Goal: Information Seeking & Learning: Learn about a topic

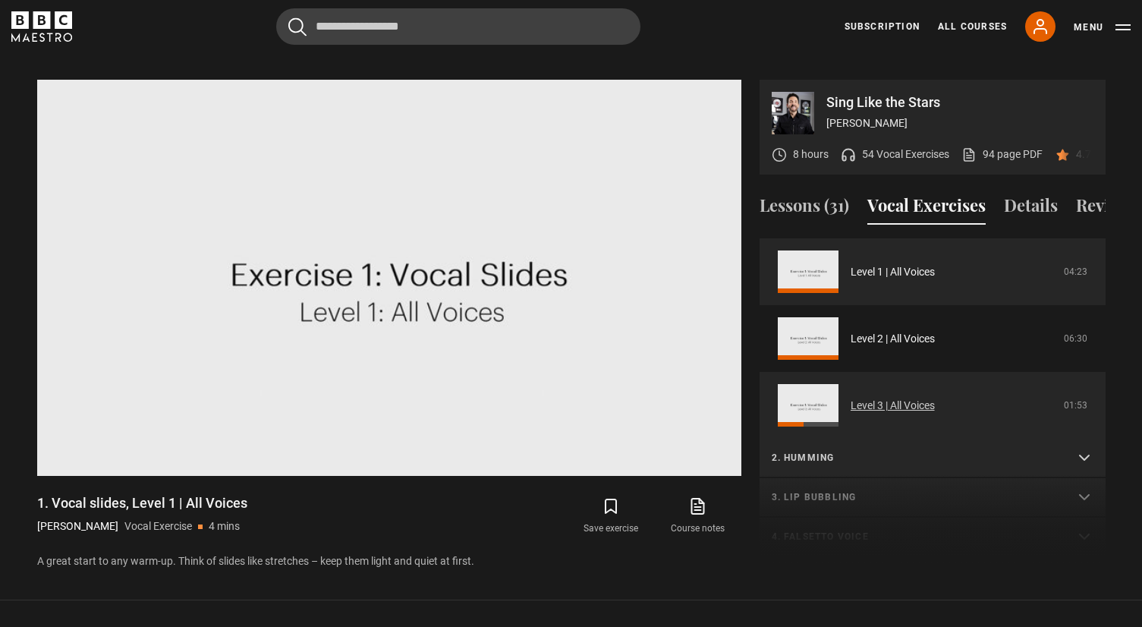
scroll to position [11, 0]
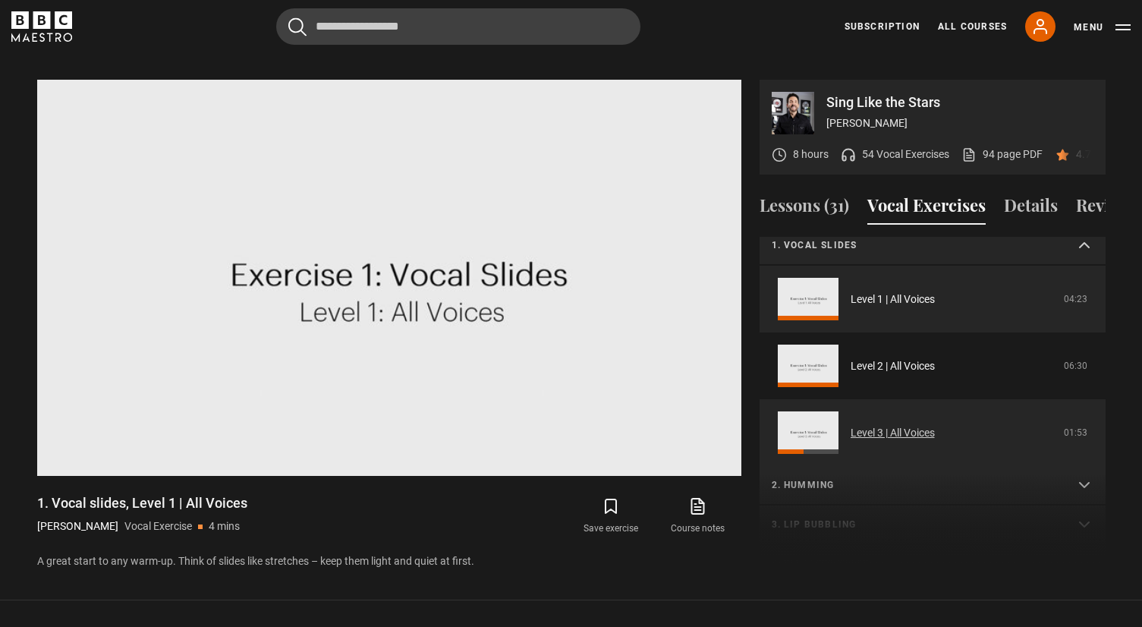
click at [851, 425] on link "Level 3 | All Voices" at bounding box center [893, 433] width 84 height 16
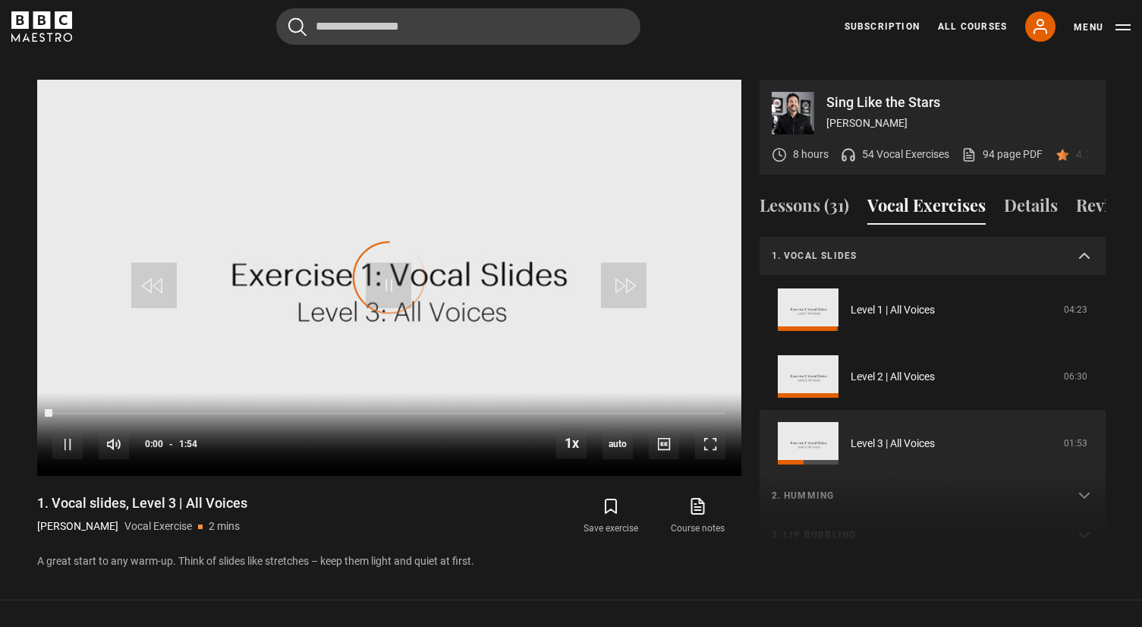
scroll to position [106, 0]
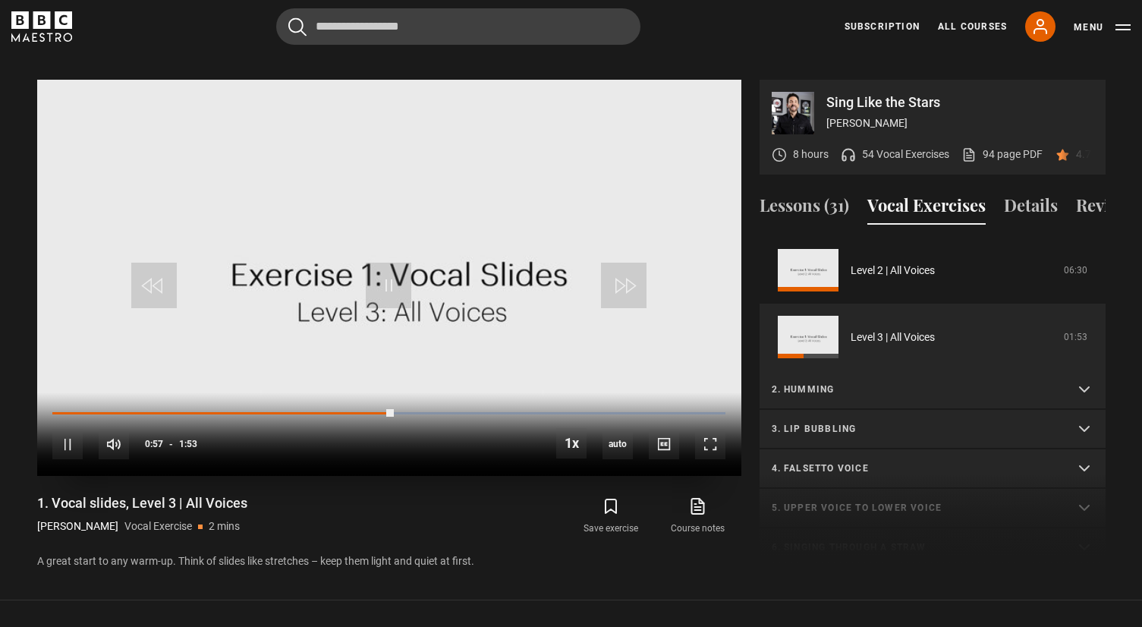
click at [312, 392] on div "10s Skip Back 10 seconds Pause 10s Skip Forward 10 seconds Loaded : 100.00% 0:4…" at bounding box center [389, 434] width 704 height 84
click at [313, 411] on div "0:43" at bounding box center [314, 413] width 2 height 5
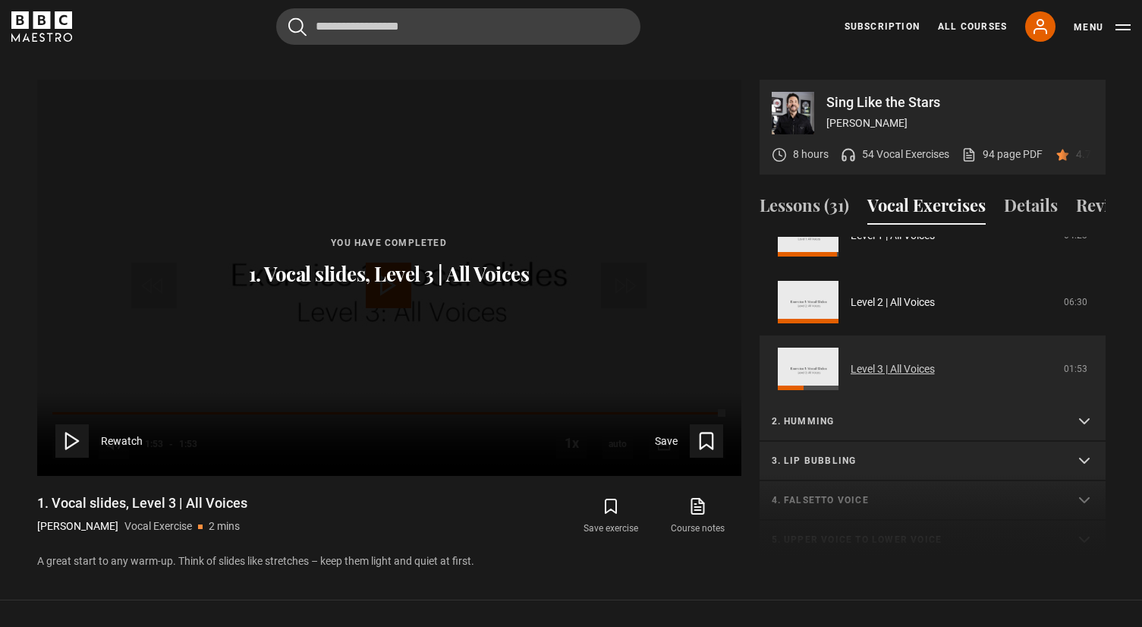
scroll to position [71, 0]
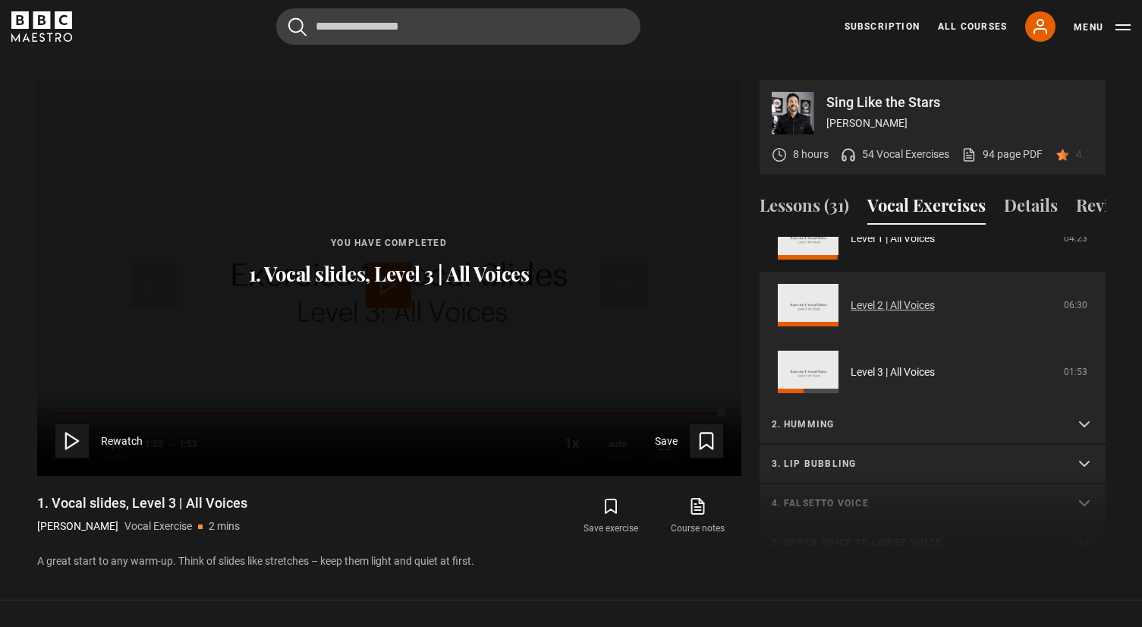
click at [851, 297] on link "Level 2 | All Voices" at bounding box center [893, 305] width 84 height 16
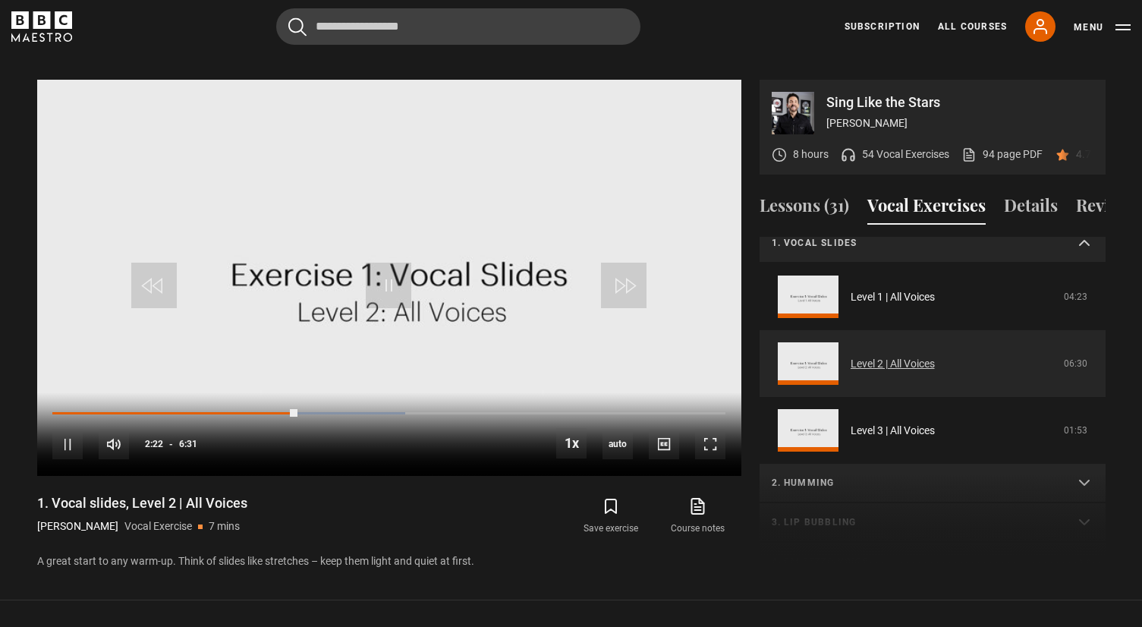
scroll to position [8, 0]
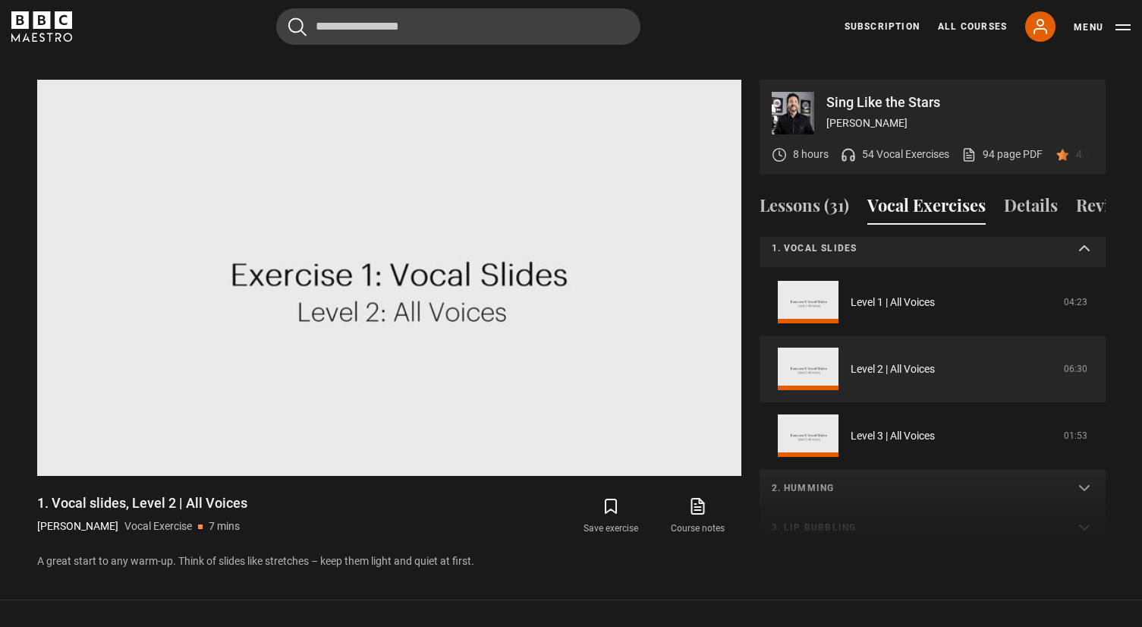
click at [1082, 229] on summary "1. Vocal slides" at bounding box center [933, 248] width 346 height 39
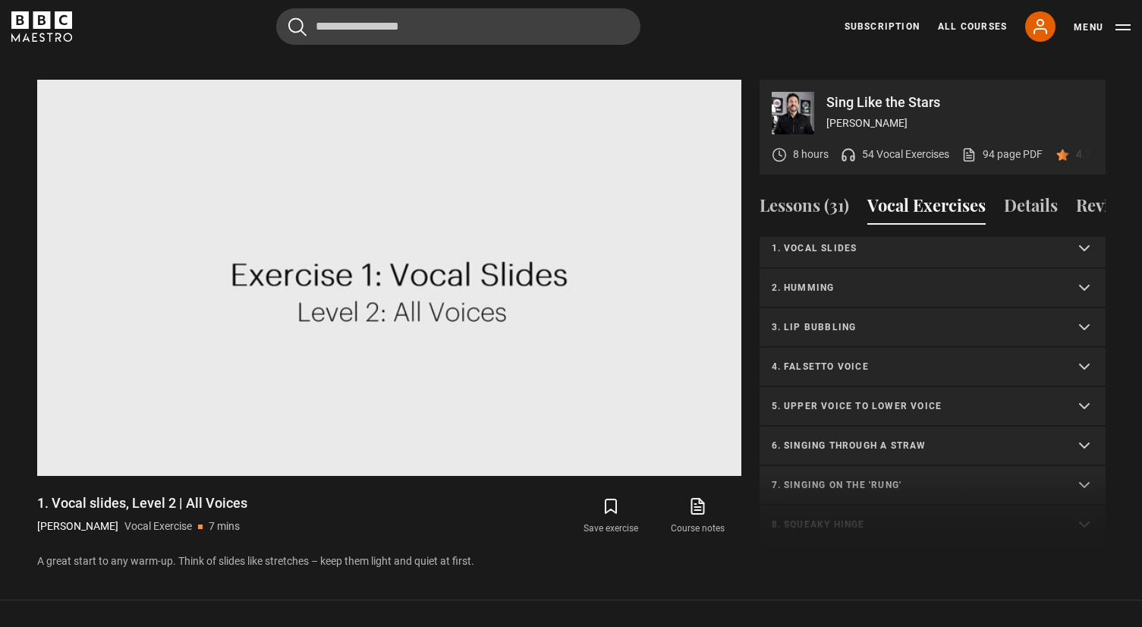
click at [787, 360] on p "4. Falsetto voice" at bounding box center [914, 367] width 285 height 14
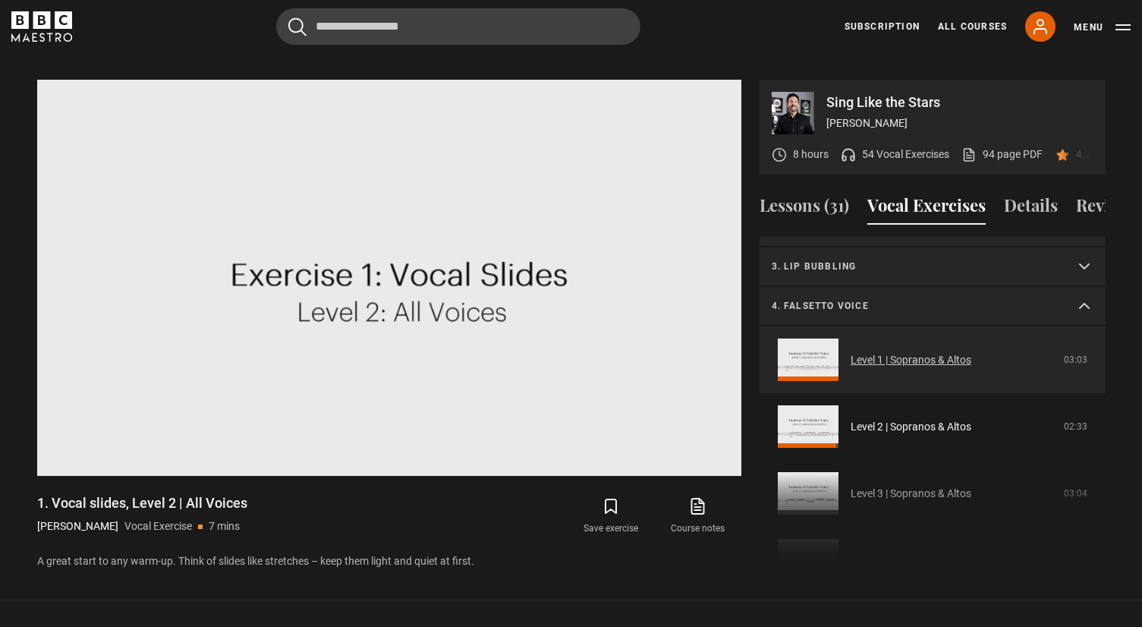
scroll to position [103, 0]
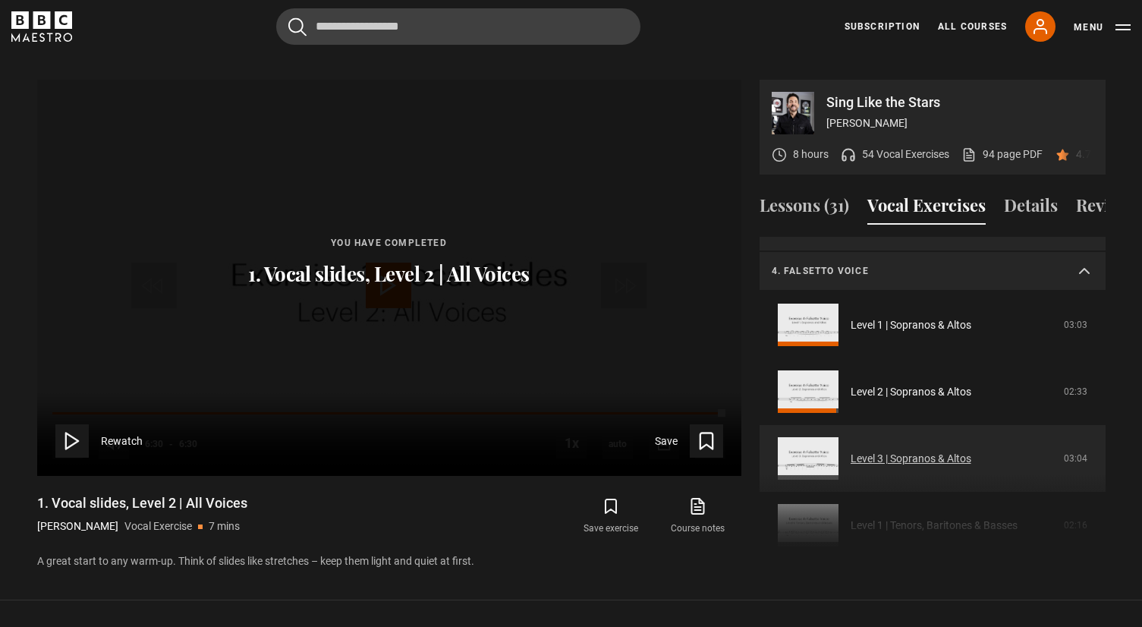
click at [851, 451] on link "Level 3 | Sopranos & Altos" at bounding box center [911, 459] width 121 height 16
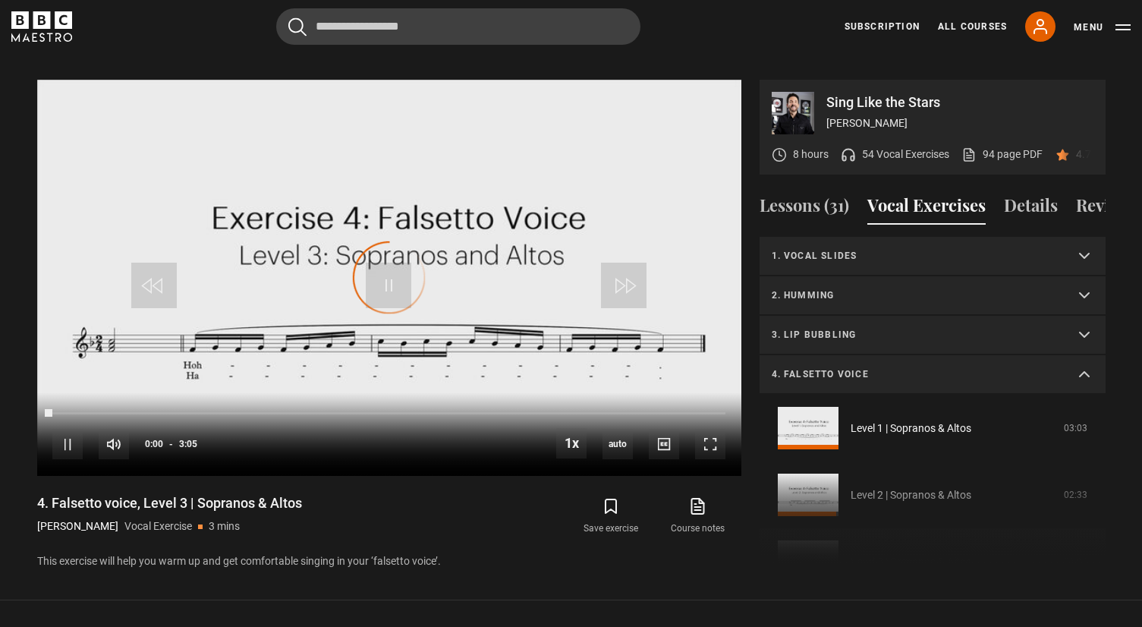
scroll to position [225, 0]
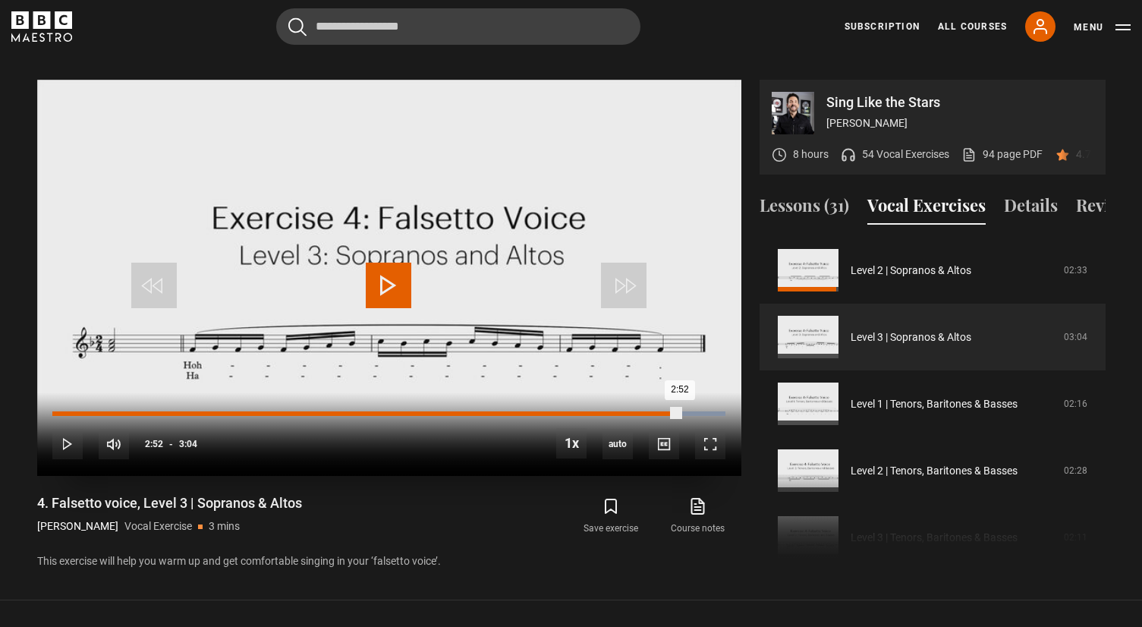
click at [679, 411] on div "Loaded : 100.00% 2:52 2:52" at bounding box center [388, 413] width 672 height 5
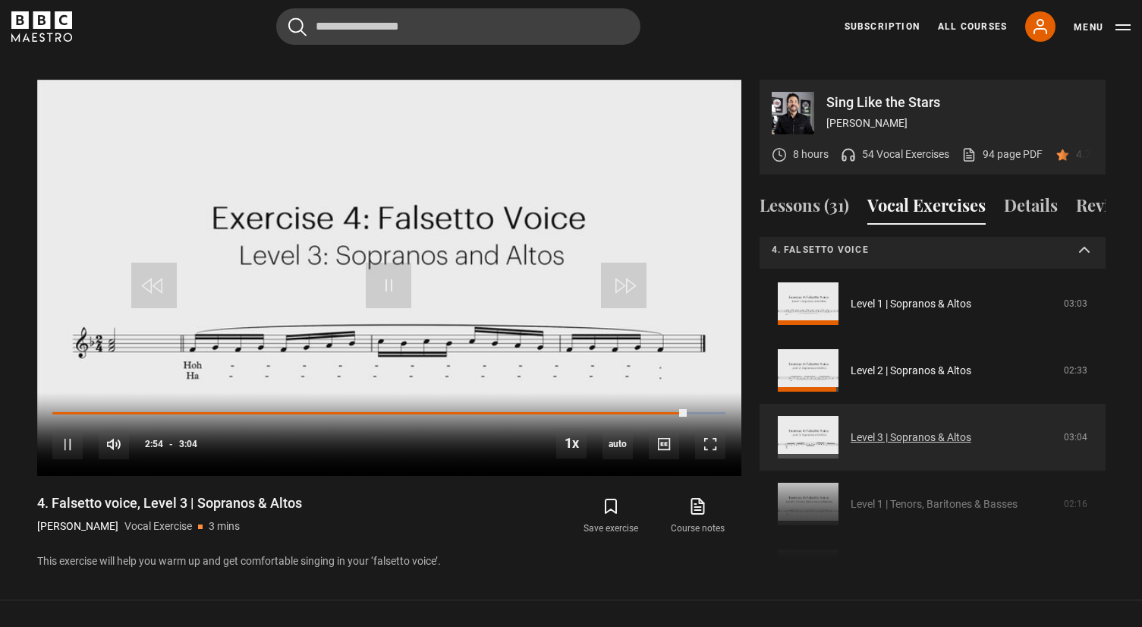
scroll to position [120, 0]
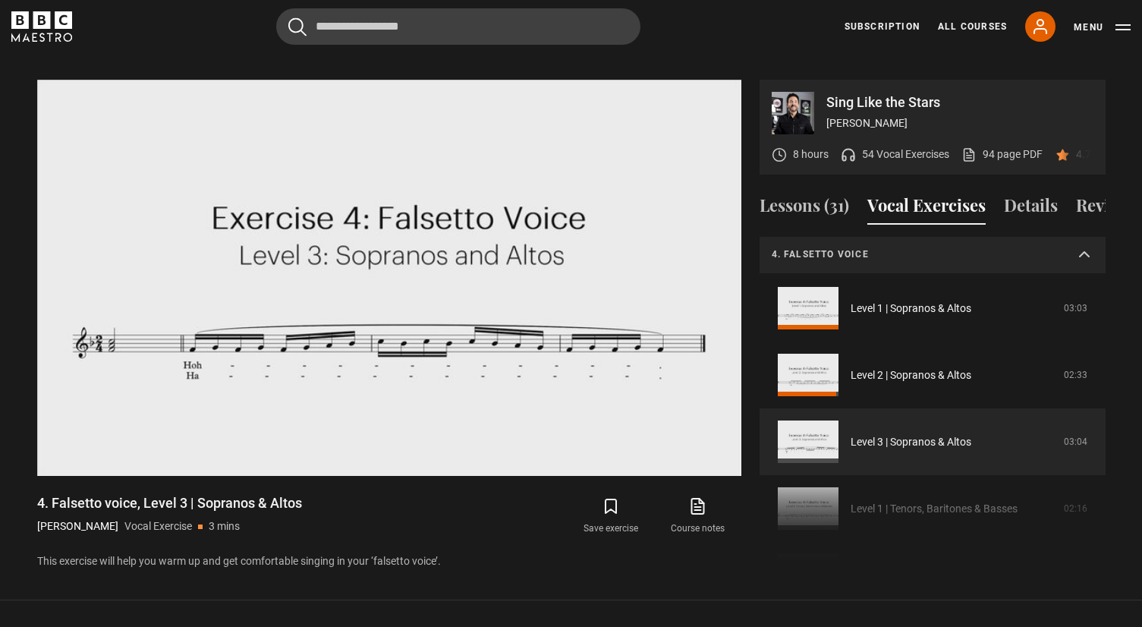
click at [934, 247] on p "4. Falsetto voice" at bounding box center [914, 254] width 285 height 14
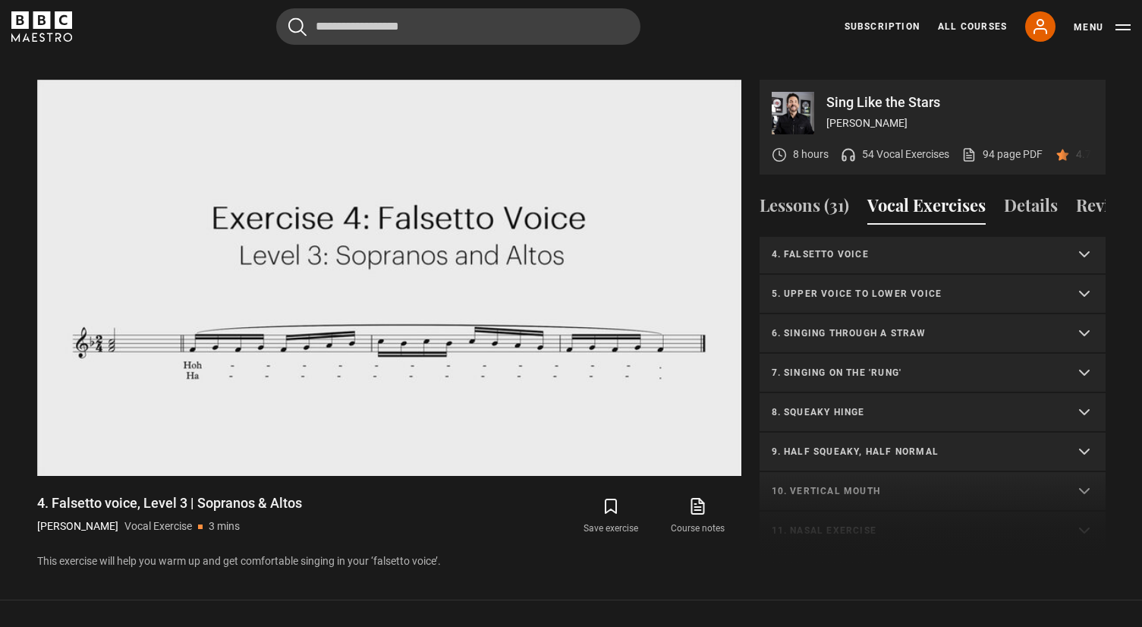
click at [887, 287] on p "5. Upper voice to lower voice" at bounding box center [914, 294] width 285 height 14
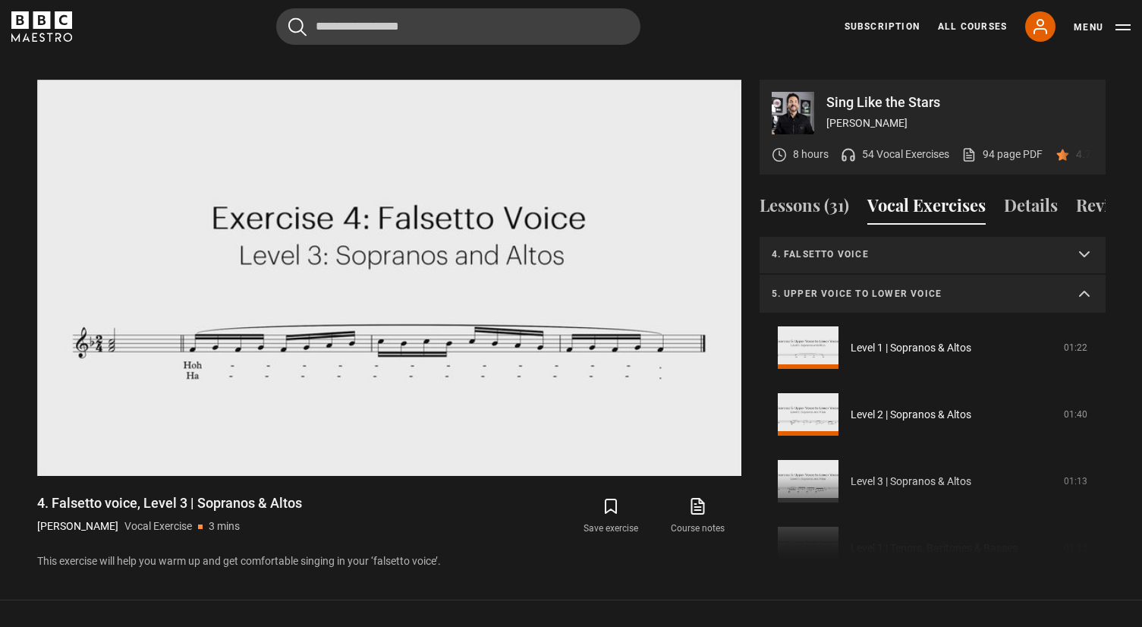
click at [813, 455] on div "1. Vocal slides Level 1 | All Voices 04:23 Level 2 | All Voices 06:30 Level 3 |…" at bounding box center [933, 401] width 346 height 328
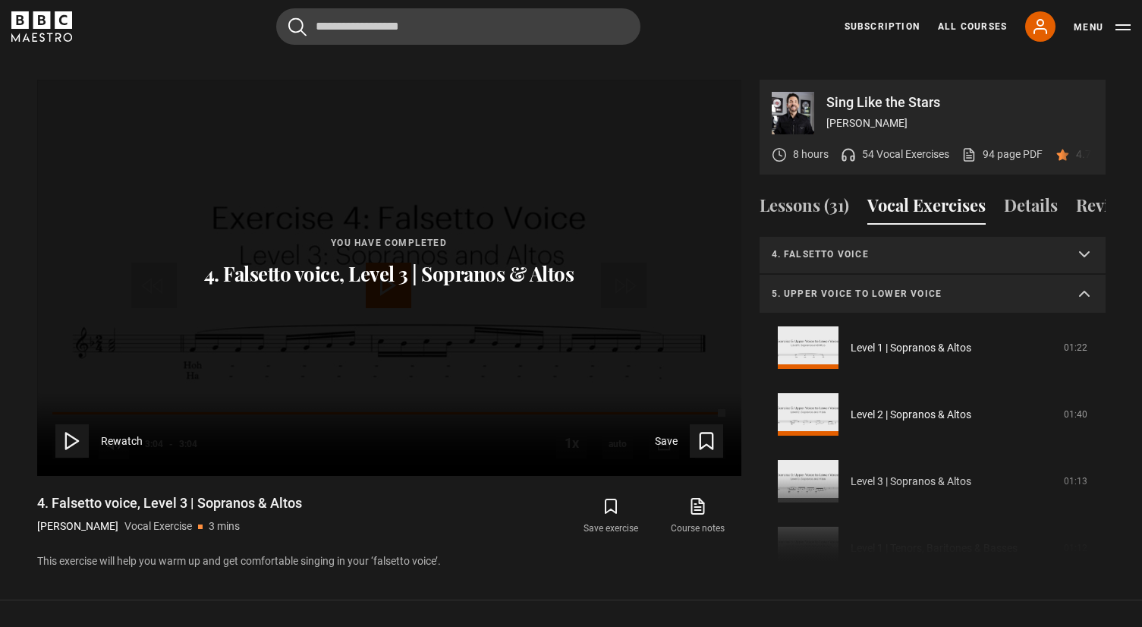
click at [823, 461] on div "1. Vocal slides Level 1 | All Voices 04:23 Level 2 | All Voices 06:30 Level 3 |…" at bounding box center [933, 401] width 346 height 328
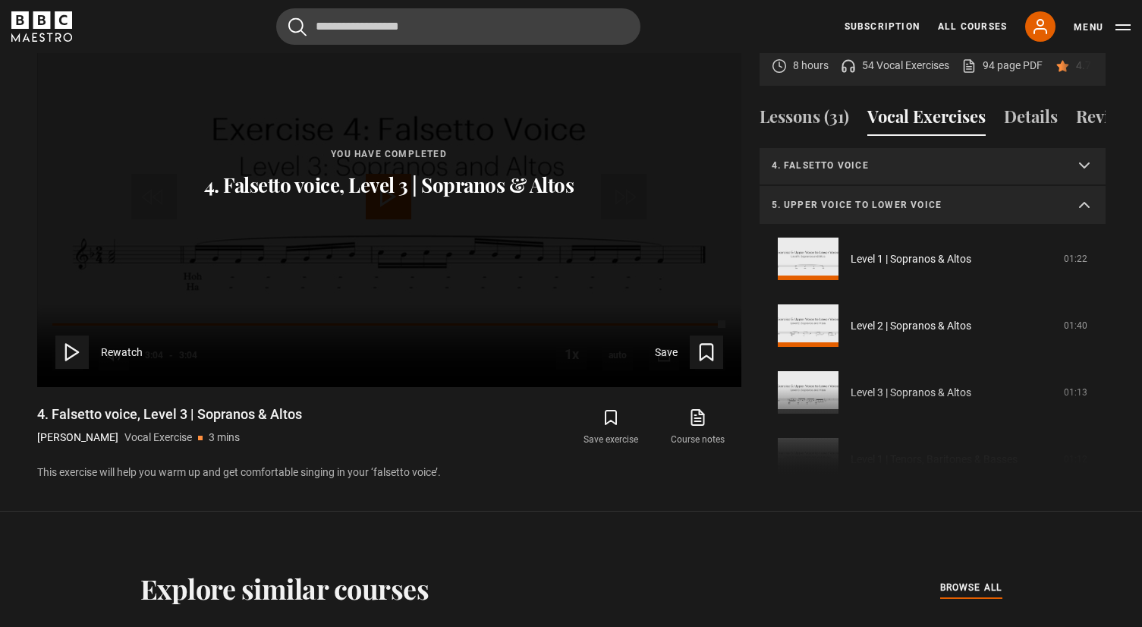
scroll to position [823, 0]
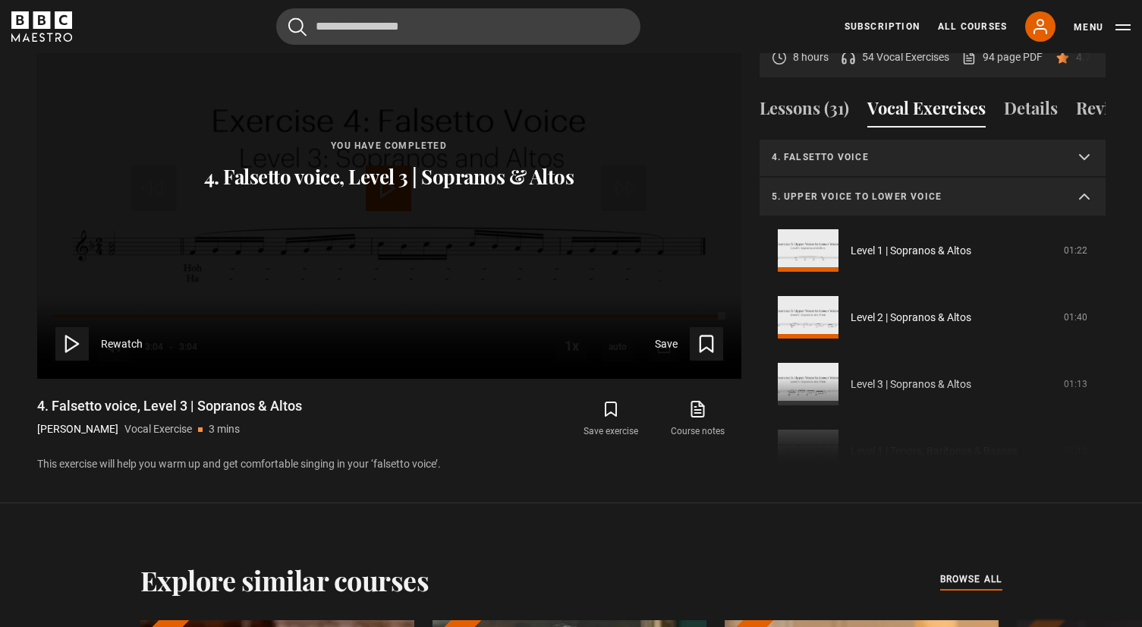
click at [864, 364] on div "1. Vocal slides Level 1 | All Voices 04:23 Level 2 | All Voices 06:30 Level 3 |…" at bounding box center [933, 304] width 346 height 328
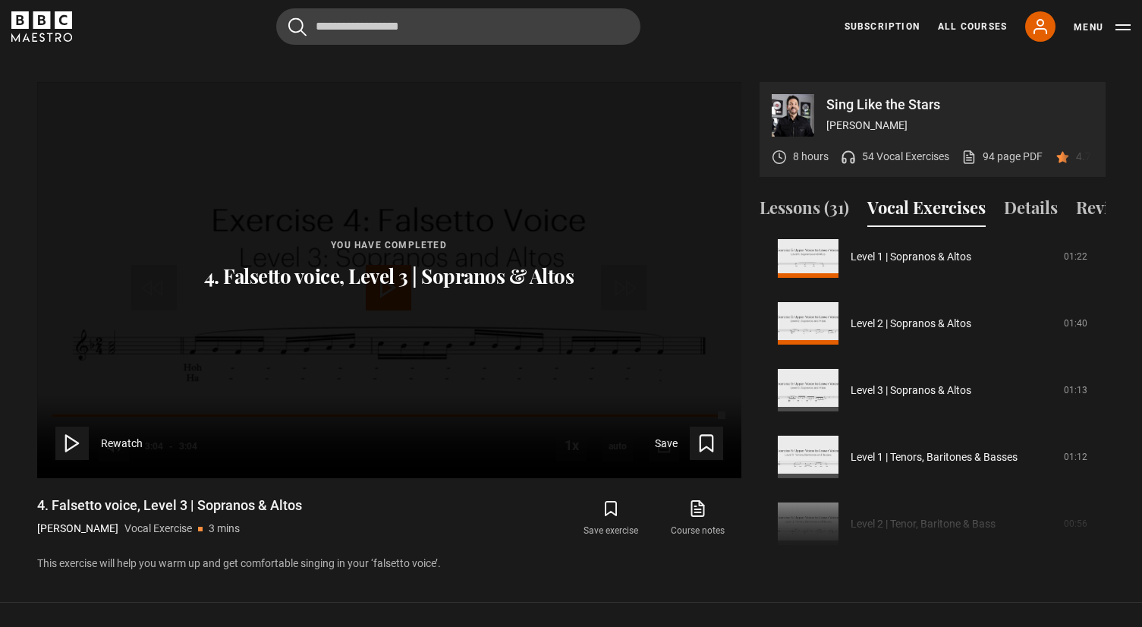
scroll to position [215, 0]
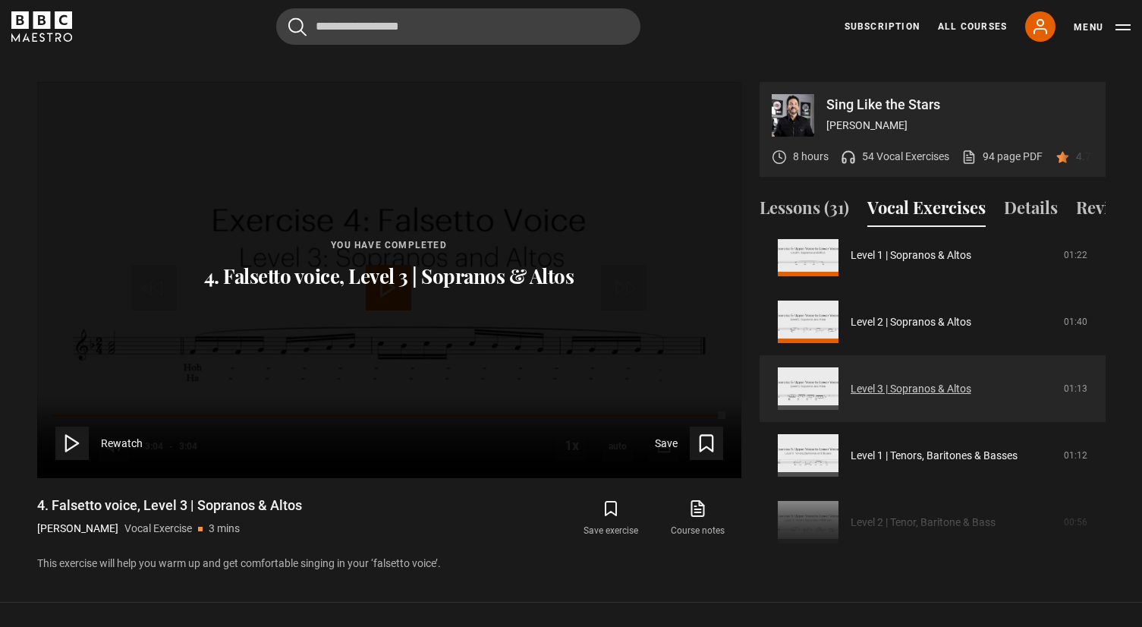
click at [851, 381] on link "Level 3 | Sopranos & Altos" at bounding box center [911, 389] width 121 height 16
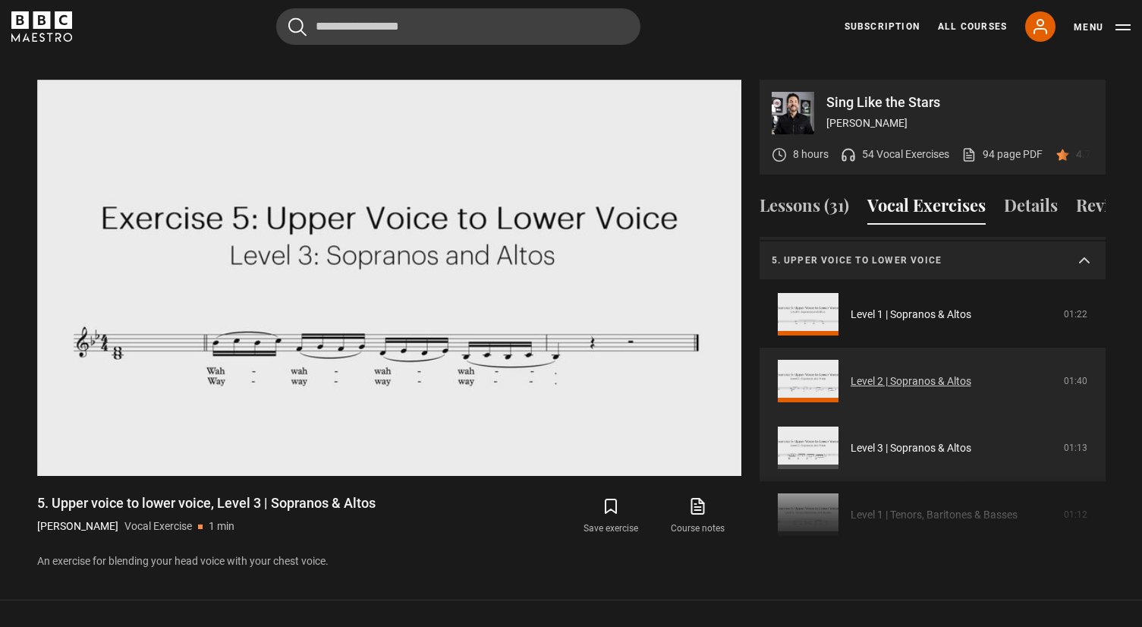
scroll to position [131, 0]
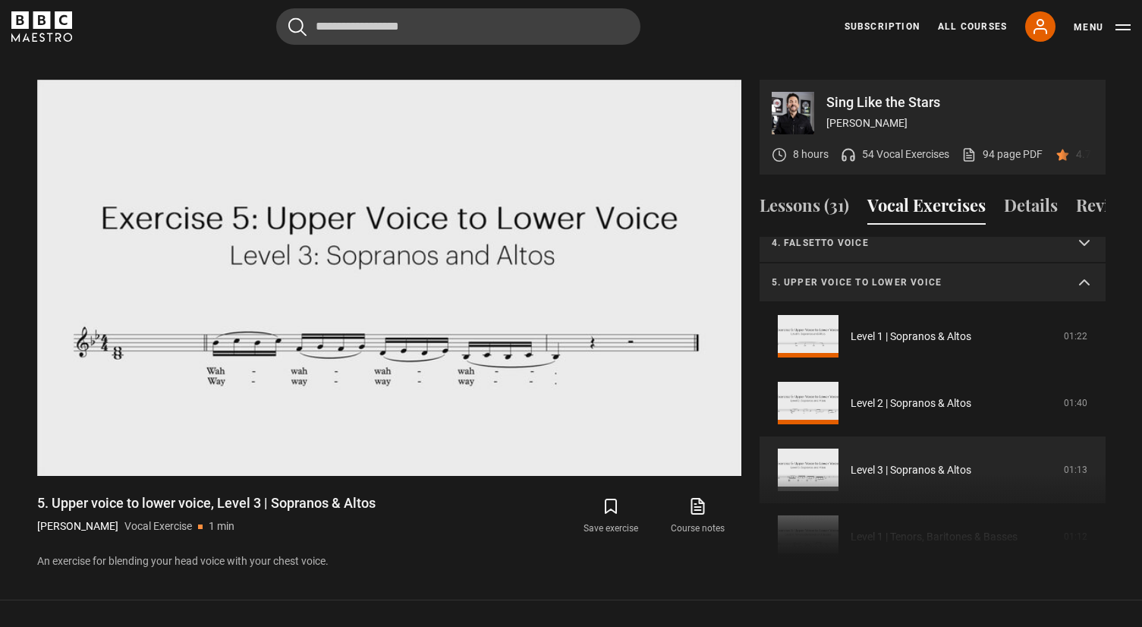
click at [1084, 263] on summary "5. Upper voice to lower voice" at bounding box center [933, 282] width 346 height 39
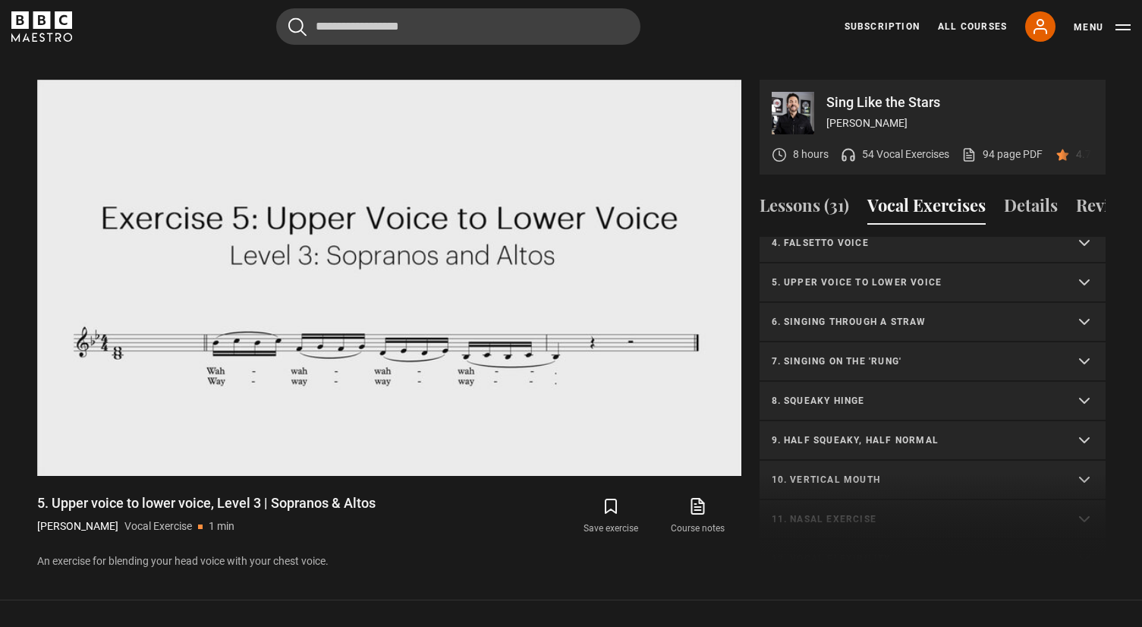
click at [1084, 263] on summary "5. Upper voice to lower voice" at bounding box center [933, 282] width 346 height 39
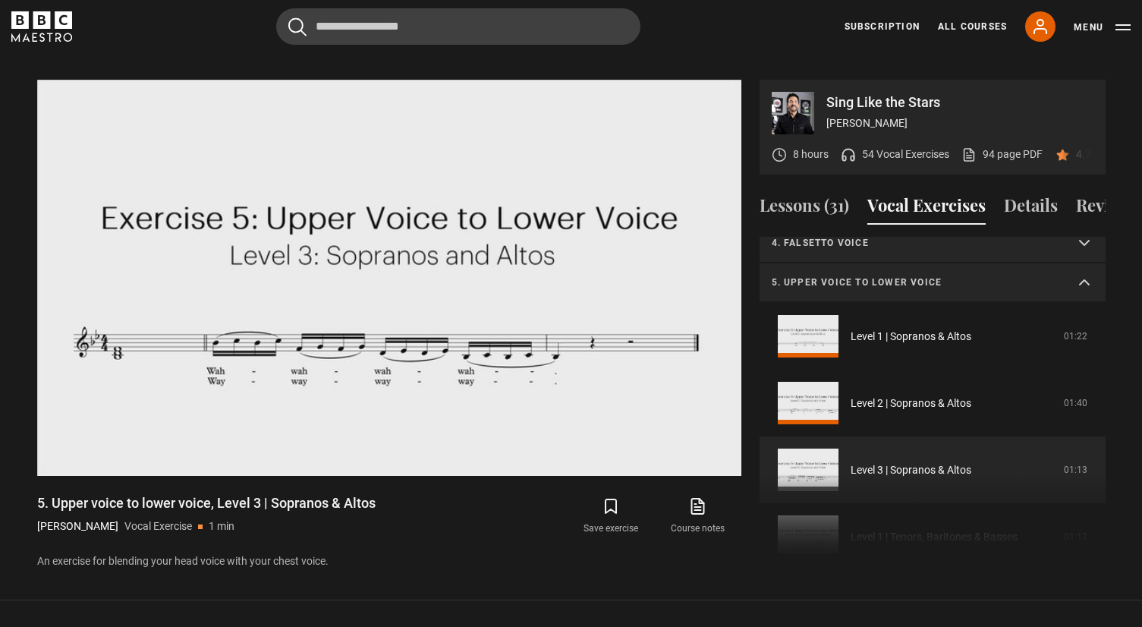
click at [1084, 263] on summary "5. Upper voice to lower voice" at bounding box center [933, 282] width 346 height 39
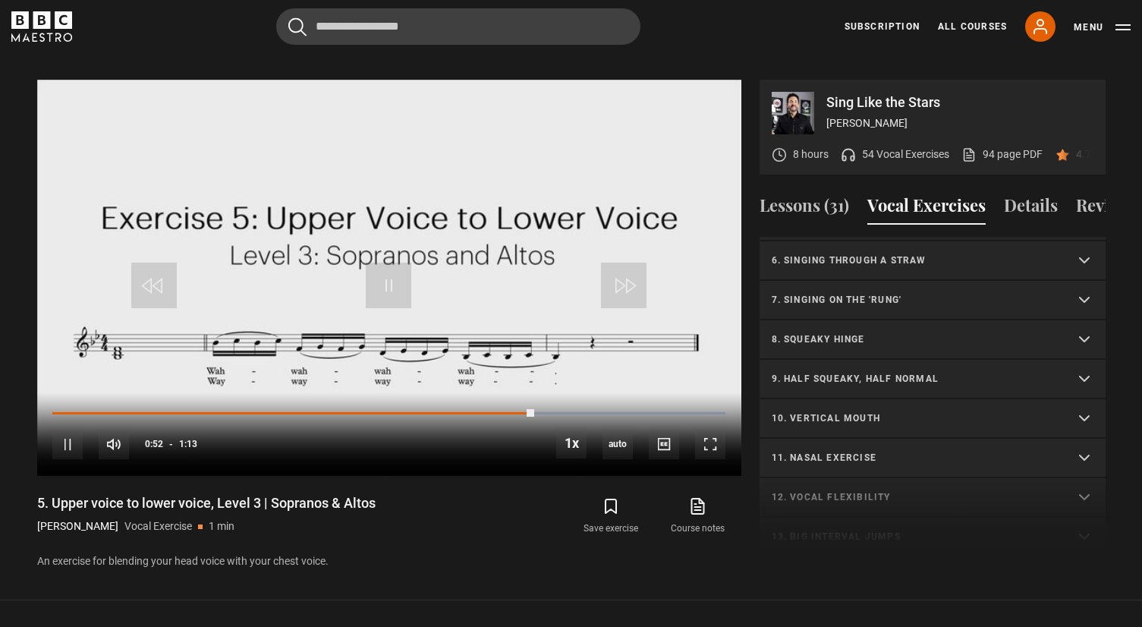
scroll to position [184, 0]
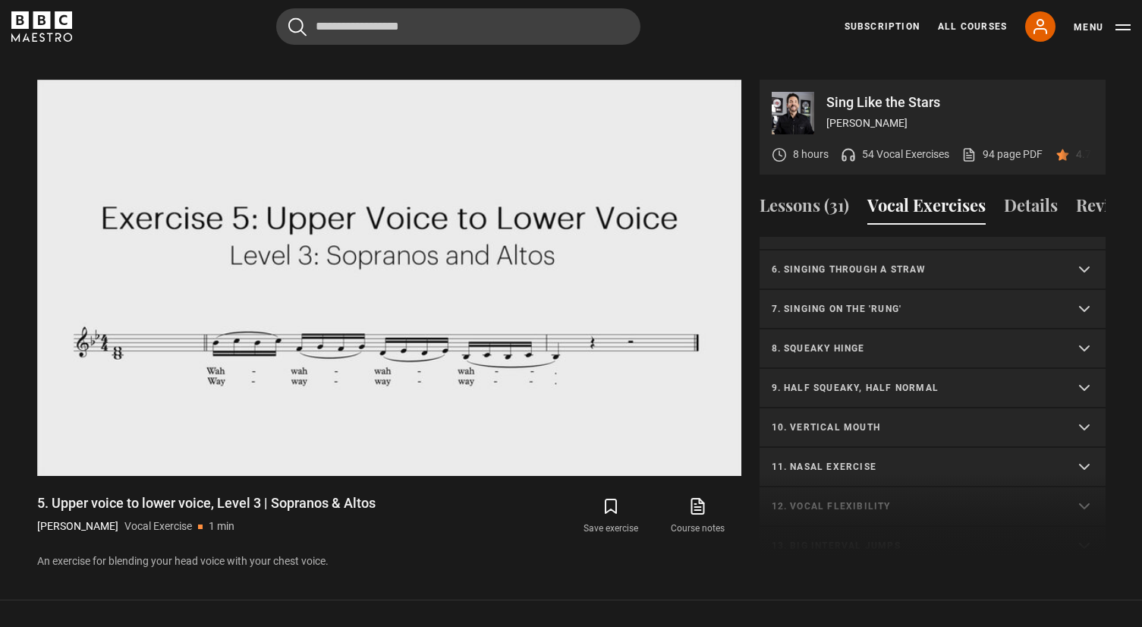
click at [835, 302] on p "7. Singing on the 'rung'" at bounding box center [914, 309] width 285 height 14
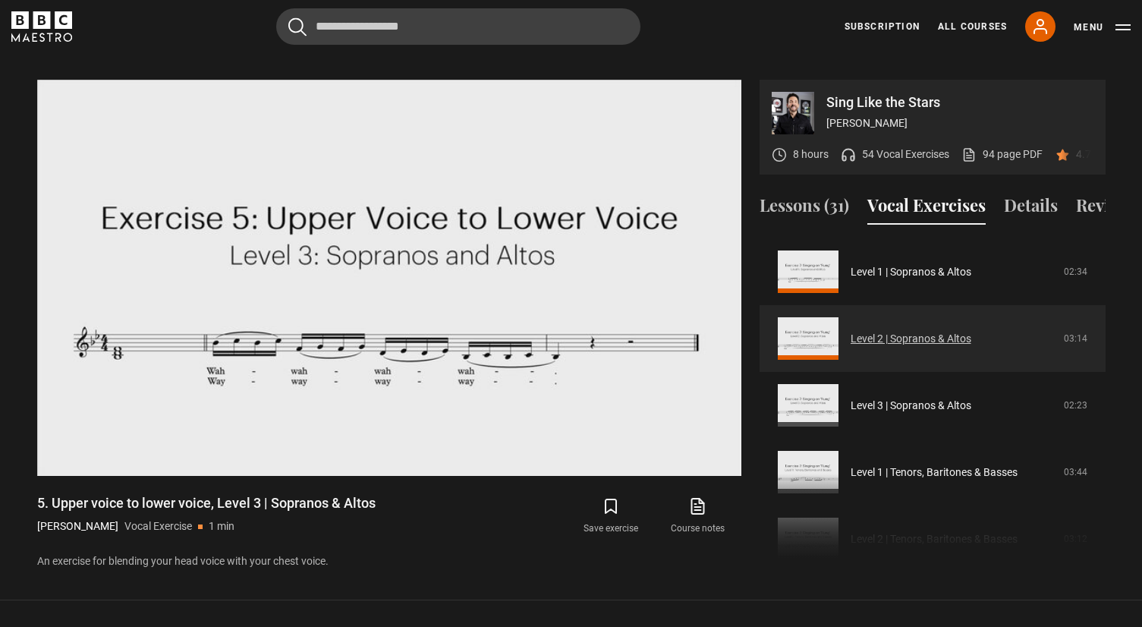
scroll to position [278, 0]
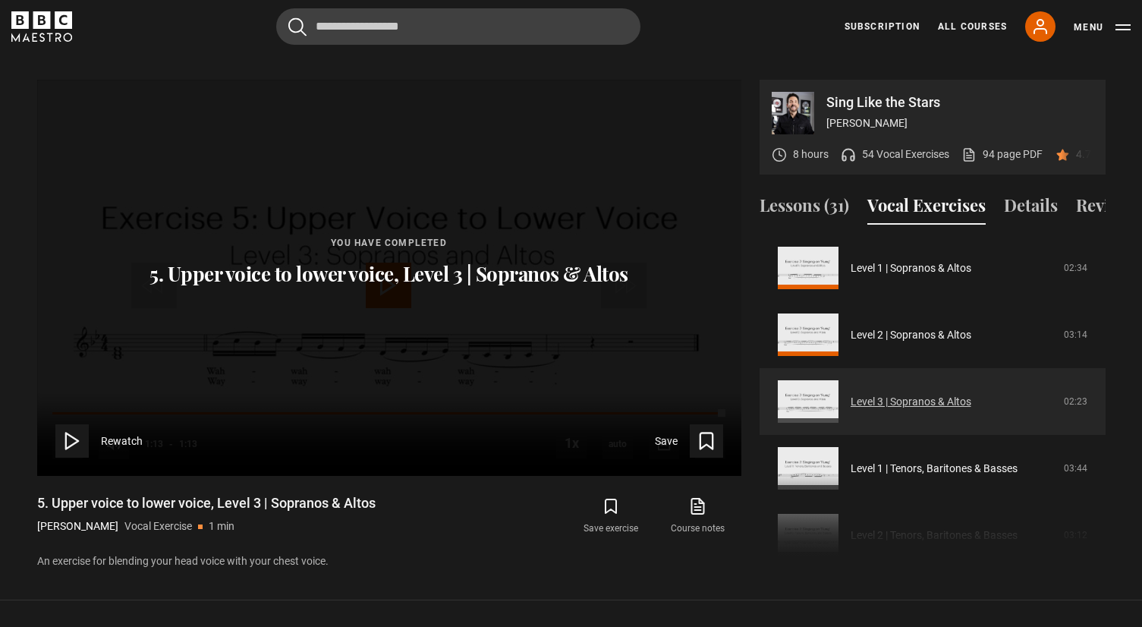
click at [864, 394] on link "Level 3 | Sopranos & Altos" at bounding box center [911, 402] width 121 height 16
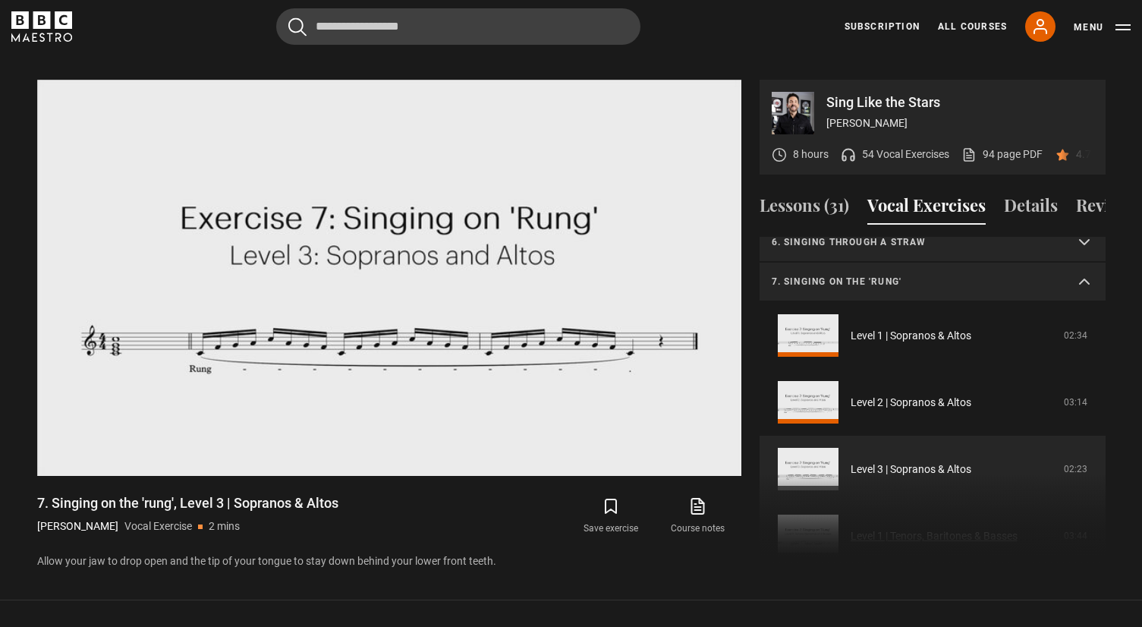
scroll to position [206, 0]
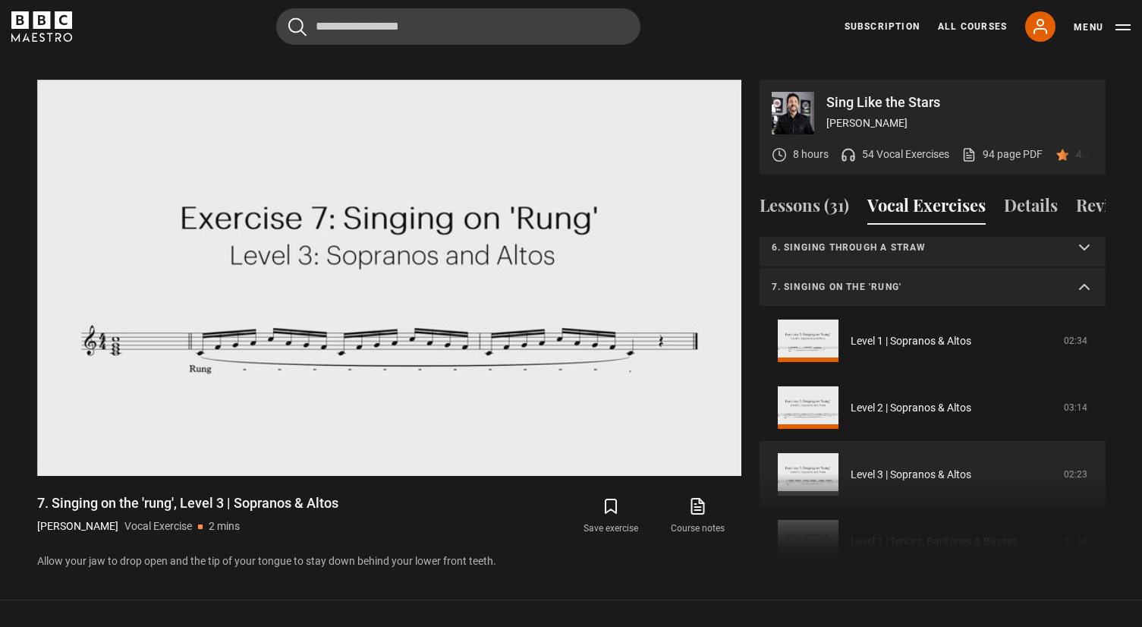
click at [1075, 268] on summary "7. Singing on the 'rung'" at bounding box center [933, 287] width 346 height 39
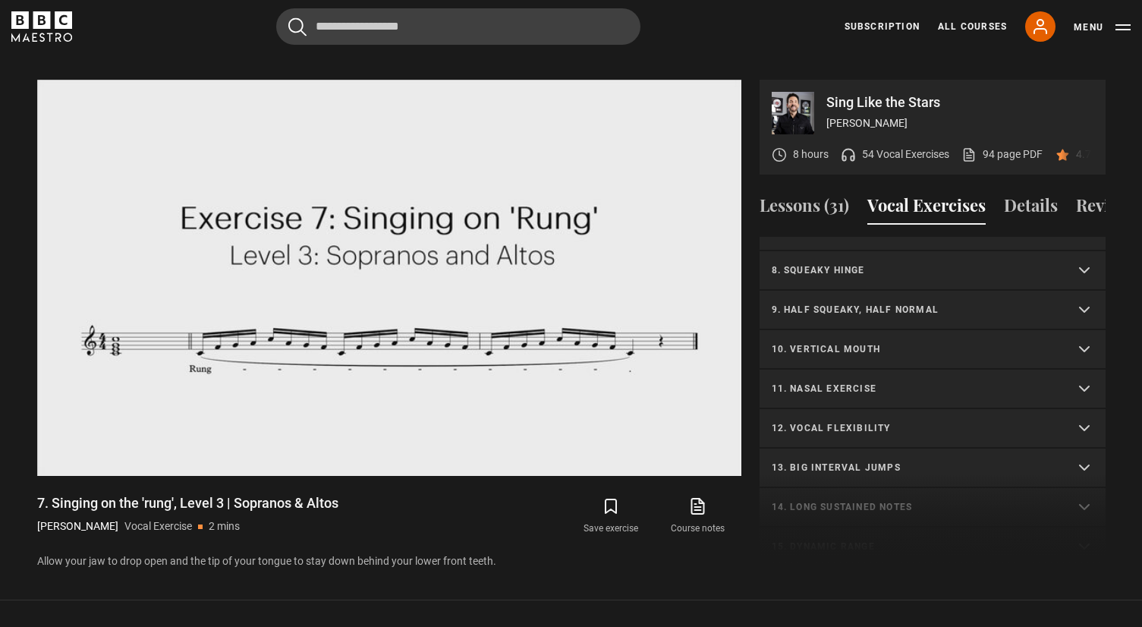
scroll to position [264, 0]
click at [842, 261] on p "8. Squeaky hinge" at bounding box center [914, 268] width 285 height 14
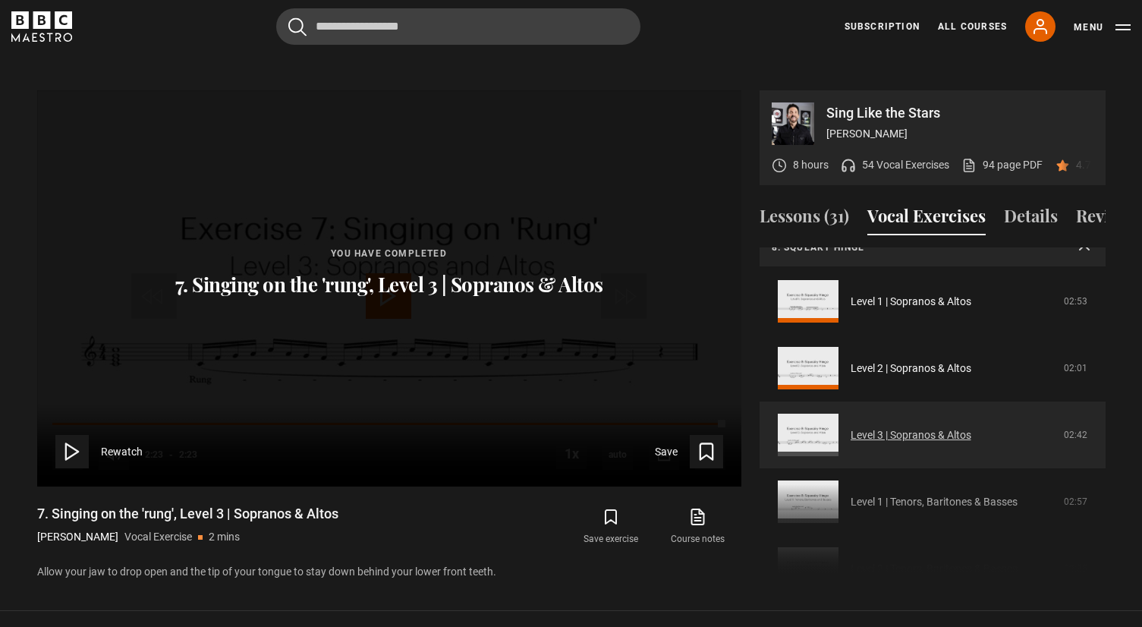
scroll to position [310, 0]
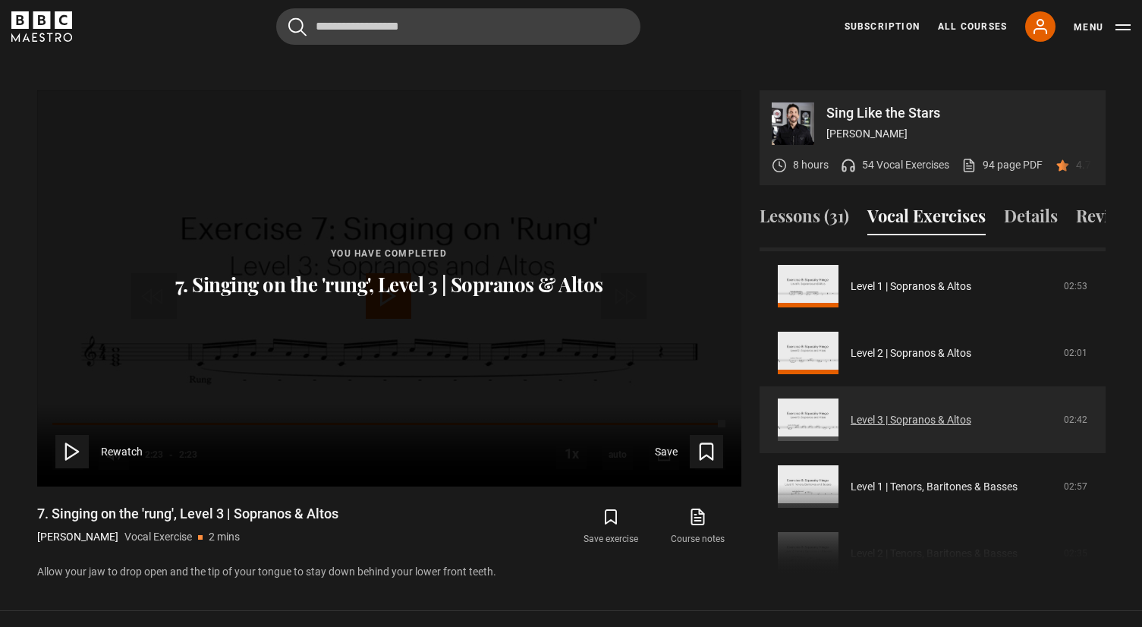
click at [860, 412] on link "Level 3 | Sopranos & Altos" at bounding box center [911, 420] width 121 height 16
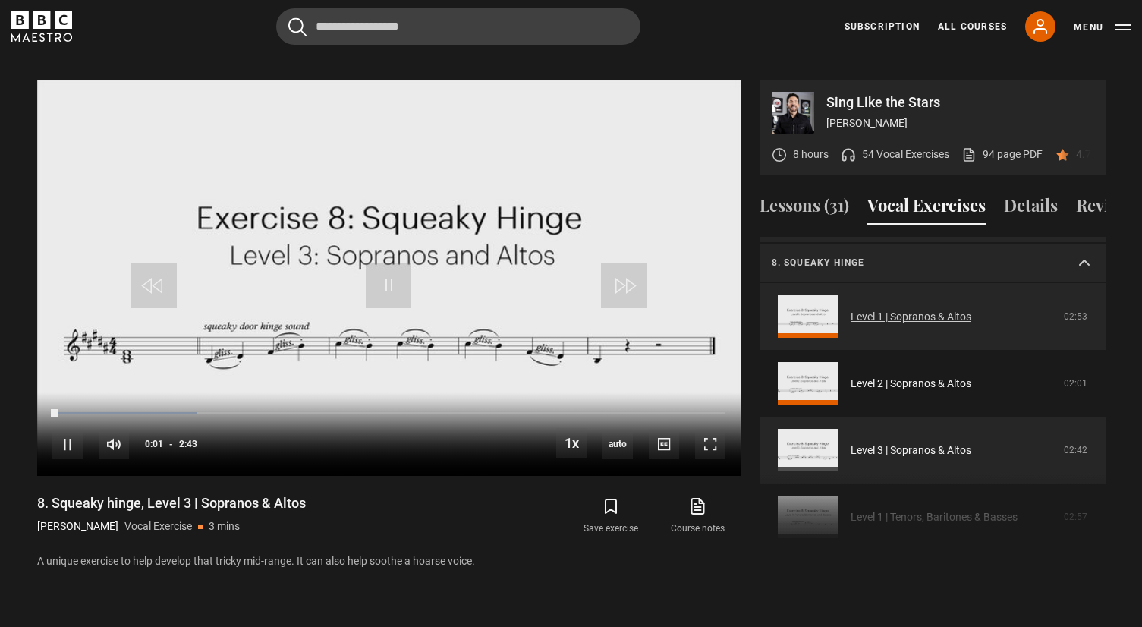
scroll to position [255, 0]
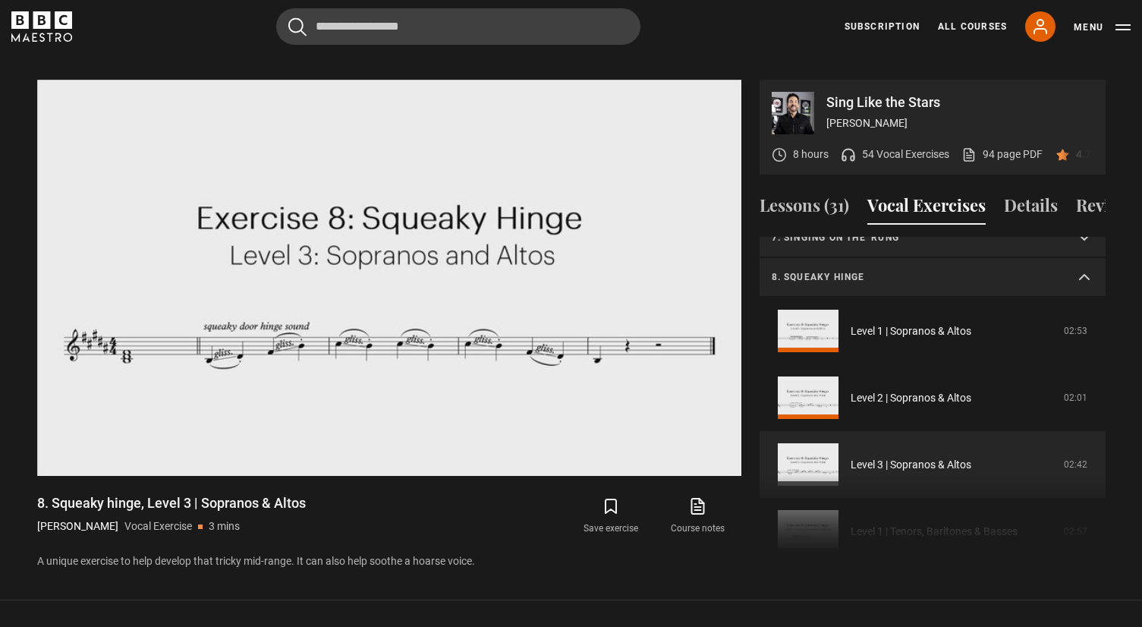
click at [1081, 259] on summary "8. Squeaky hinge" at bounding box center [933, 277] width 346 height 39
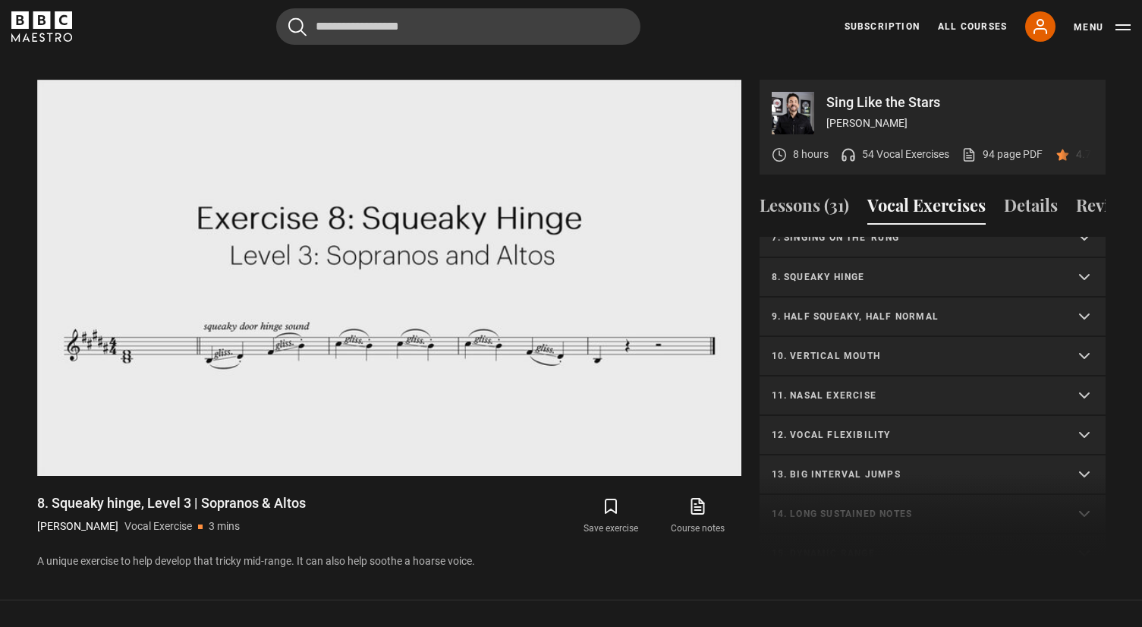
click at [965, 310] on p "9. Half squeaky, half normal" at bounding box center [914, 317] width 285 height 14
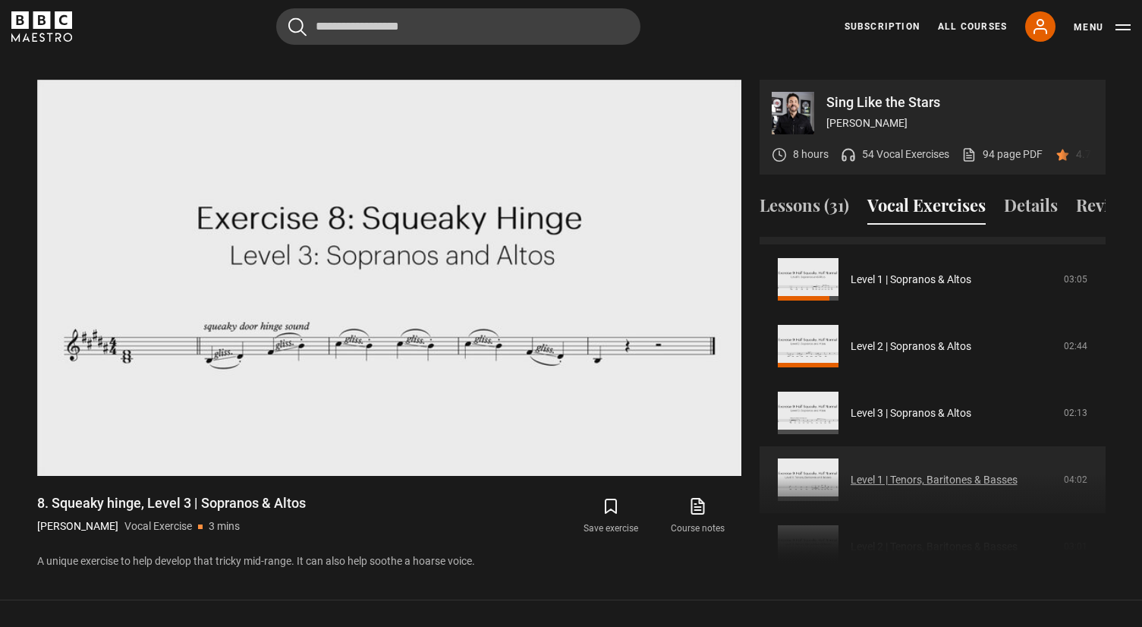
scroll to position [363, 0]
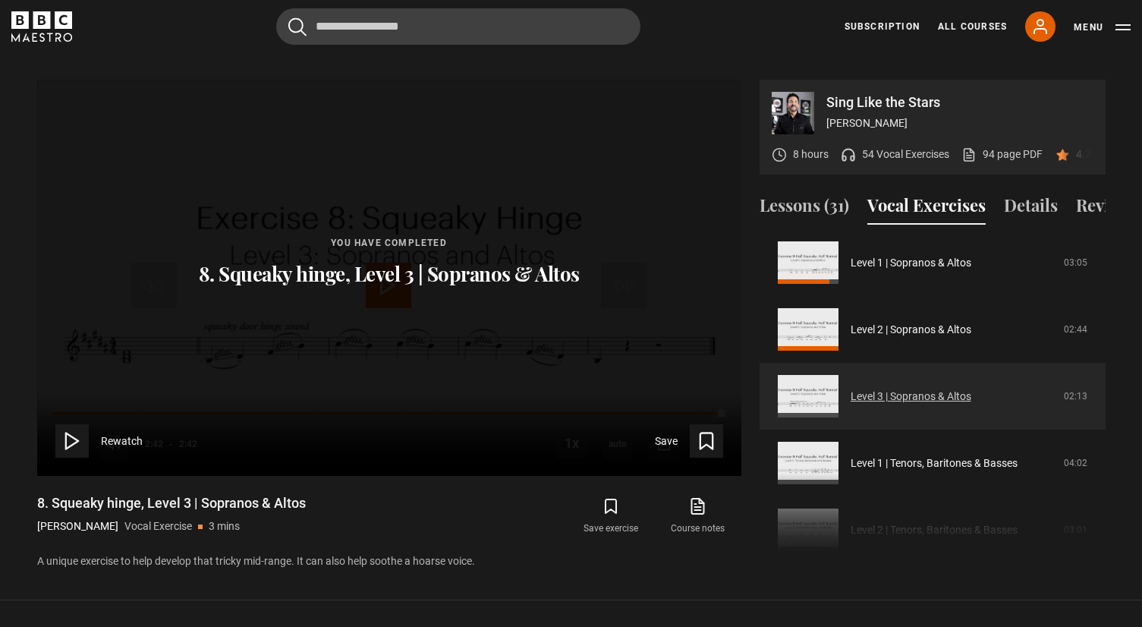
click at [851, 389] on link "Level 3 | Sopranos & Altos" at bounding box center [911, 397] width 121 height 16
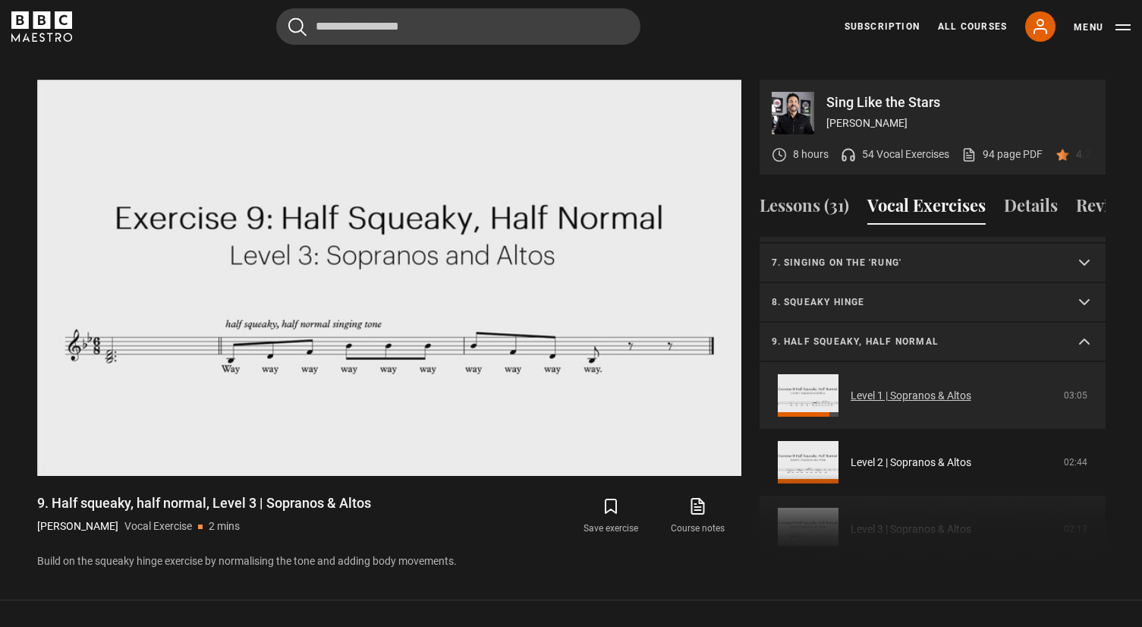
scroll to position [228, 0]
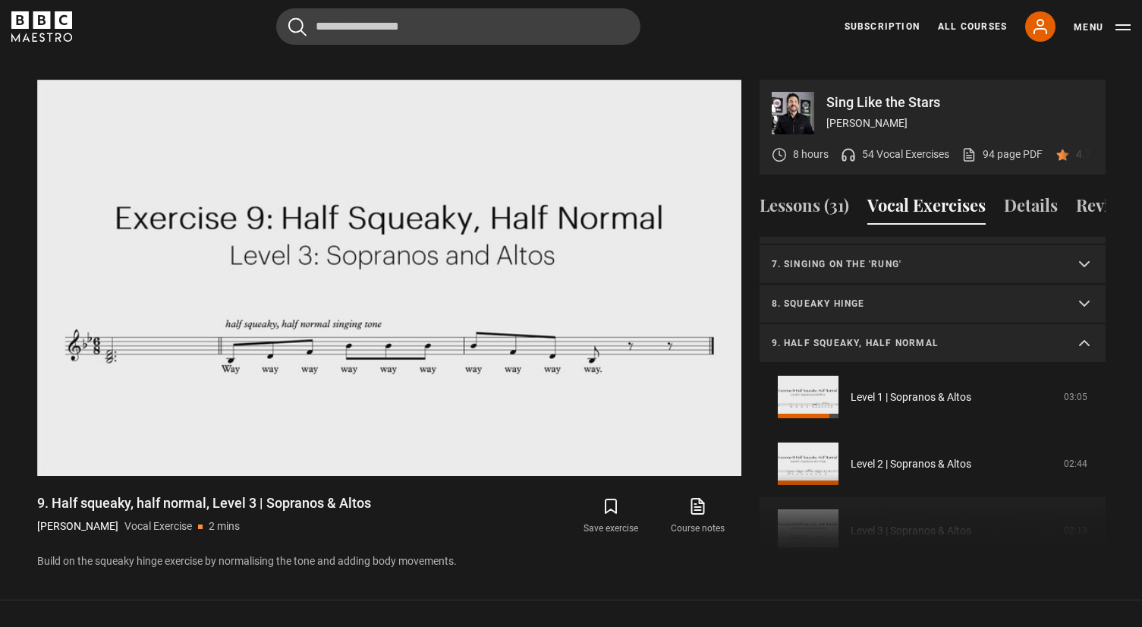
click at [906, 336] on p "9. Half squeaky, half normal" at bounding box center [914, 343] width 285 height 14
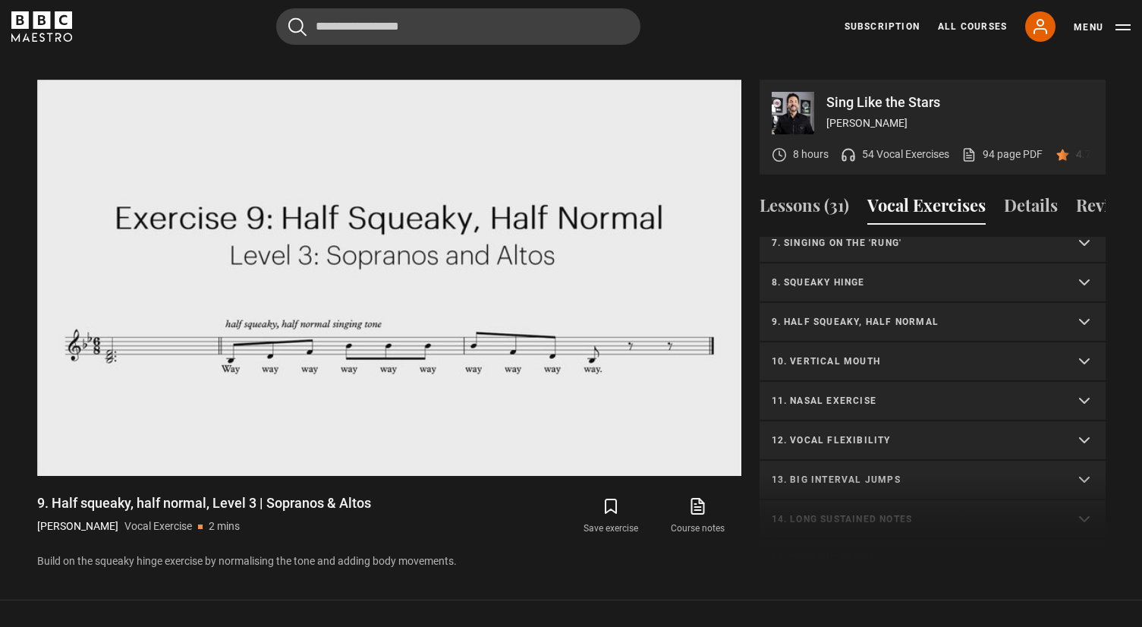
scroll to position [269, 0]
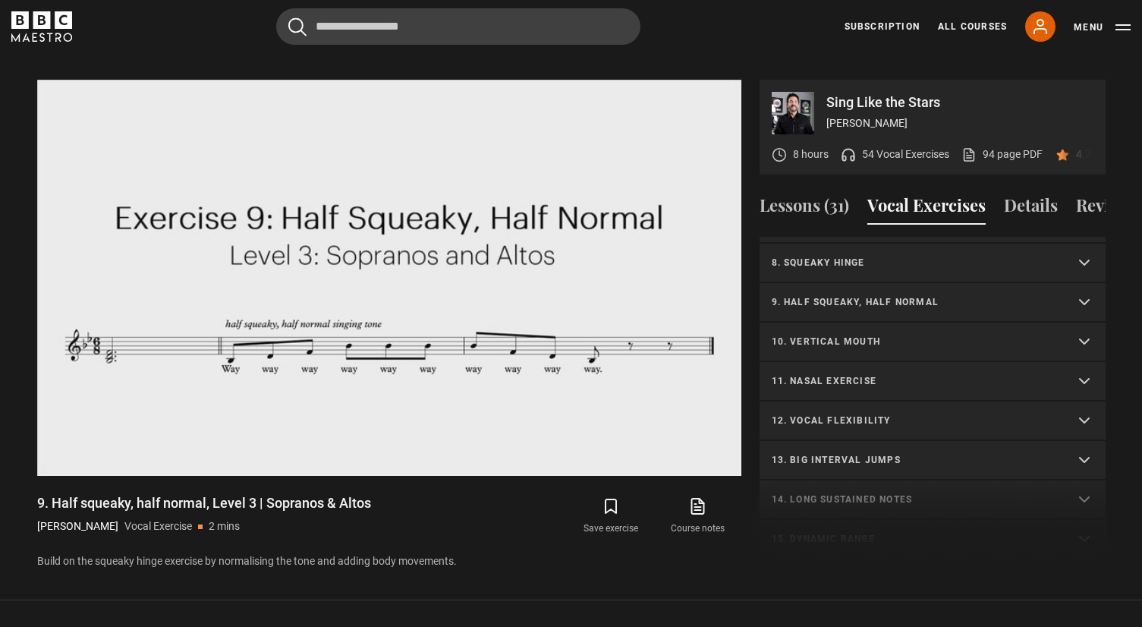
click at [852, 335] on p "10. Vertical mouth" at bounding box center [914, 342] width 285 height 14
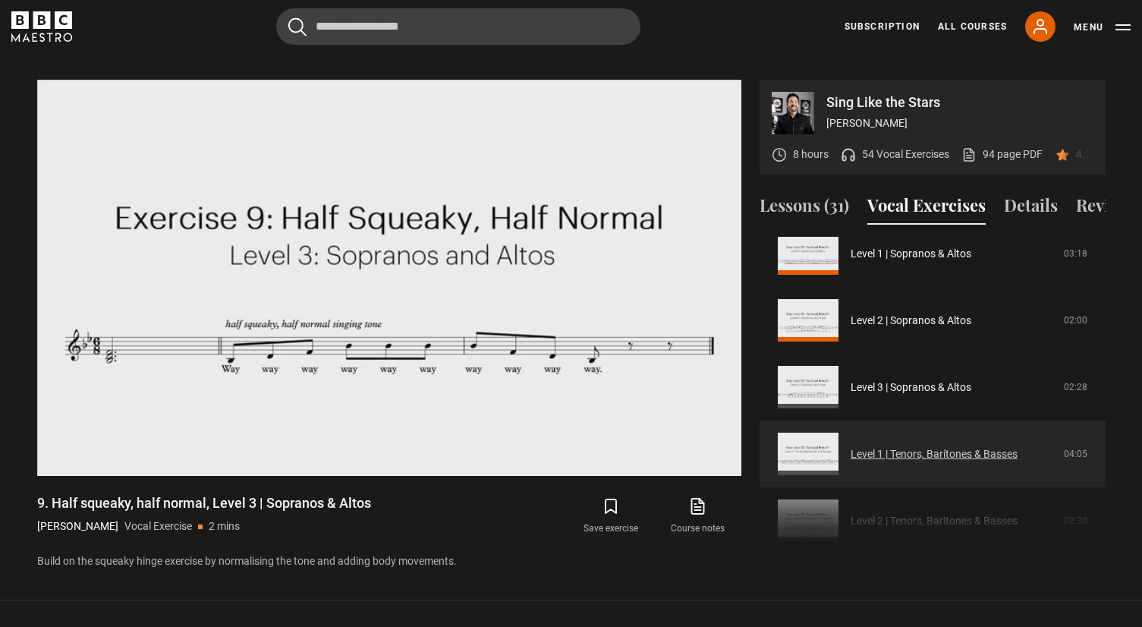
scroll to position [421, 0]
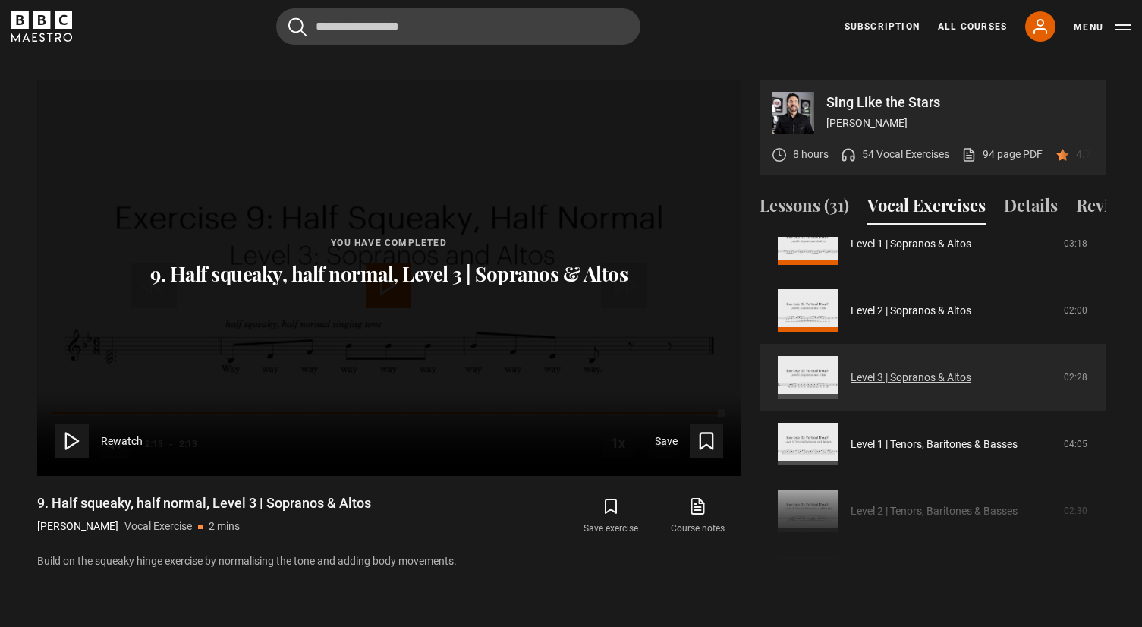
click at [851, 370] on link "Level 3 | Sopranos & Altos" at bounding box center [911, 378] width 121 height 16
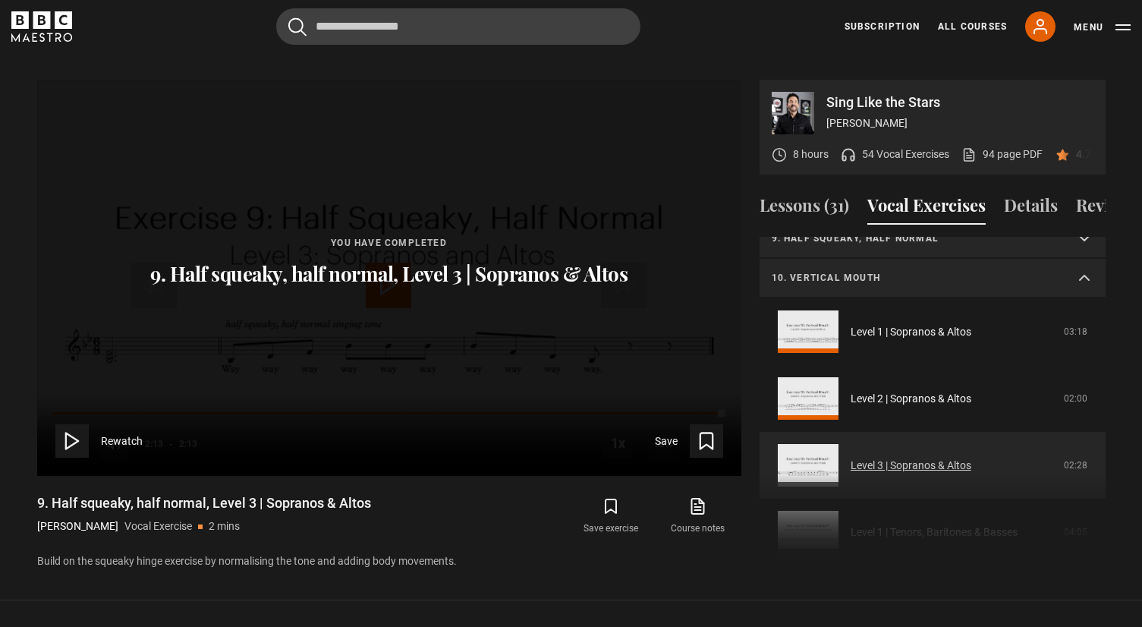
scroll to position [348, 0]
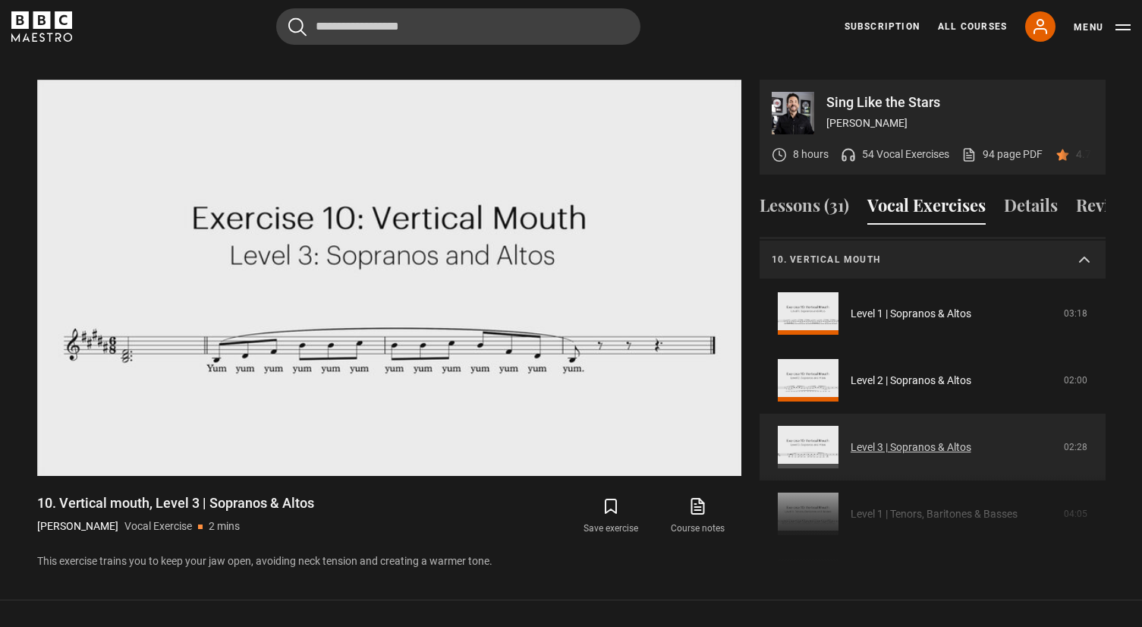
scroll to position [346, 0]
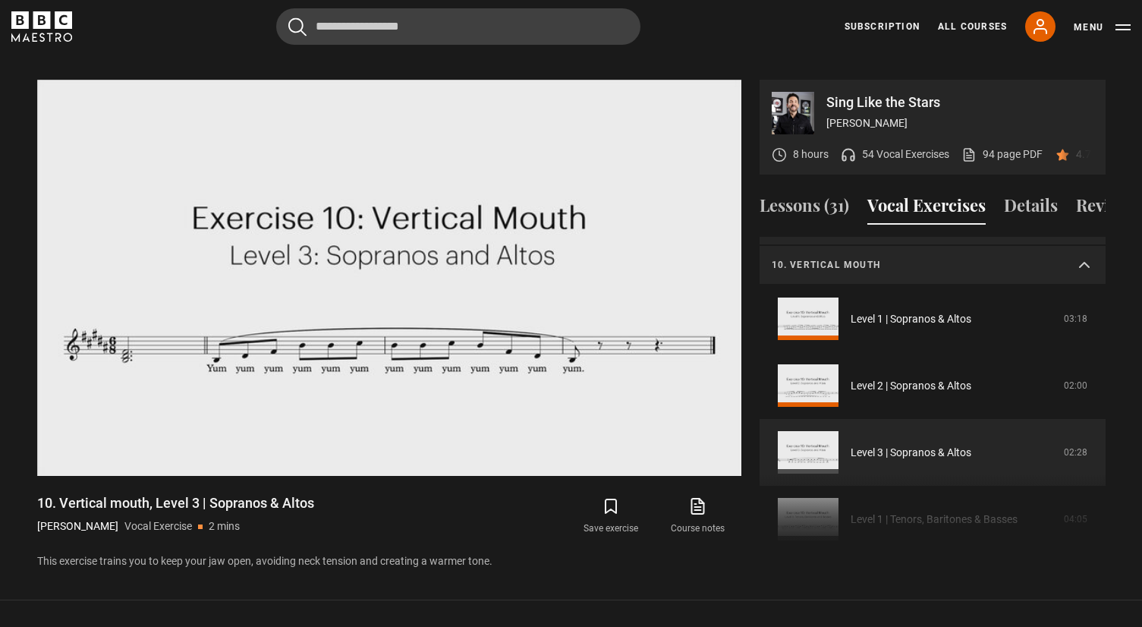
click at [1081, 246] on summary "10. Vertical mouth" at bounding box center [933, 265] width 346 height 39
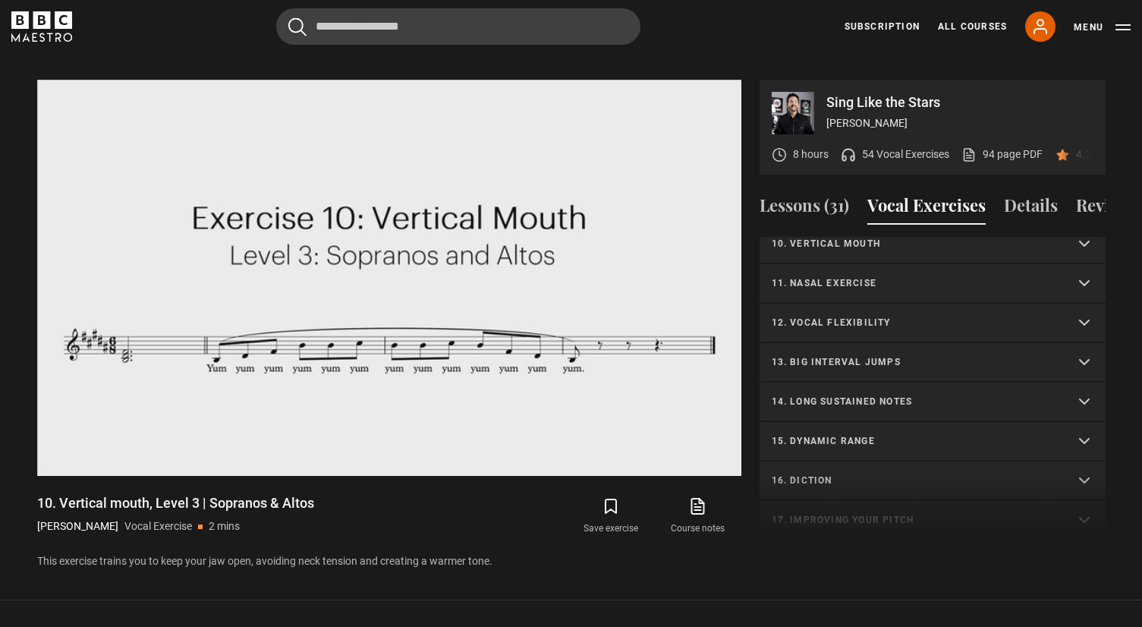
scroll to position [368, 0]
click at [851, 275] on p "11. Nasal exercise" at bounding box center [914, 282] width 285 height 14
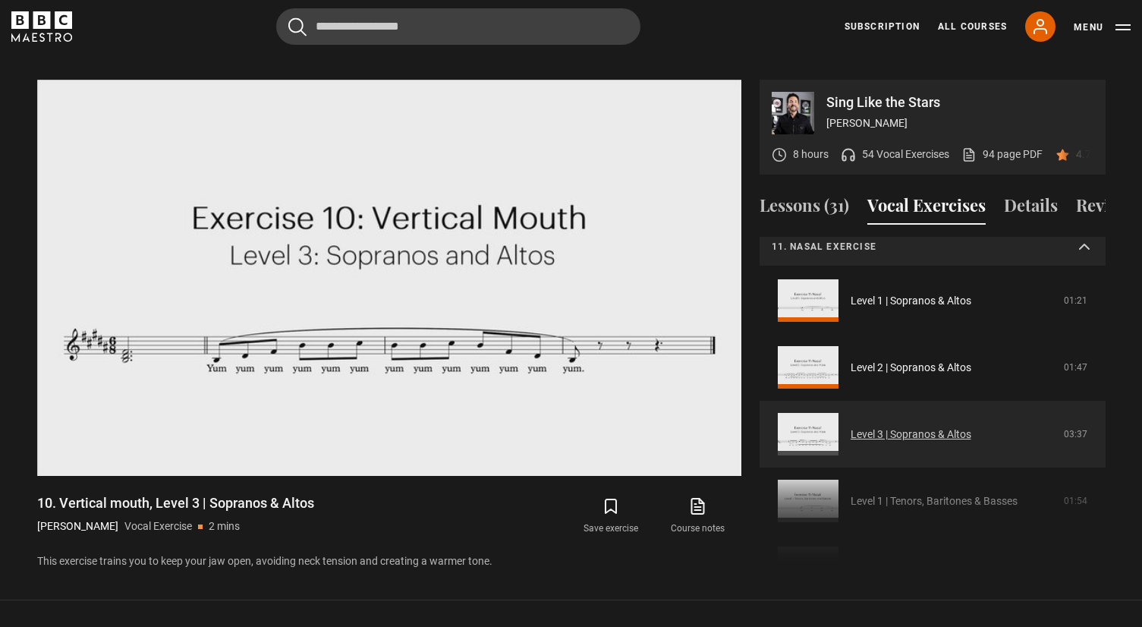
scroll to position [407, 0]
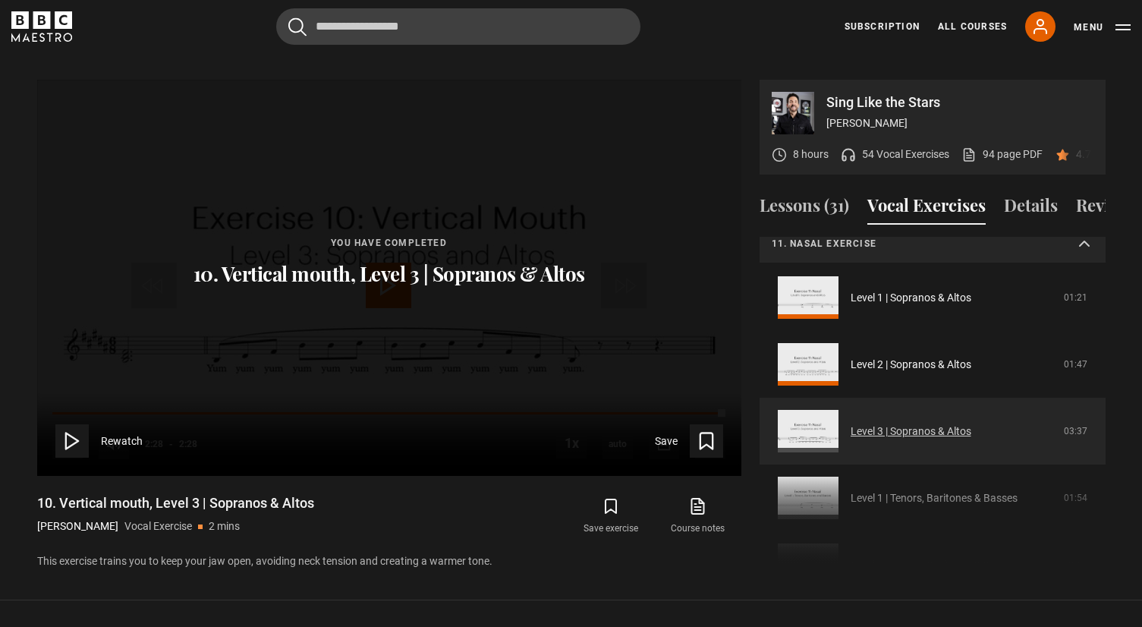
click at [851, 423] on link "Level 3 | Sopranos & Altos" at bounding box center [911, 431] width 121 height 16
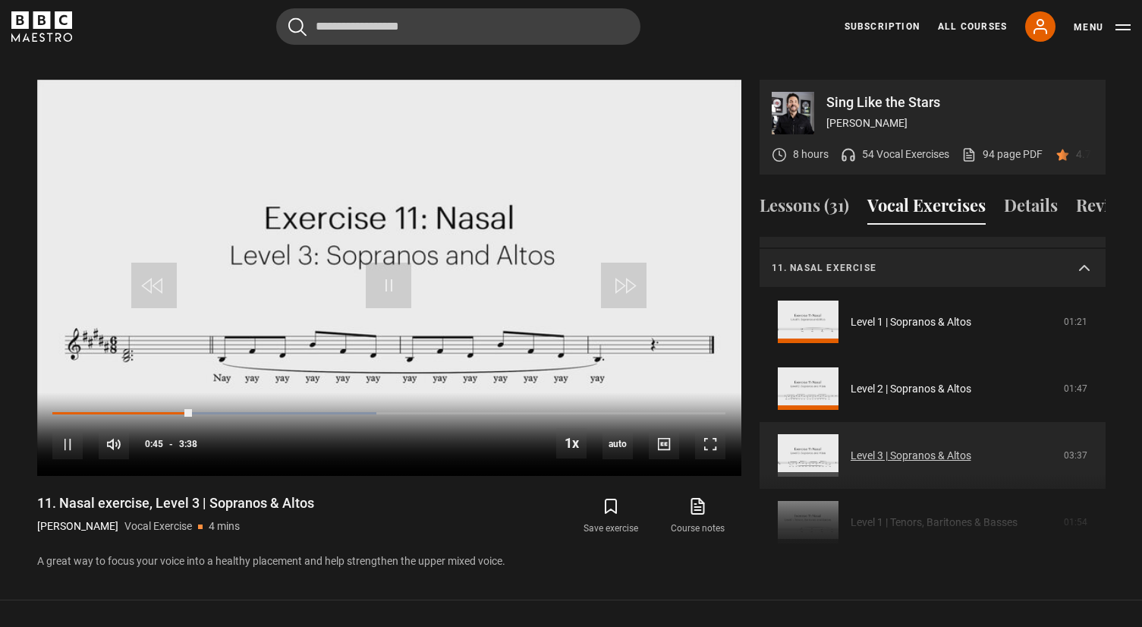
scroll to position [364, 0]
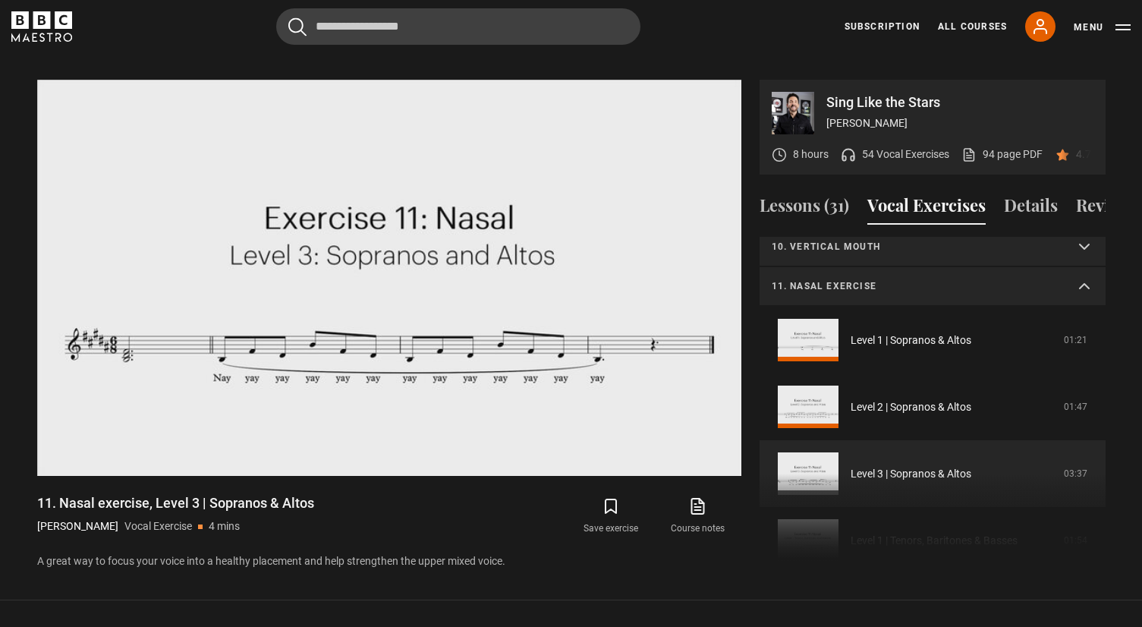
click at [900, 279] on p "11. Nasal exercise" at bounding box center [914, 286] width 285 height 14
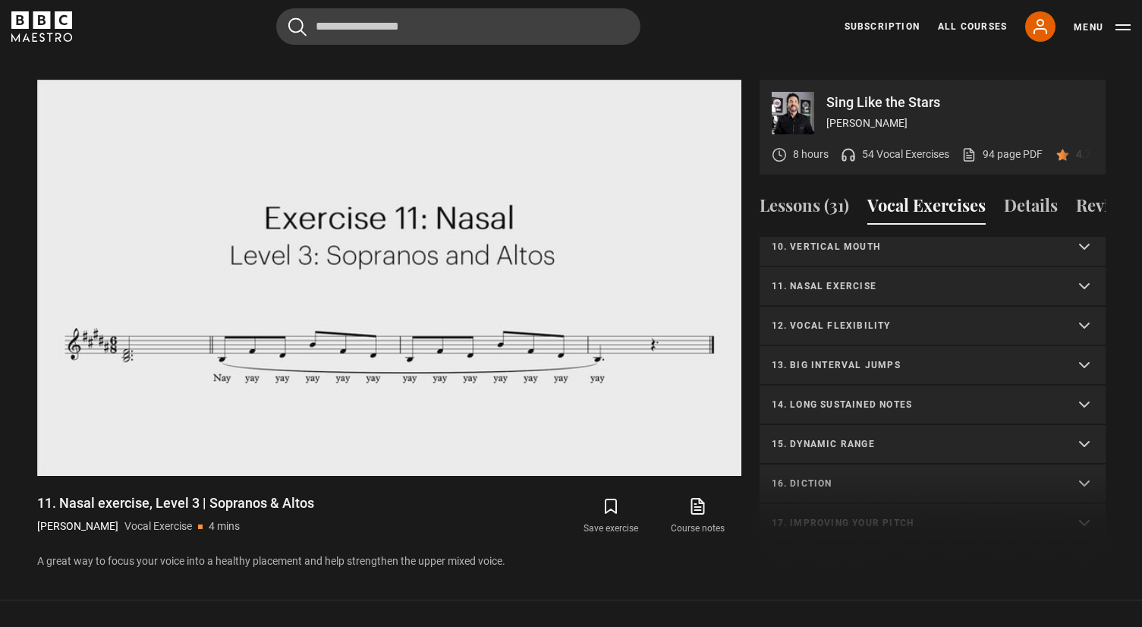
click at [851, 319] on p "12. Vocal flexibility" at bounding box center [914, 326] width 285 height 14
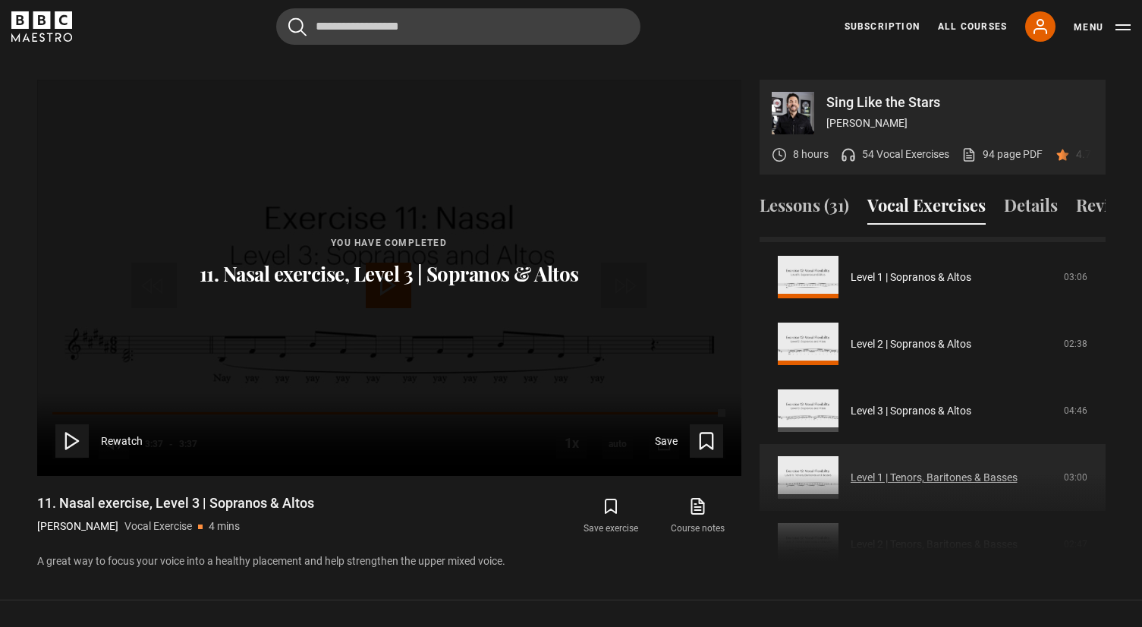
scroll to position [493, 0]
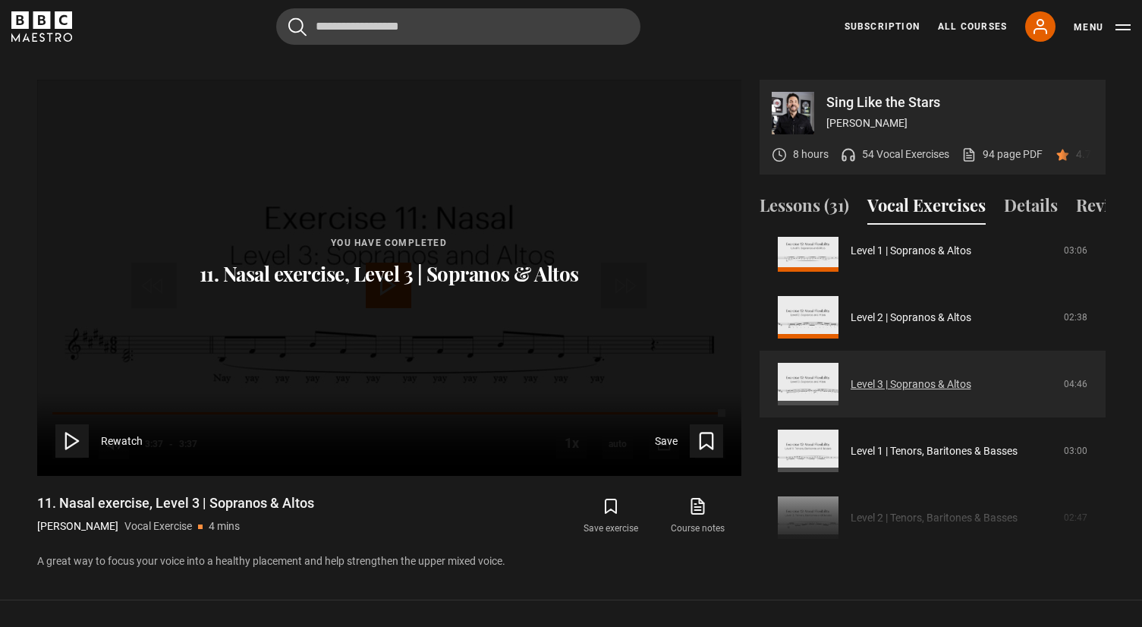
click at [851, 376] on link "Level 3 | Sopranos & Altos" at bounding box center [911, 384] width 121 height 16
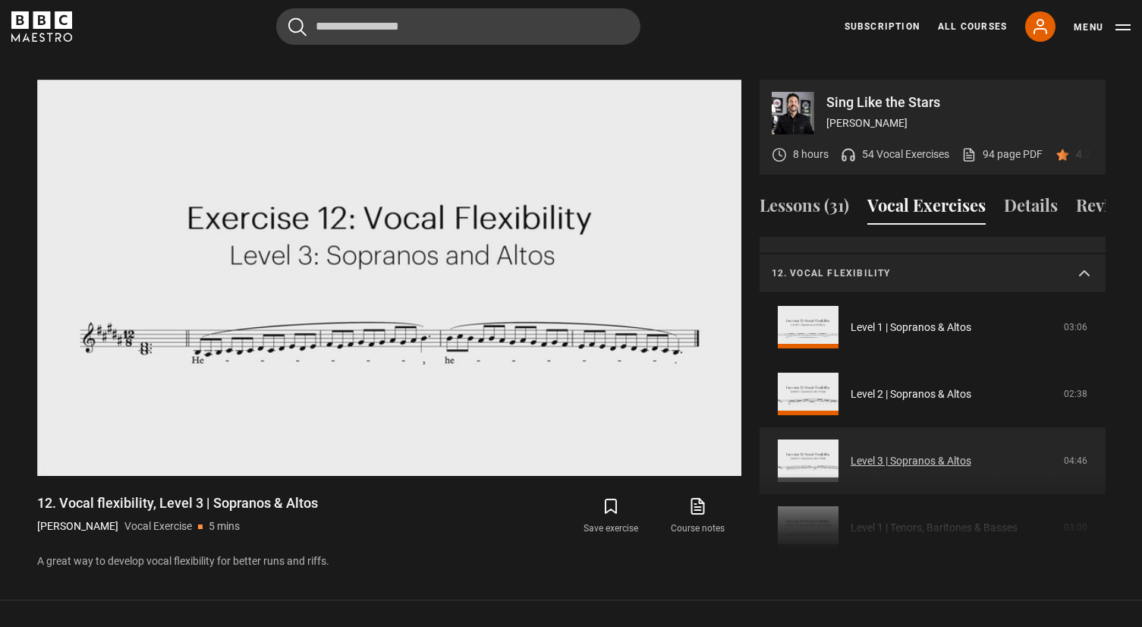
scroll to position [403, 0]
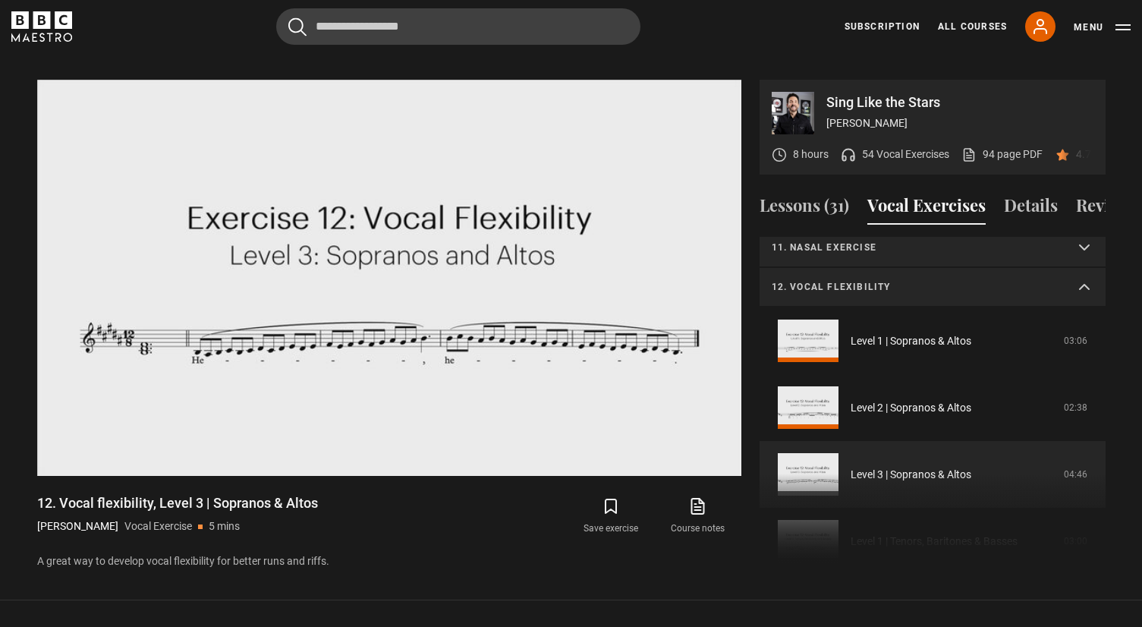
click at [1075, 268] on summary "12. Vocal flexibility" at bounding box center [933, 287] width 346 height 39
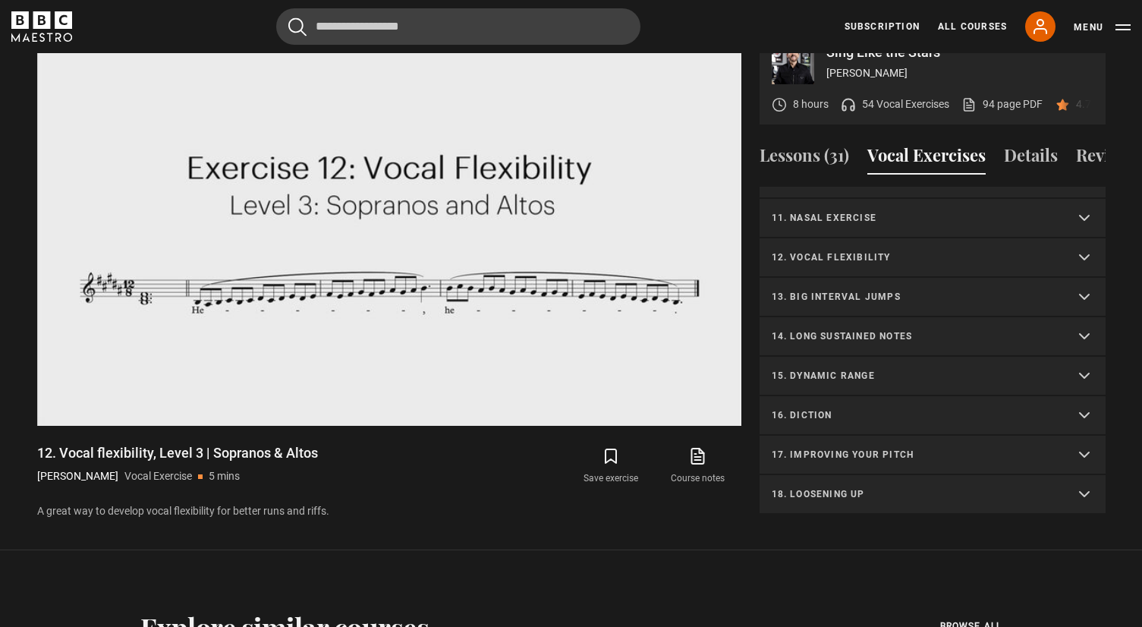
scroll to position [795, 0]
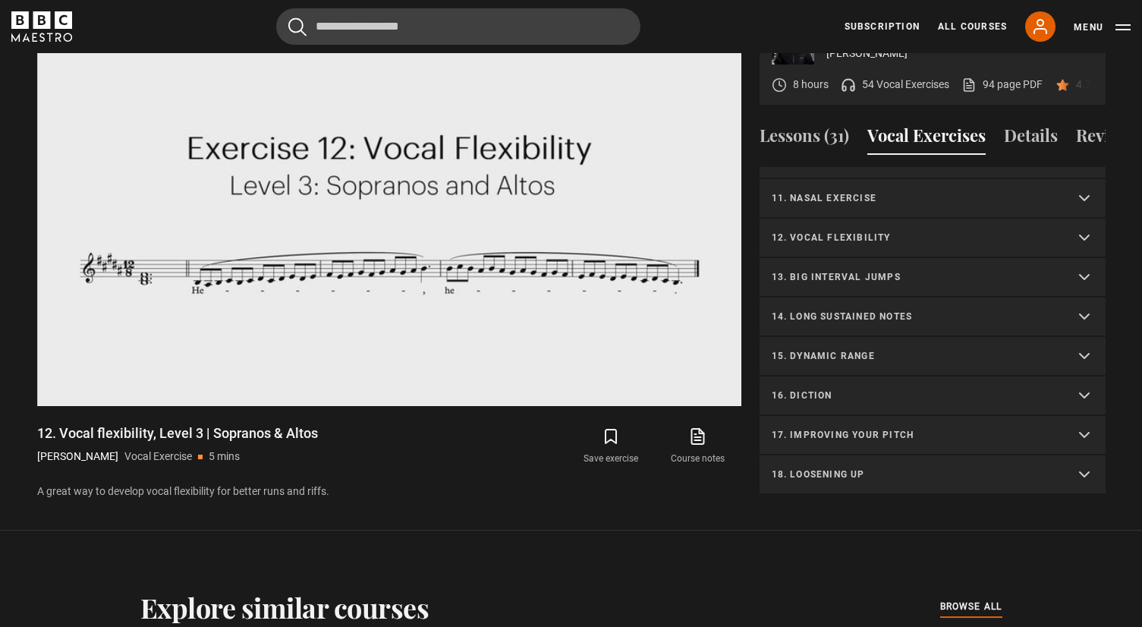
click at [848, 270] on p "13. Big interval jumps" at bounding box center [914, 277] width 285 height 14
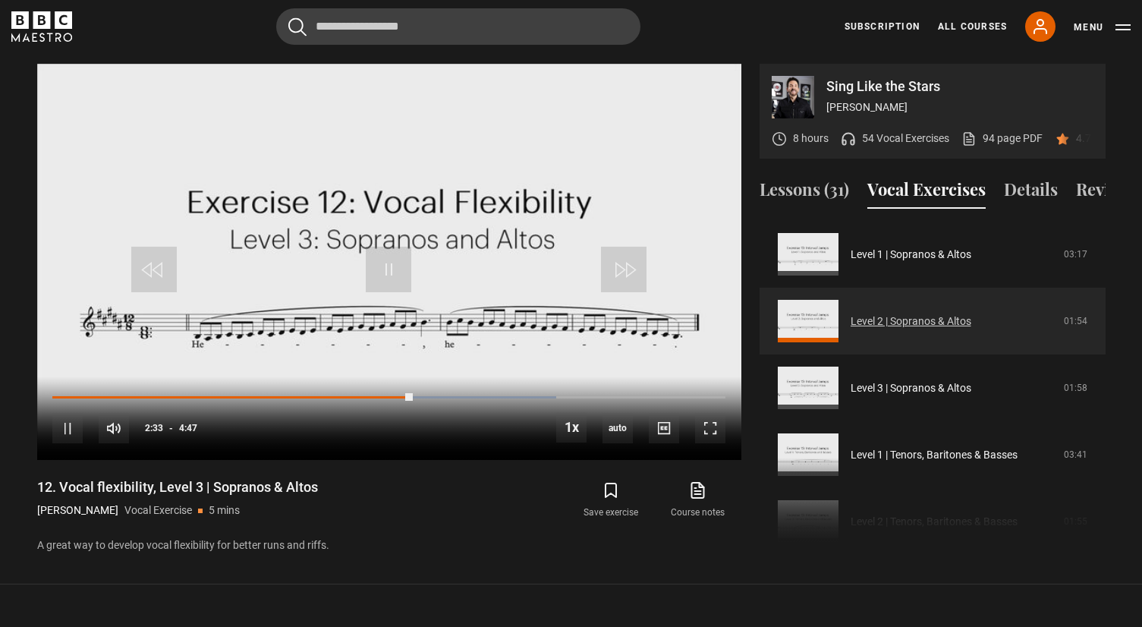
scroll to position [523, 0]
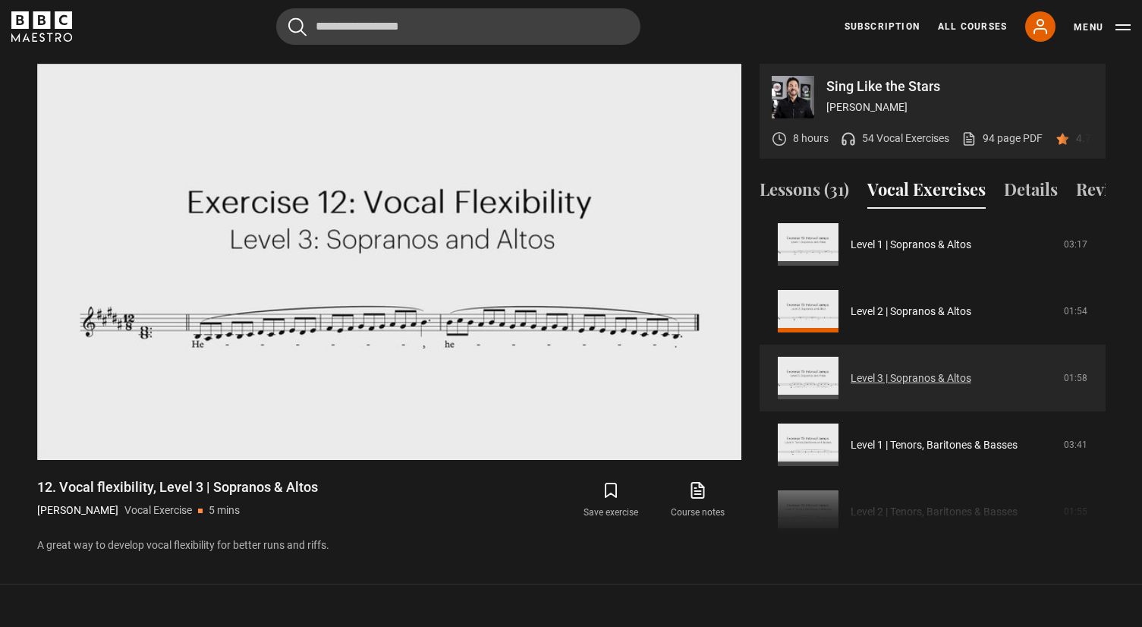
click at [851, 370] on link "Level 3 | Sopranos & Altos" at bounding box center [911, 378] width 121 height 16
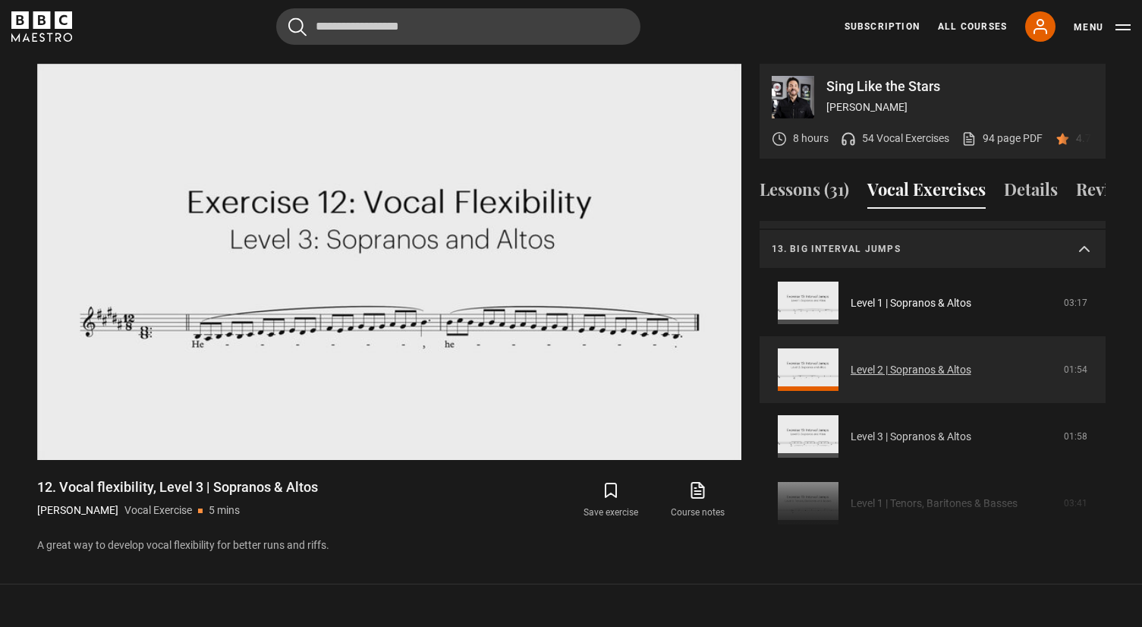
scroll to position [487, 0]
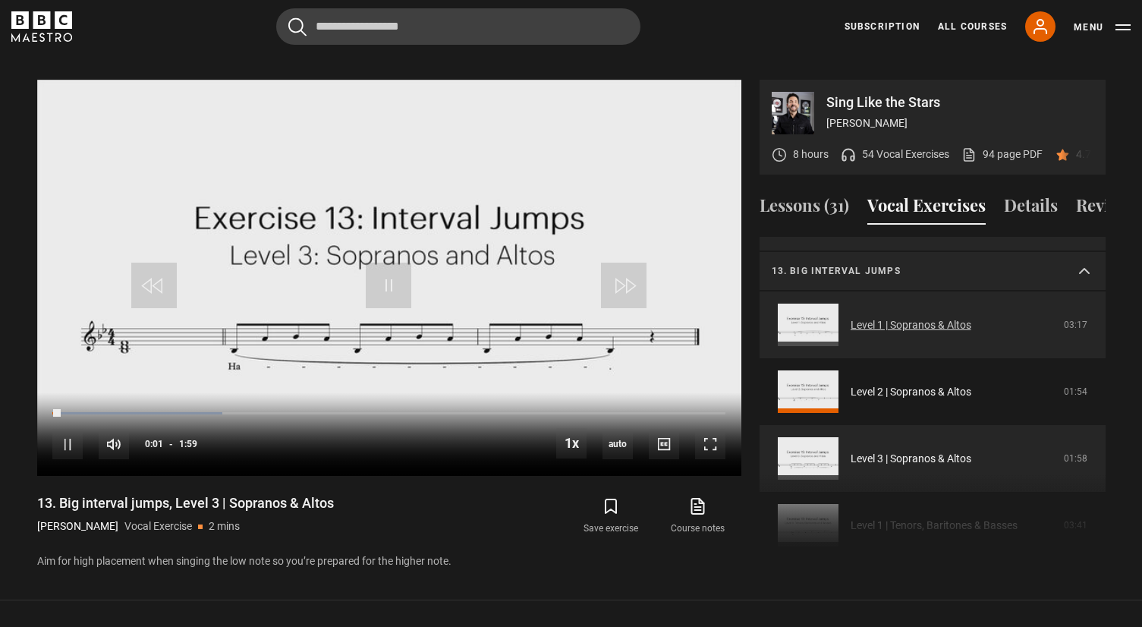
scroll to position [452, 0]
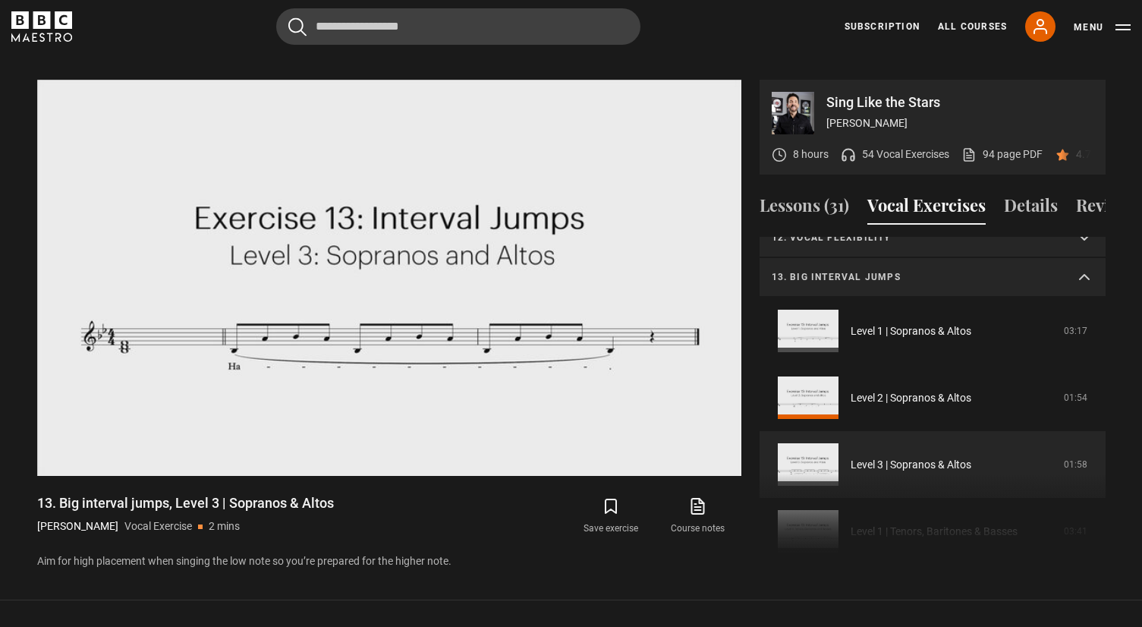
click at [1092, 259] on summary "13. Big interval jumps" at bounding box center [933, 277] width 346 height 39
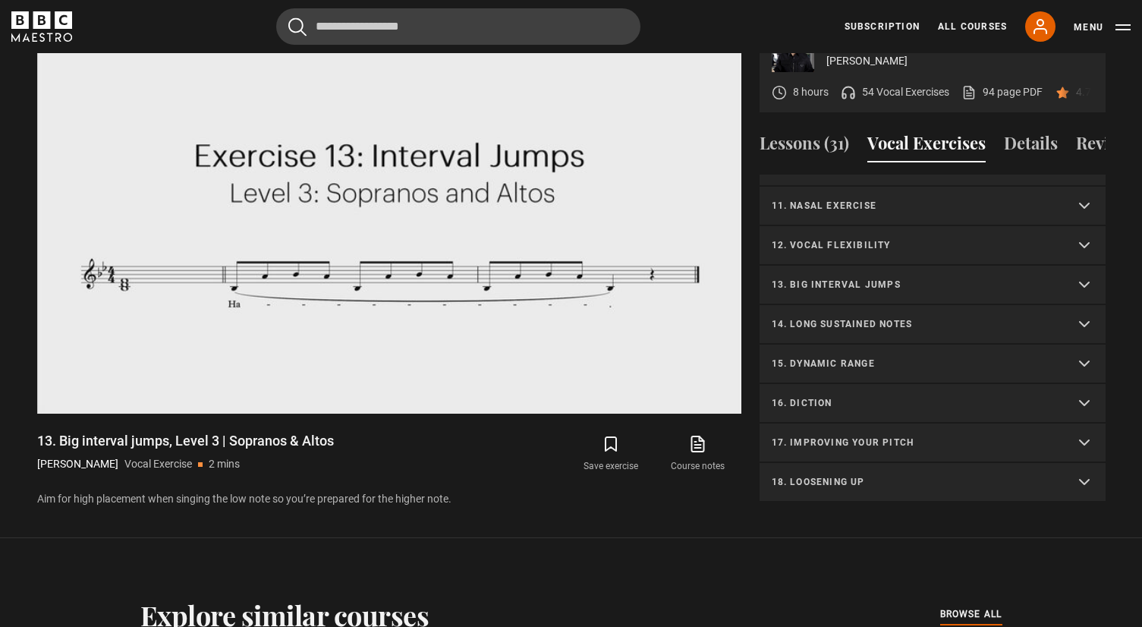
scroll to position [807, 0]
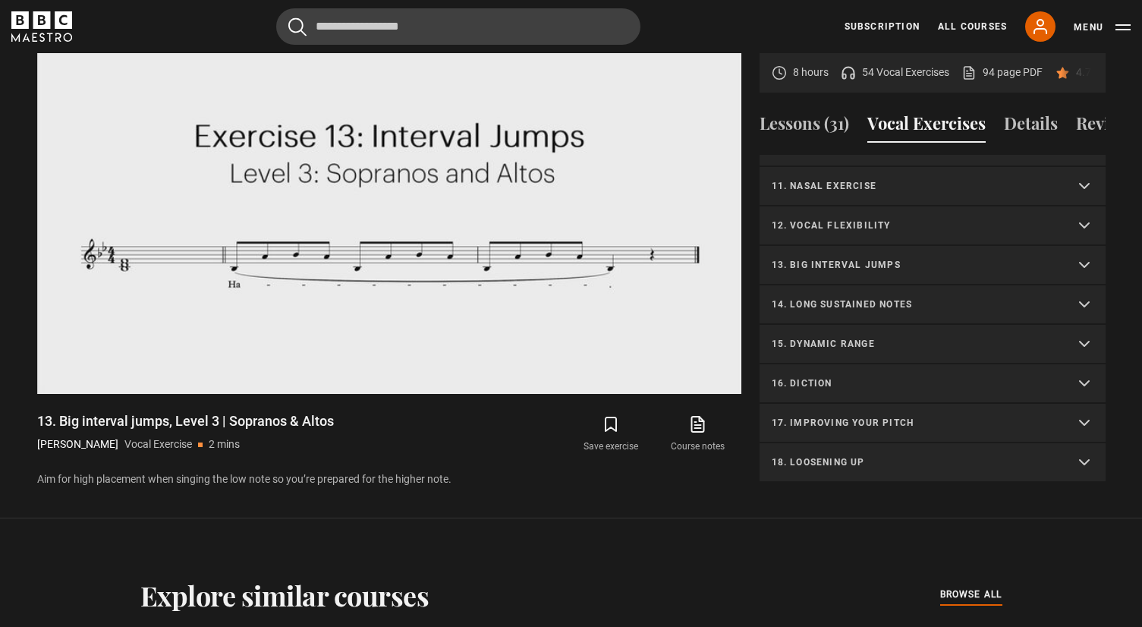
click at [897, 297] on p "14. Long sustained notes" at bounding box center [914, 304] width 285 height 14
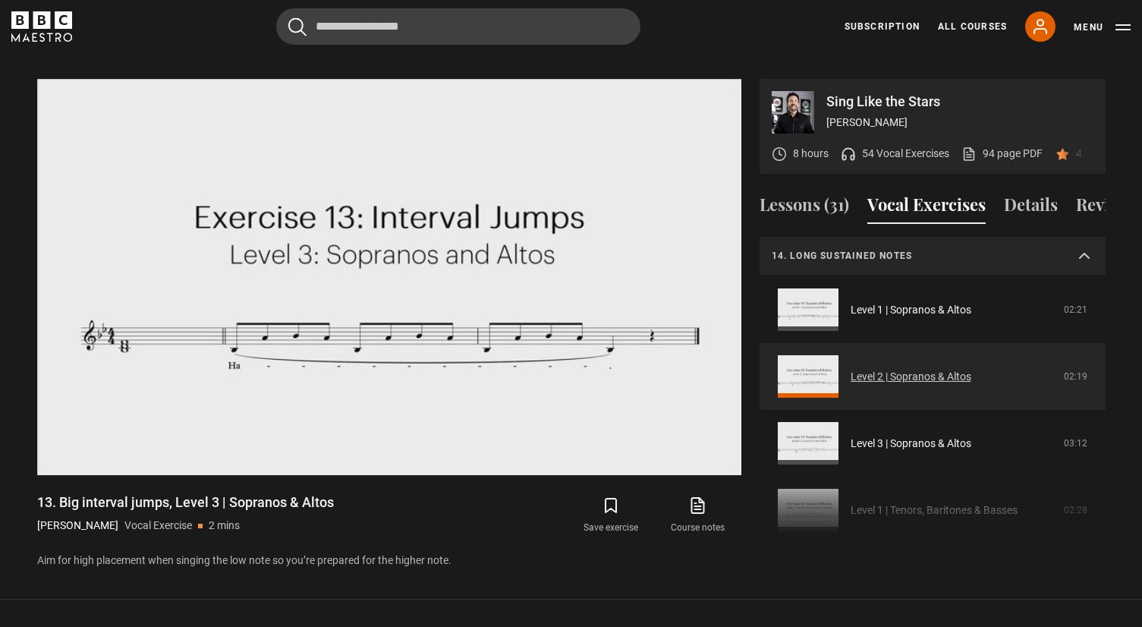
scroll to position [514, 0]
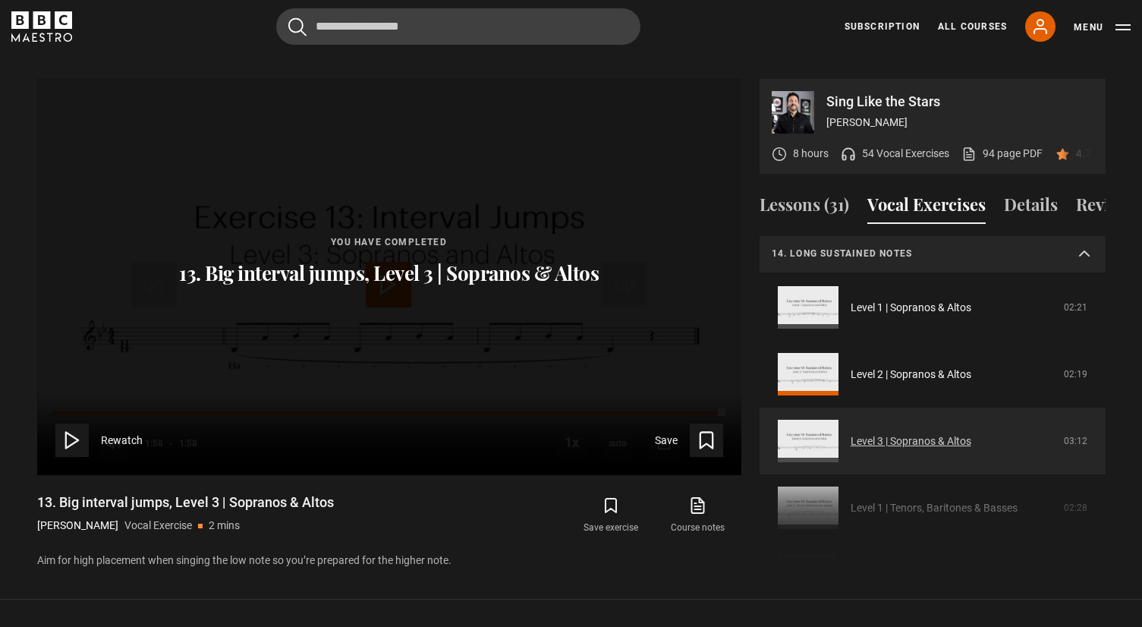
click at [851, 433] on link "Level 3 | Sopranos & Altos" at bounding box center [911, 441] width 121 height 16
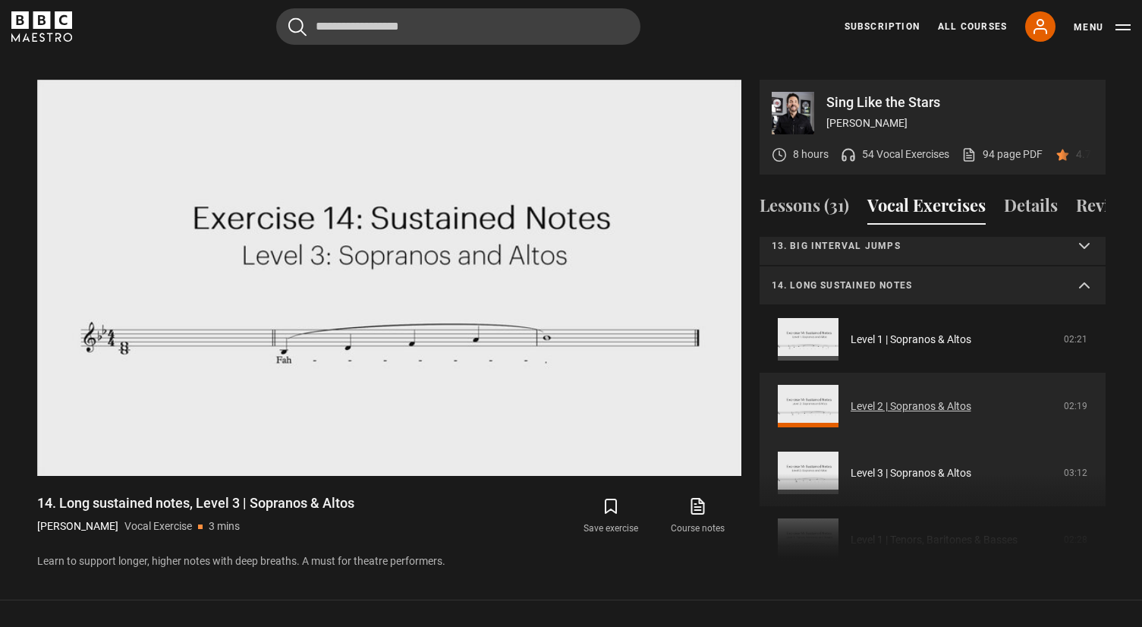
scroll to position [481, 0]
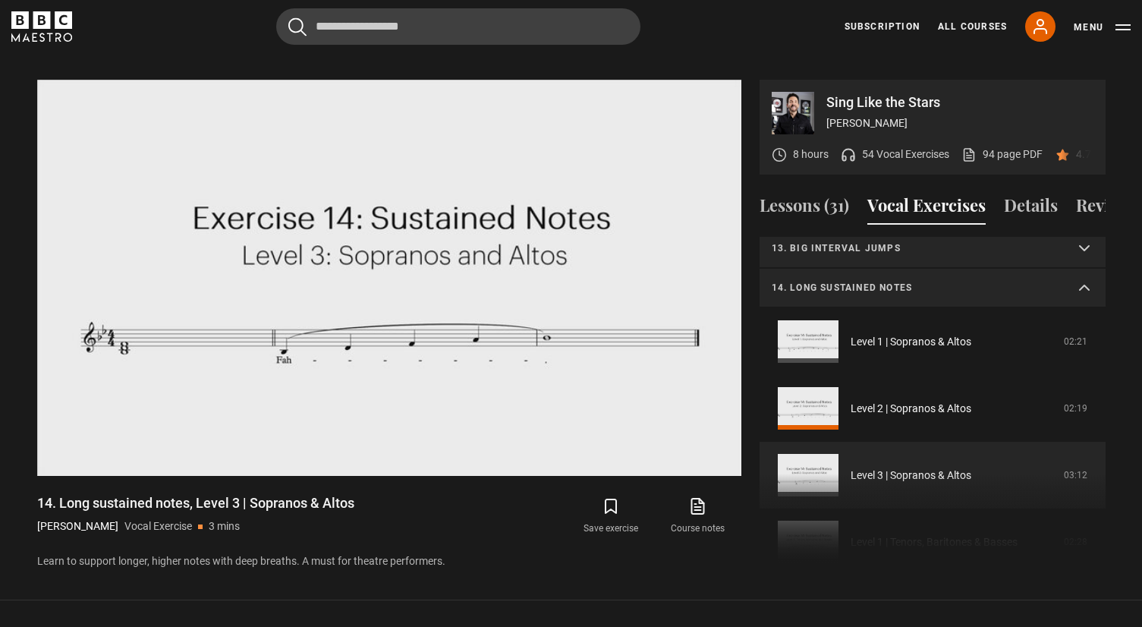
click at [1079, 269] on summary "14. Long sustained notes" at bounding box center [933, 288] width 346 height 39
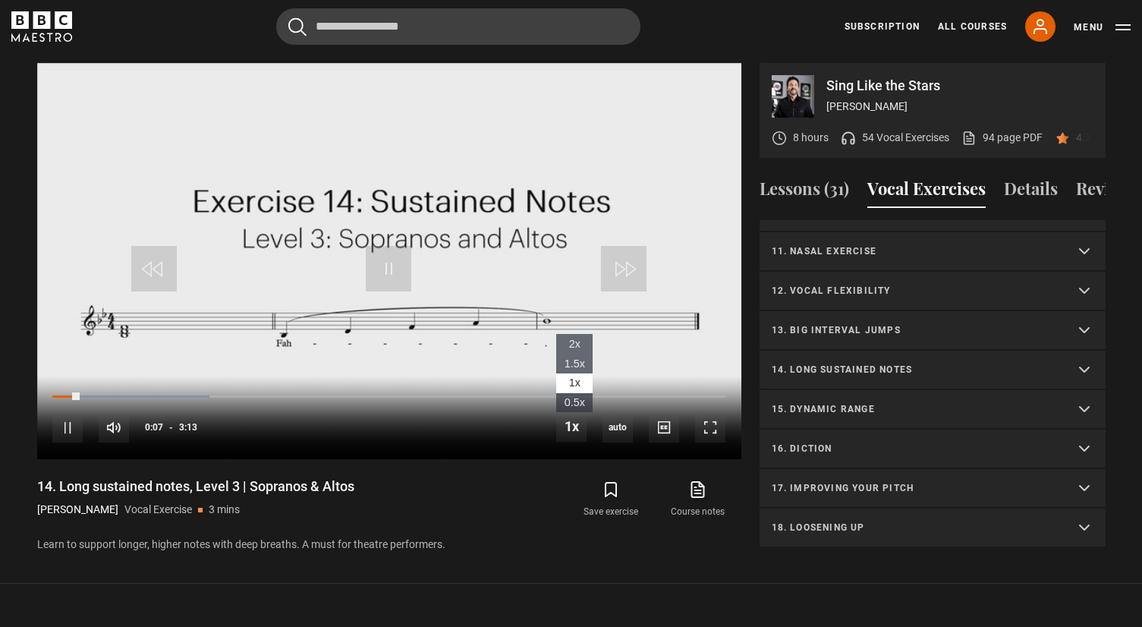
scroll to position [717, 0]
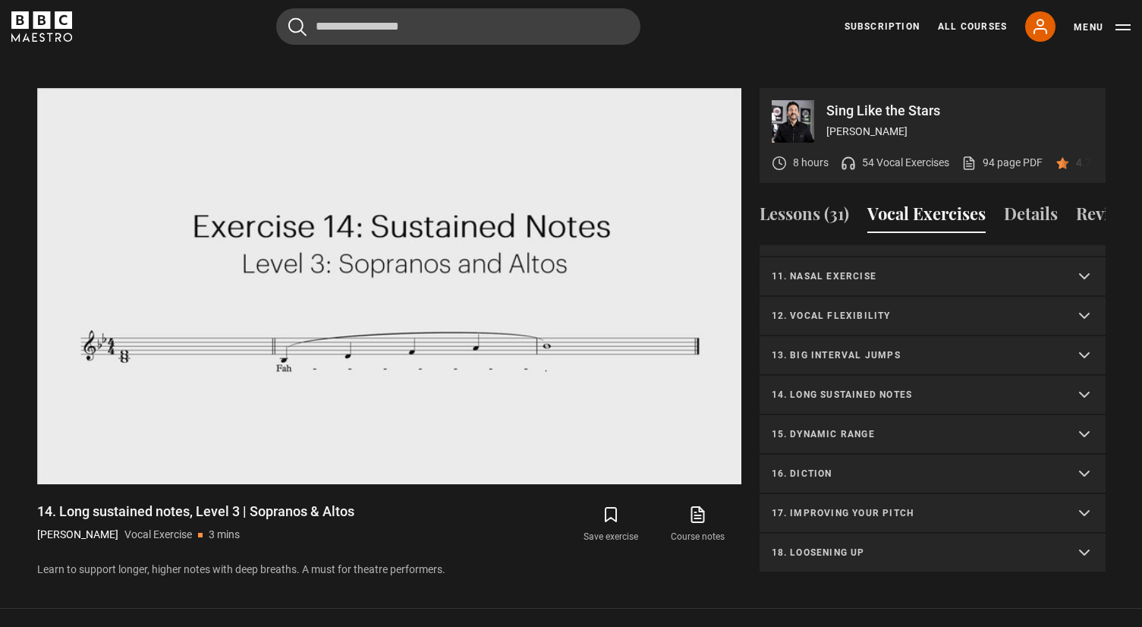
click at [832, 427] on p "15. Dynamic range" at bounding box center [914, 434] width 285 height 14
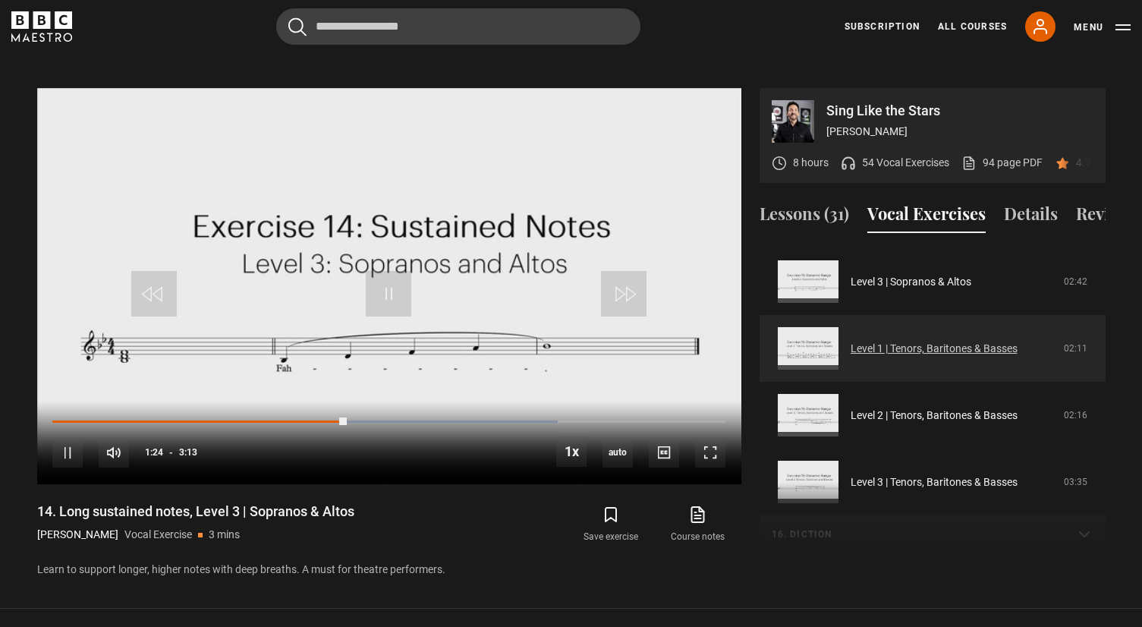
scroll to position [730, 0]
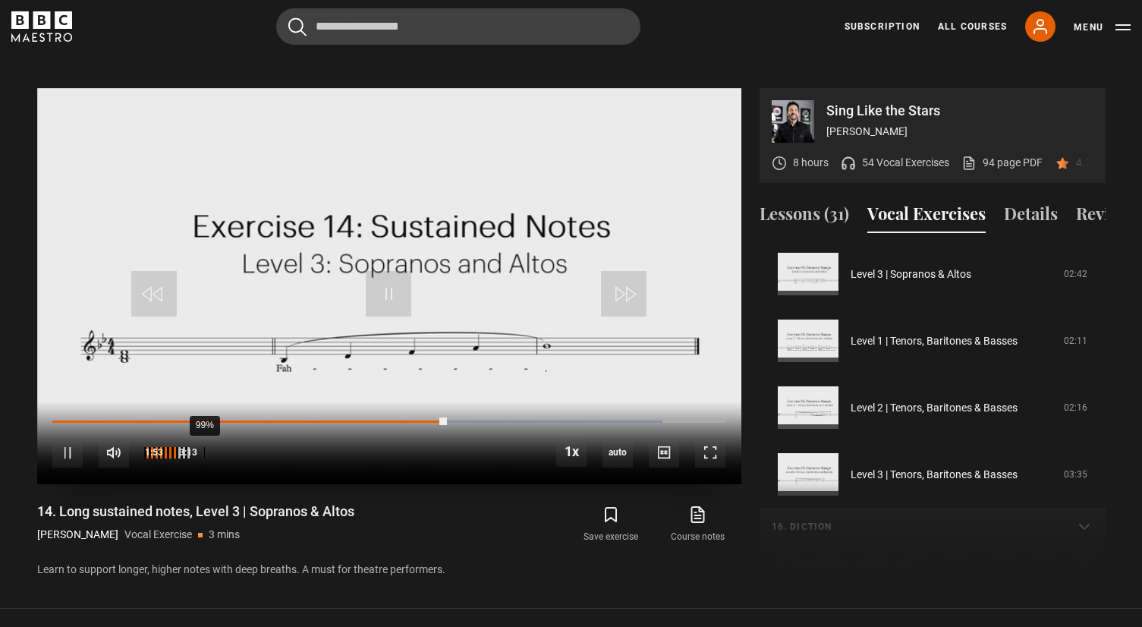
click at [204, 447] on div "99%" at bounding box center [204, 452] width 1 height 11
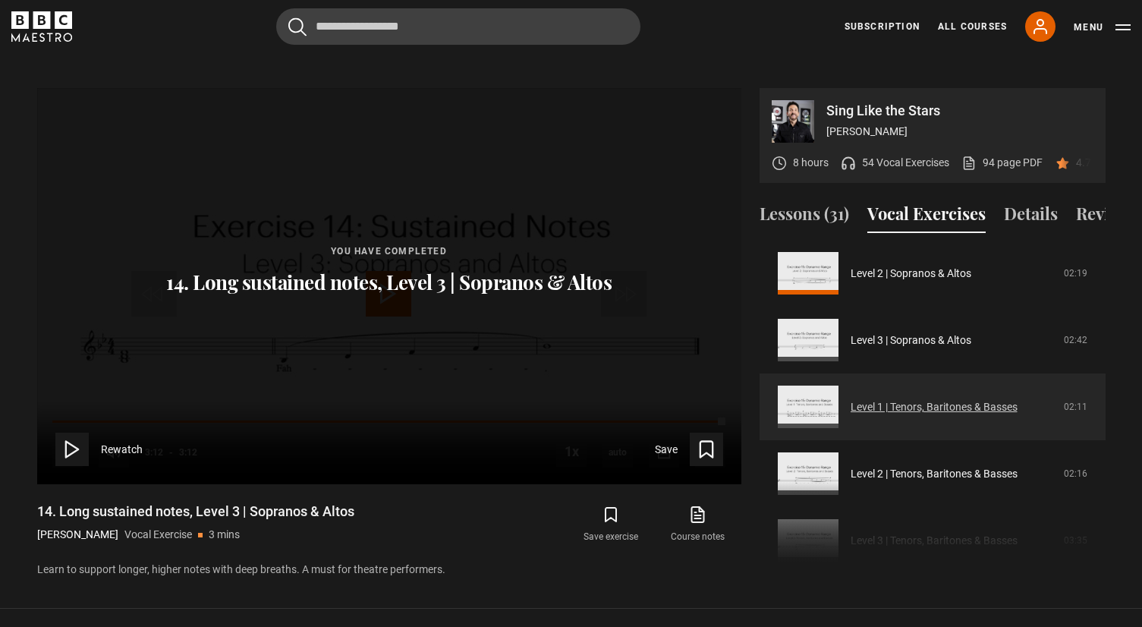
scroll to position [665, 0]
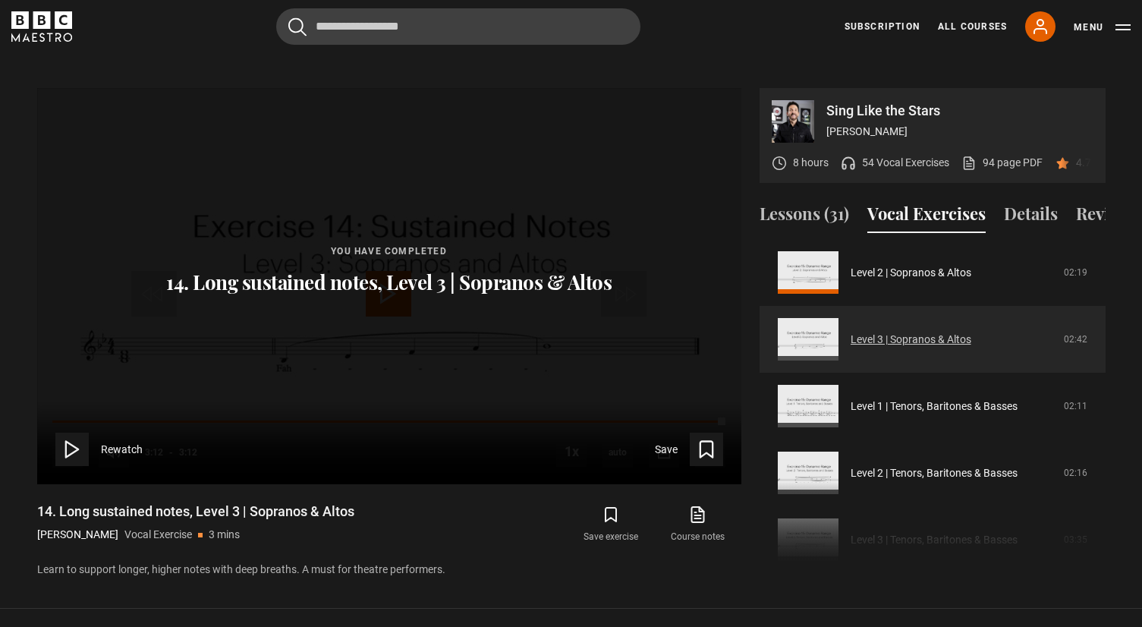
click at [851, 332] on link "Level 3 | Sopranos & Altos" at bounding box center [911, 340] width 121 height 16
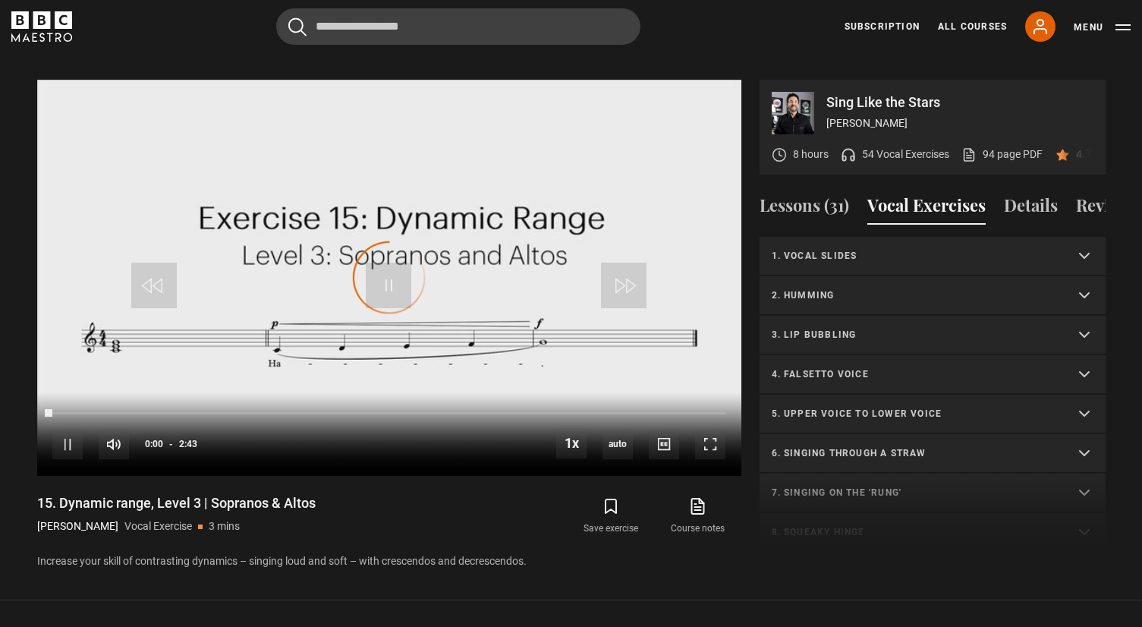
scroll to position [659, 0]
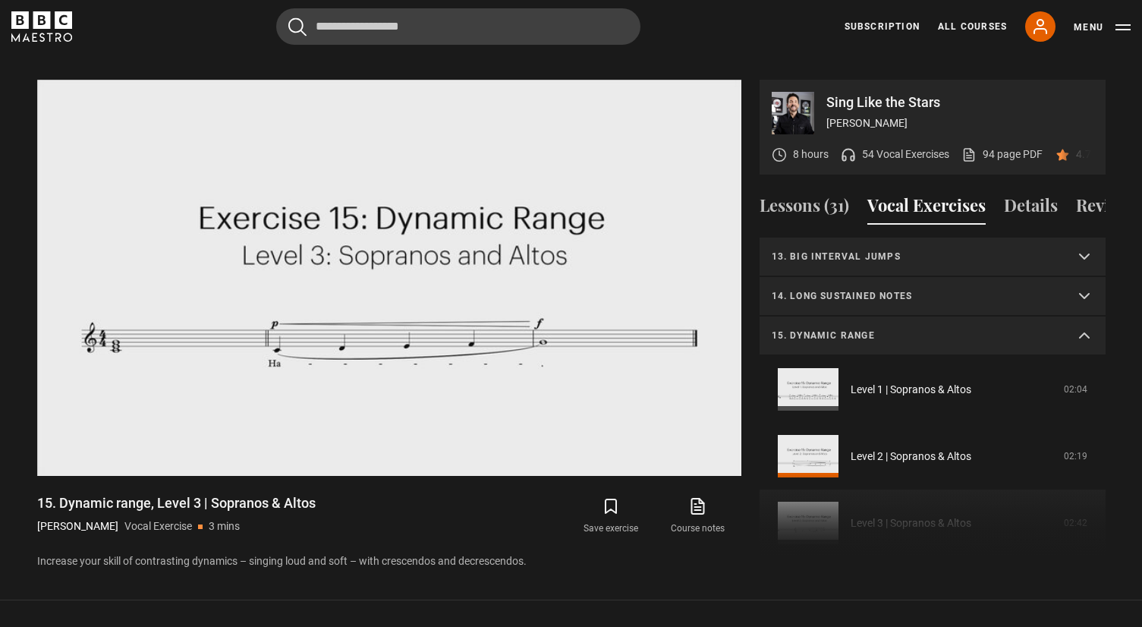
click at [839, 329] on p "15. Dynamic range" at bounding box center [914, 336] width 285 height 14
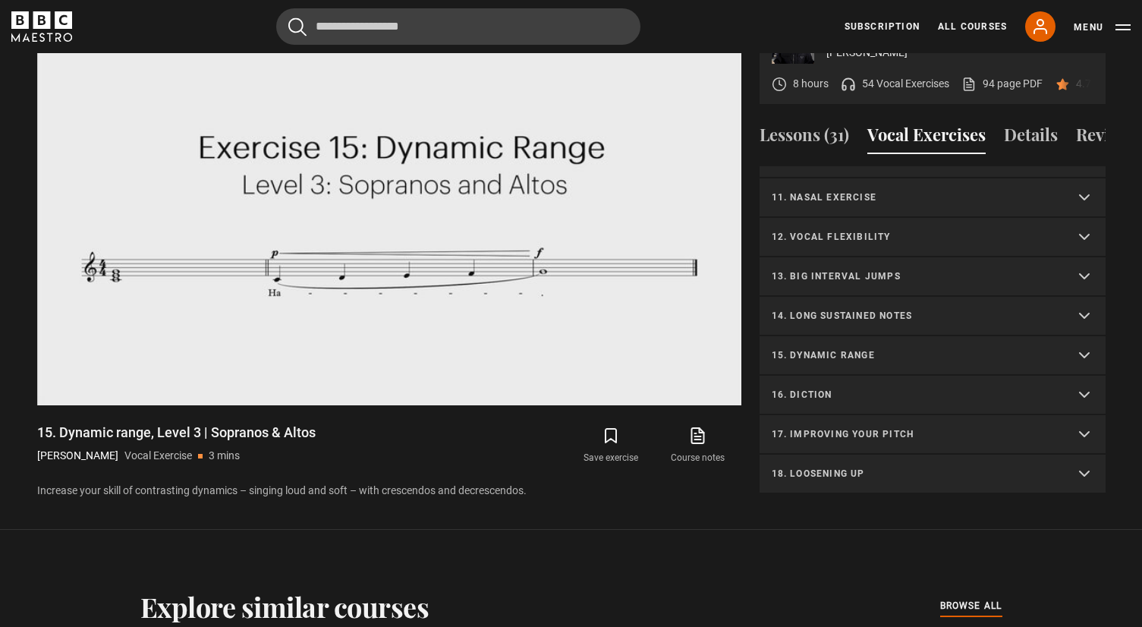
scroll to position [804, 0]
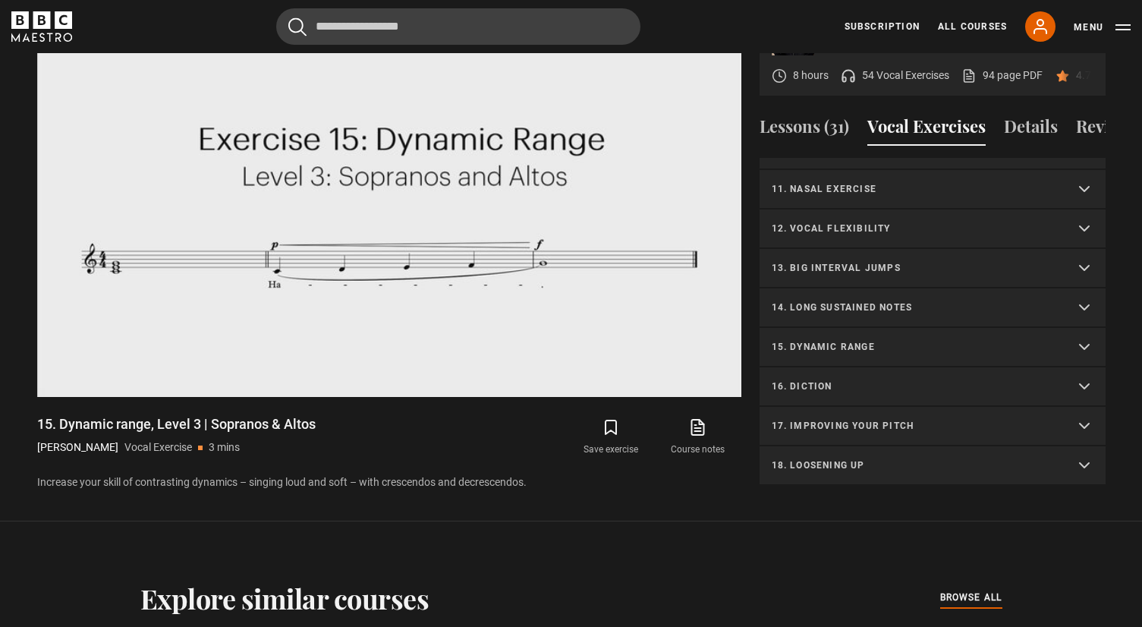
click at [803, 379] on p "16. Diction" at bounding box center [914, 386] width 285 height 14
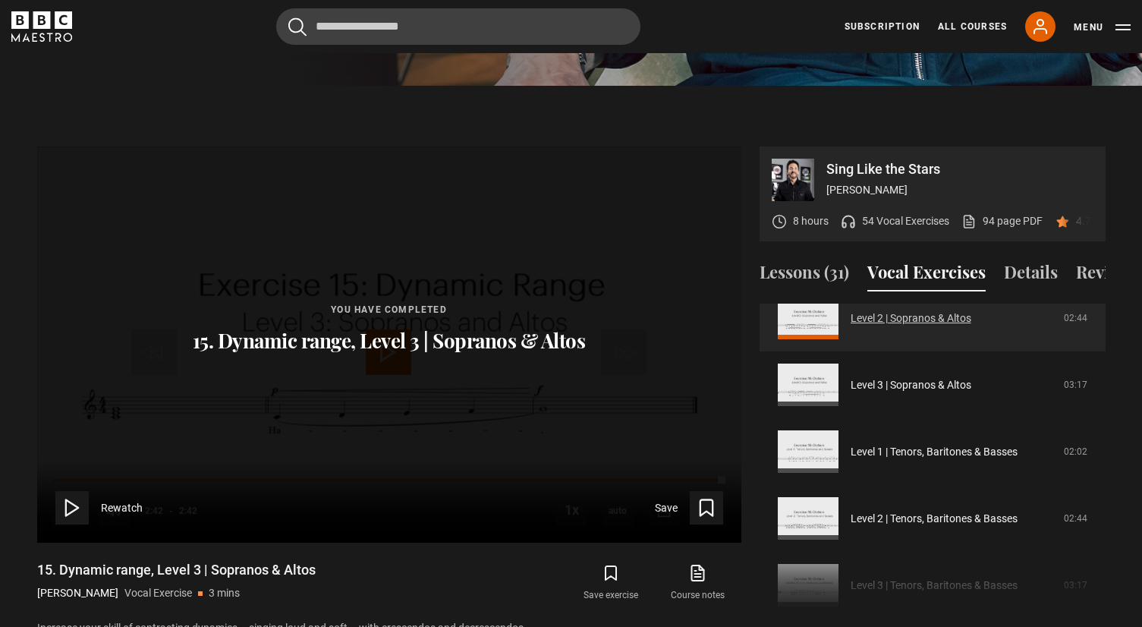
scroll to position [698, 0]
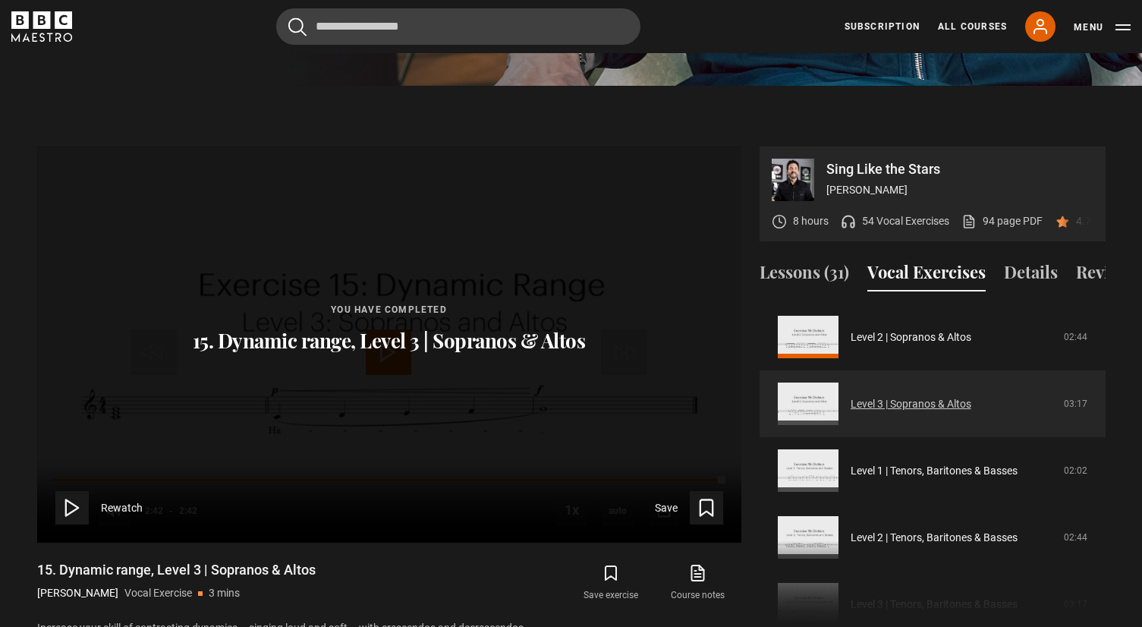
click at [851, 396] on link "Level 3 | Sopranos & Altos" at bounding box center [911, 404] width 121 height 16
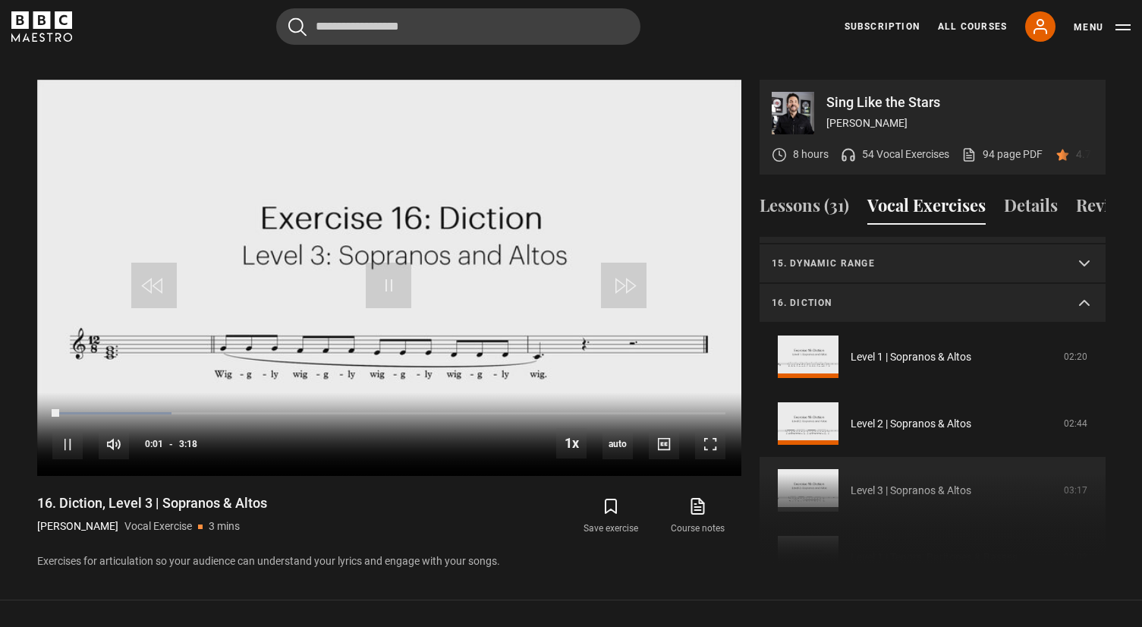
scroll to position [531, 0]
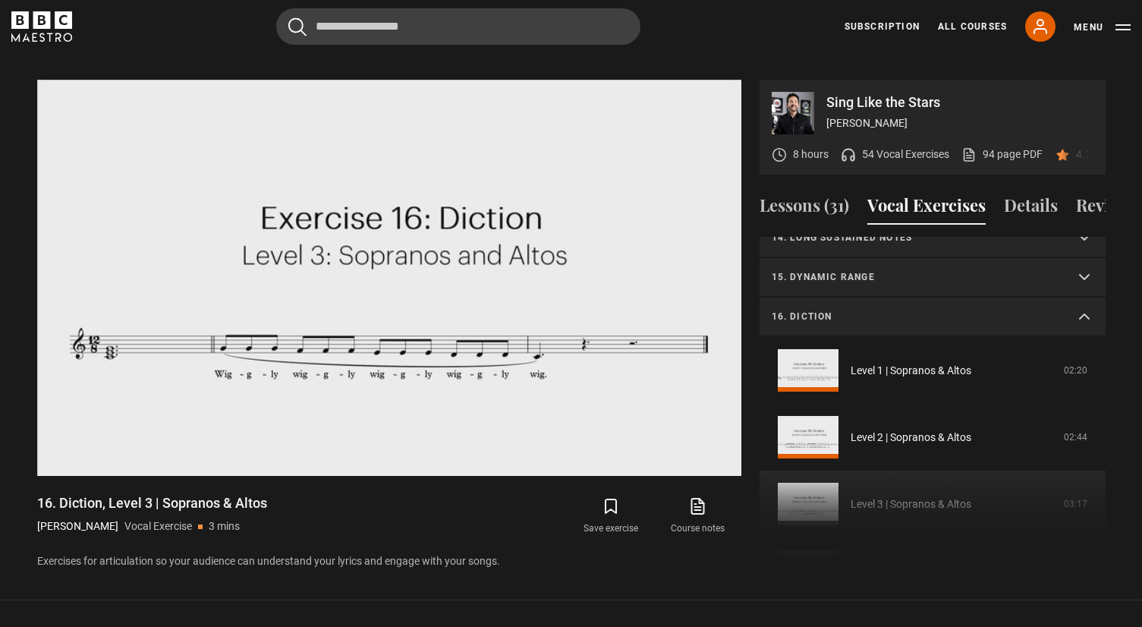
click at [1085, 297] on summary "16. Diction" at bounding box center [933, 316] width 346 height 39
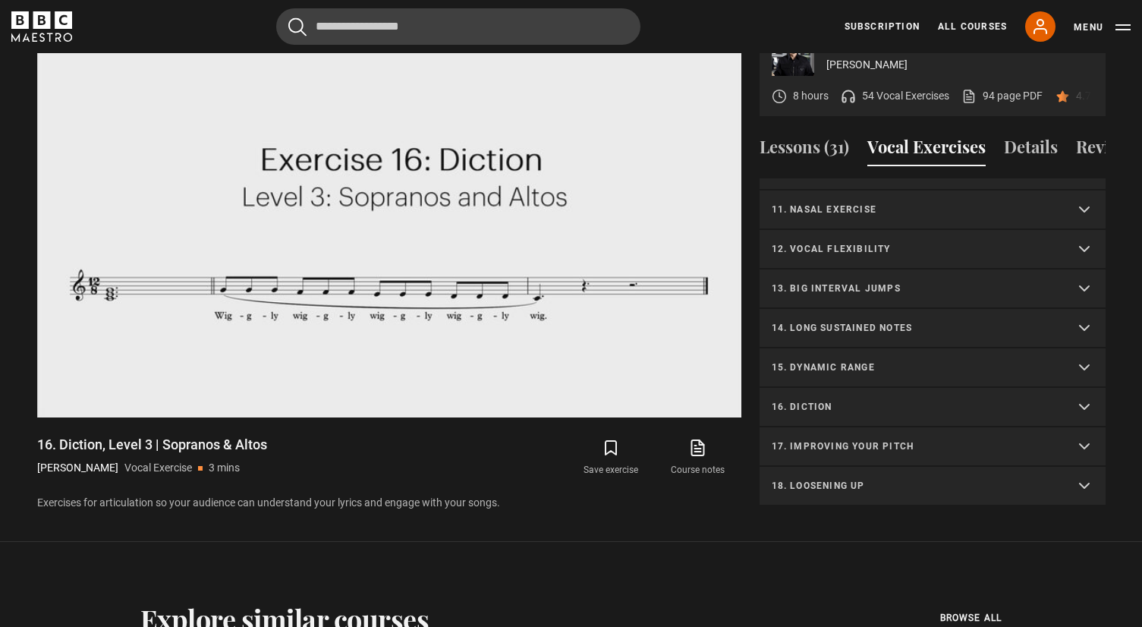
scroll to position [795, 0]
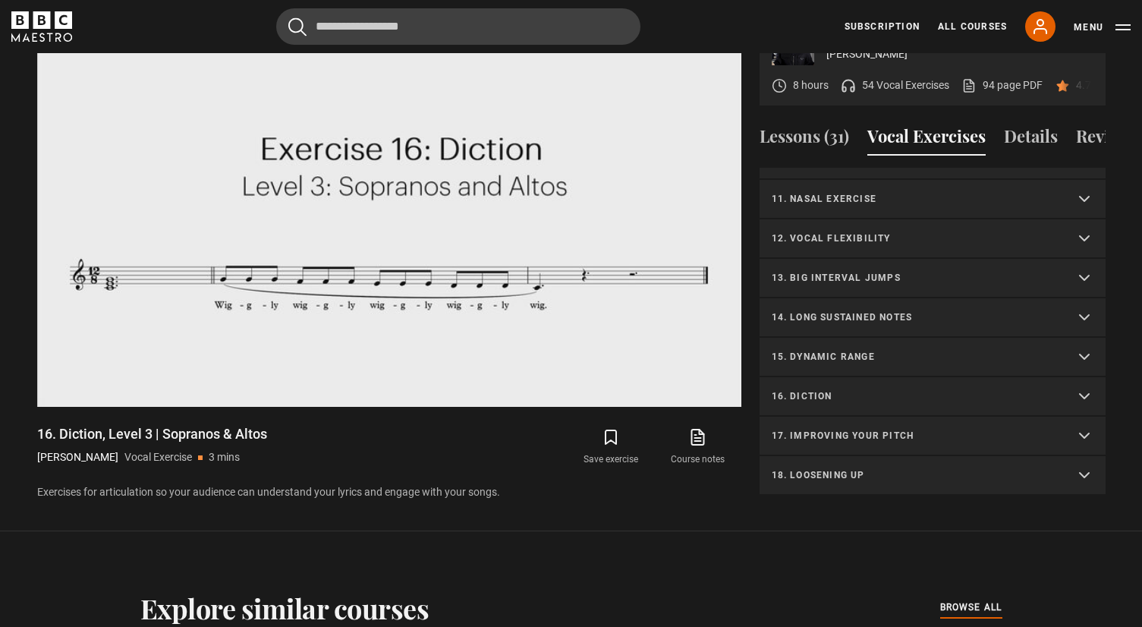
click at [835, 429] on p "17. Improving your pitch" at bounding box center [914, 436] width 285 height 14
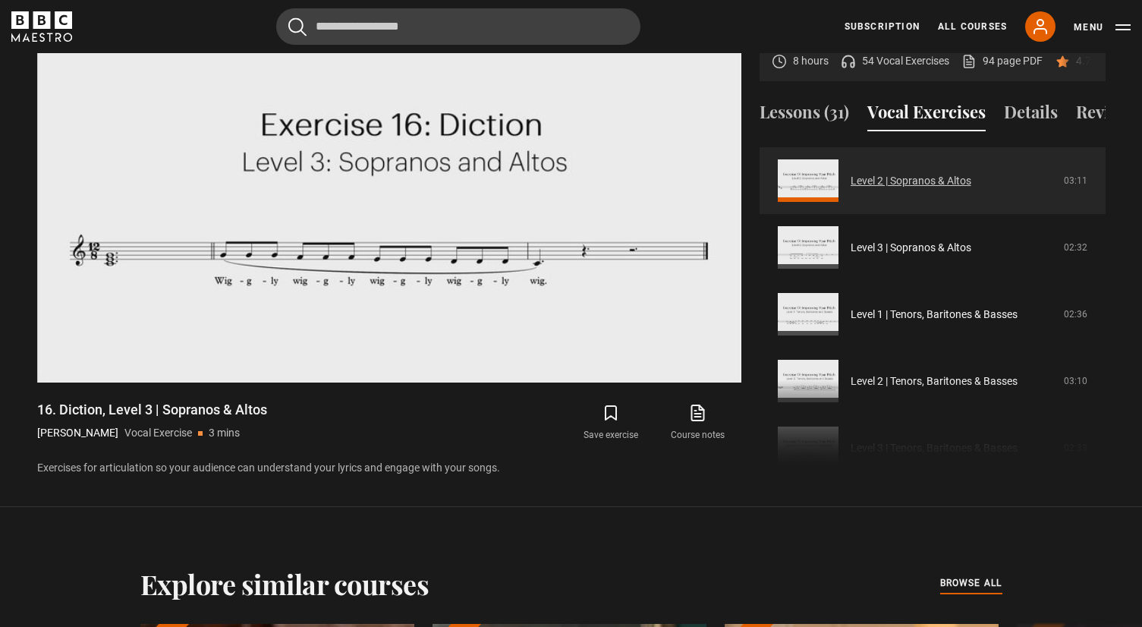
scroll to position [783, 0]
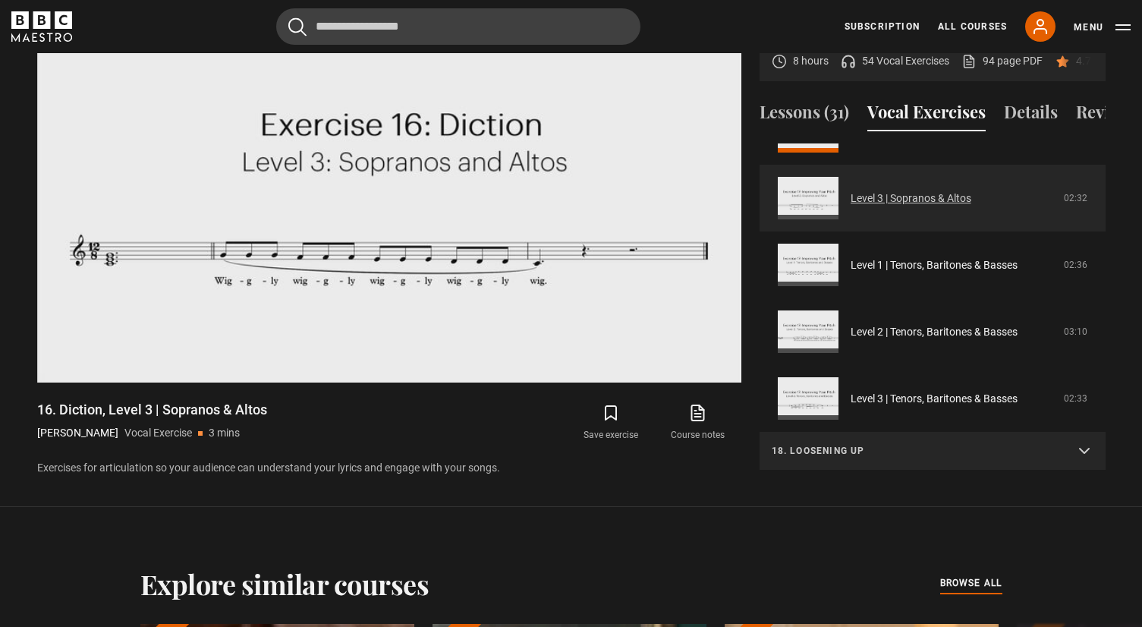
click at [851, 190] on link "Level 3 | Sopranos & Altos" at bounding box center [911, 198] width 121 height 16
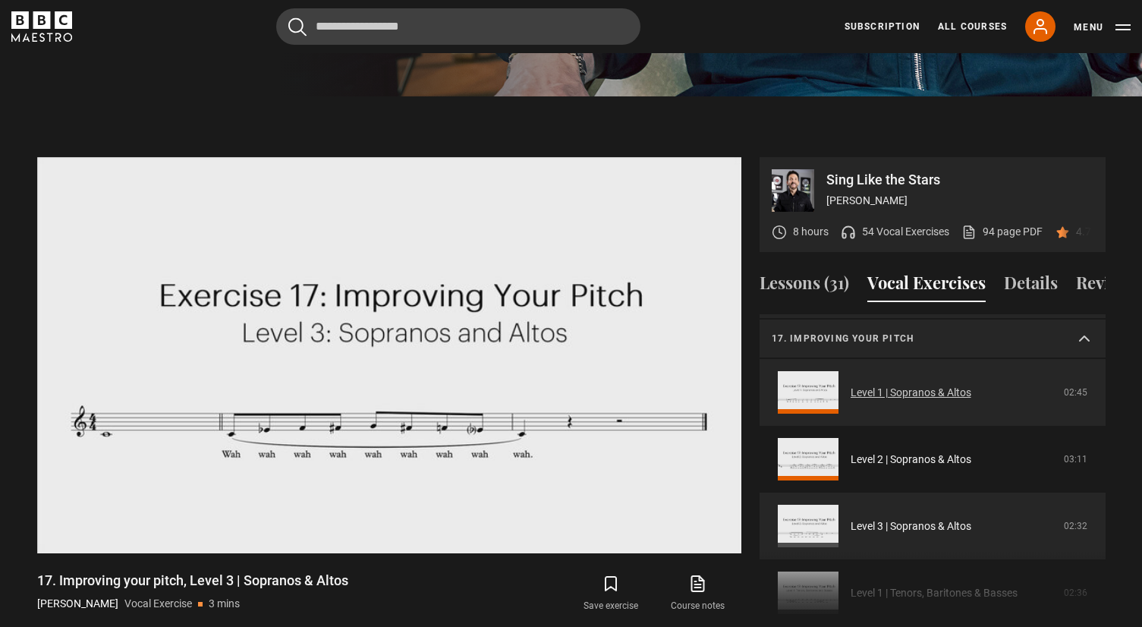
scroll to position [609, 0]
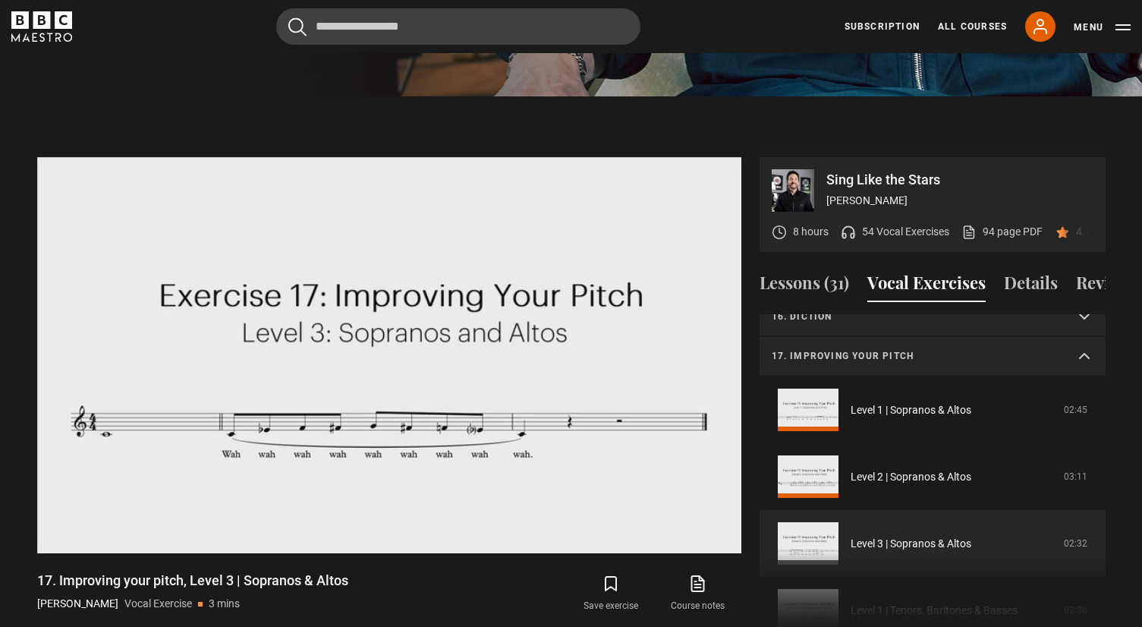
click at [1081, 337] on summary "17. Improving your pitch" at bounding box center [933, 356] width 346 height 39
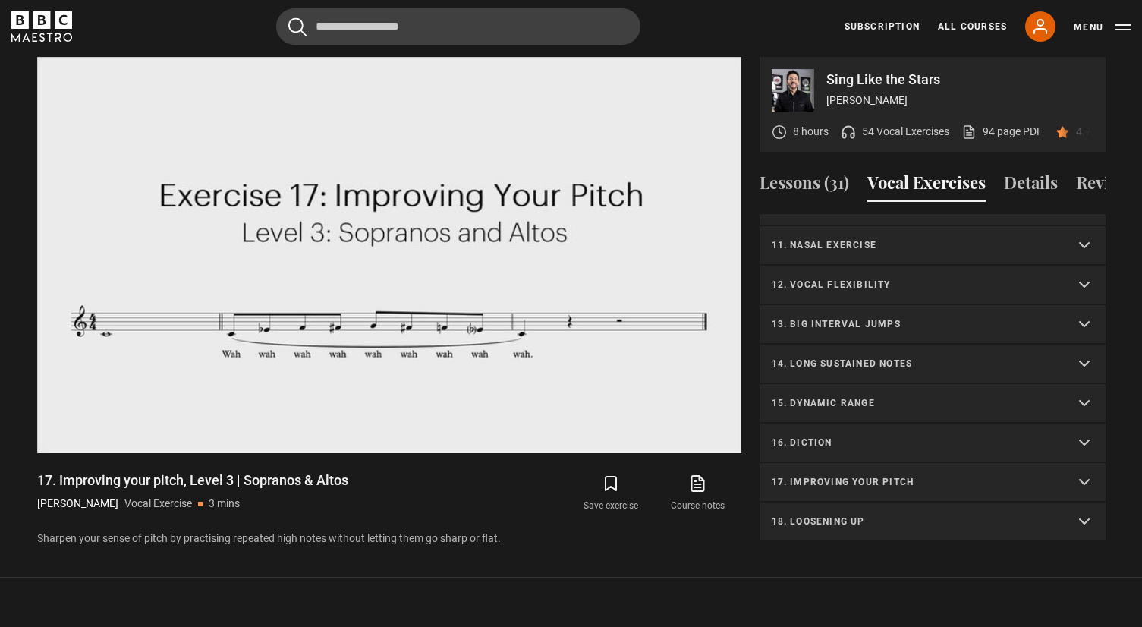
scroll to position [749, 0]
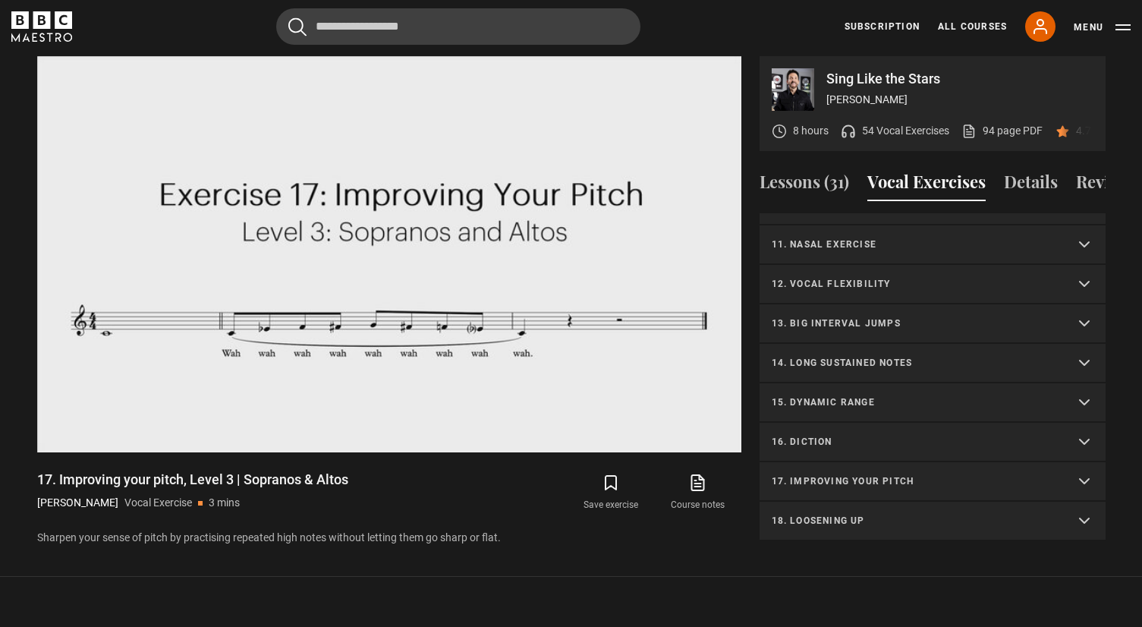
click at [873, 514] on p "18. Loosening up" at bounding box center [914, 521] width 285 height 14
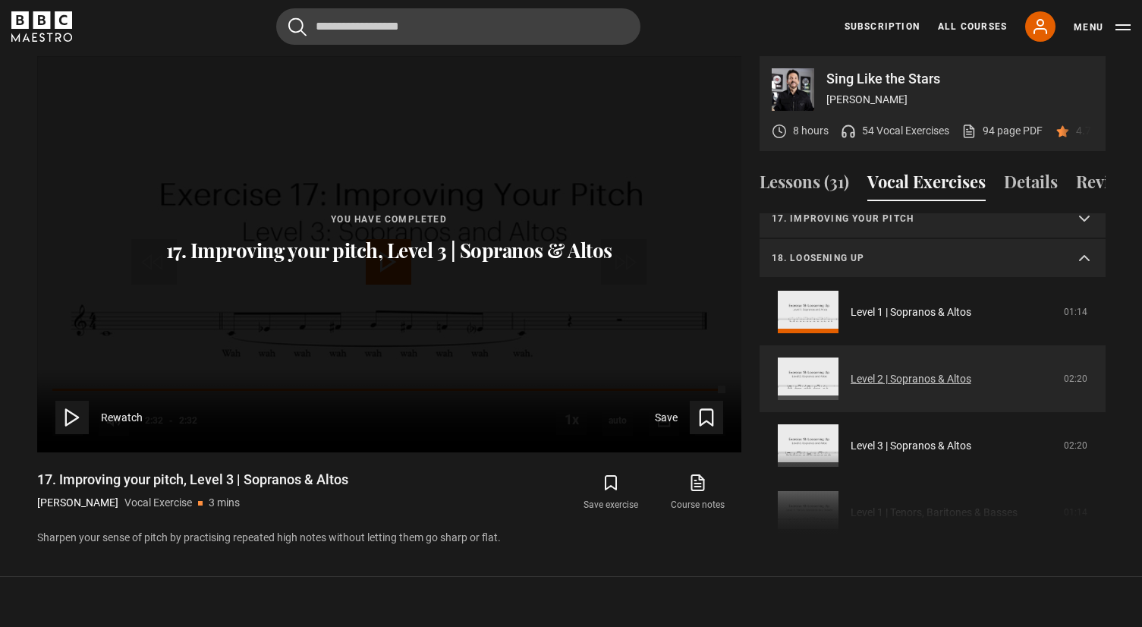
scroll to position [649, 0]
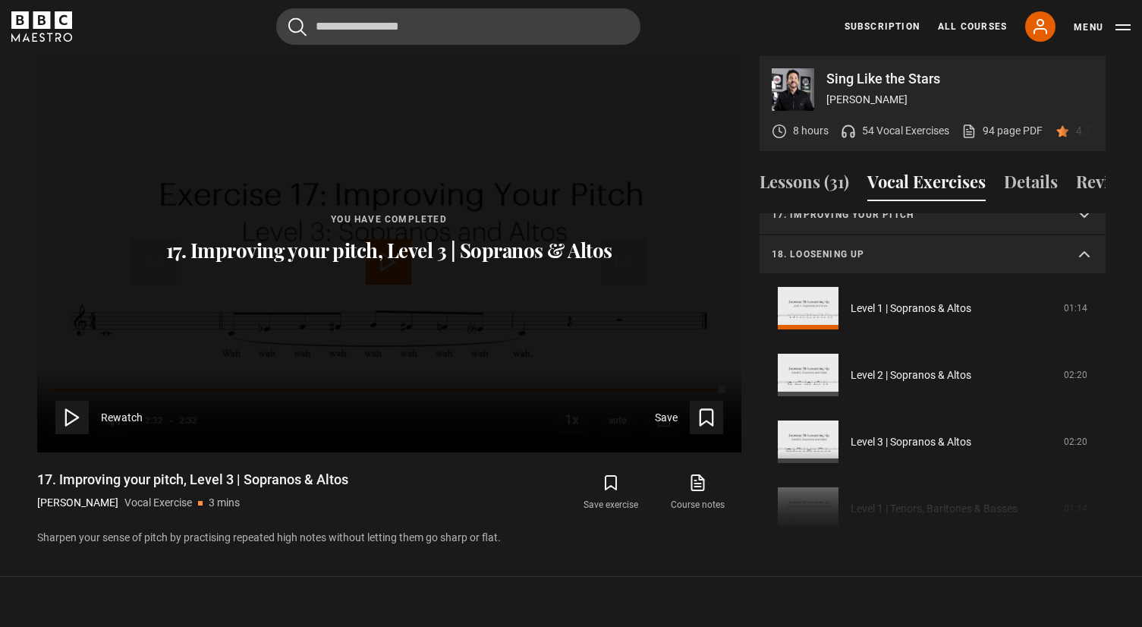
click at [796, 431] on div "1. Vocal slides Level 1 | All Voices 04:23 Level 2 | All Voices 06:30 Level 3 |…" at bounding box center [933, 377] width 346 height 328
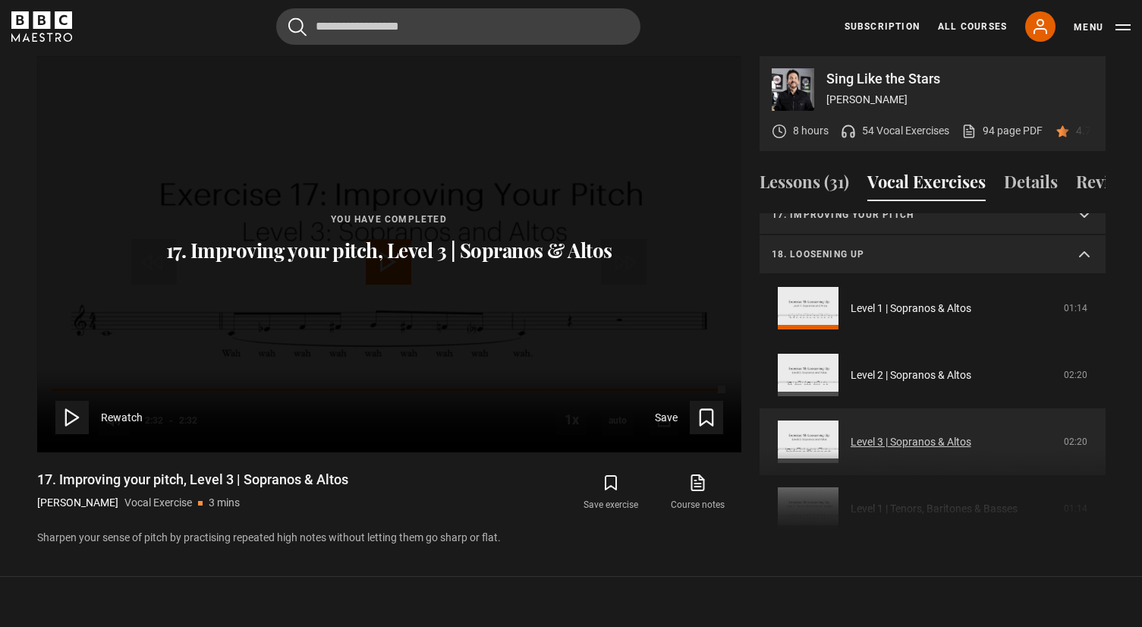
click at [851, 434] on link "Level 3 | Sopranos & Altos" at bounding box center [911, 442] width 121 height 16
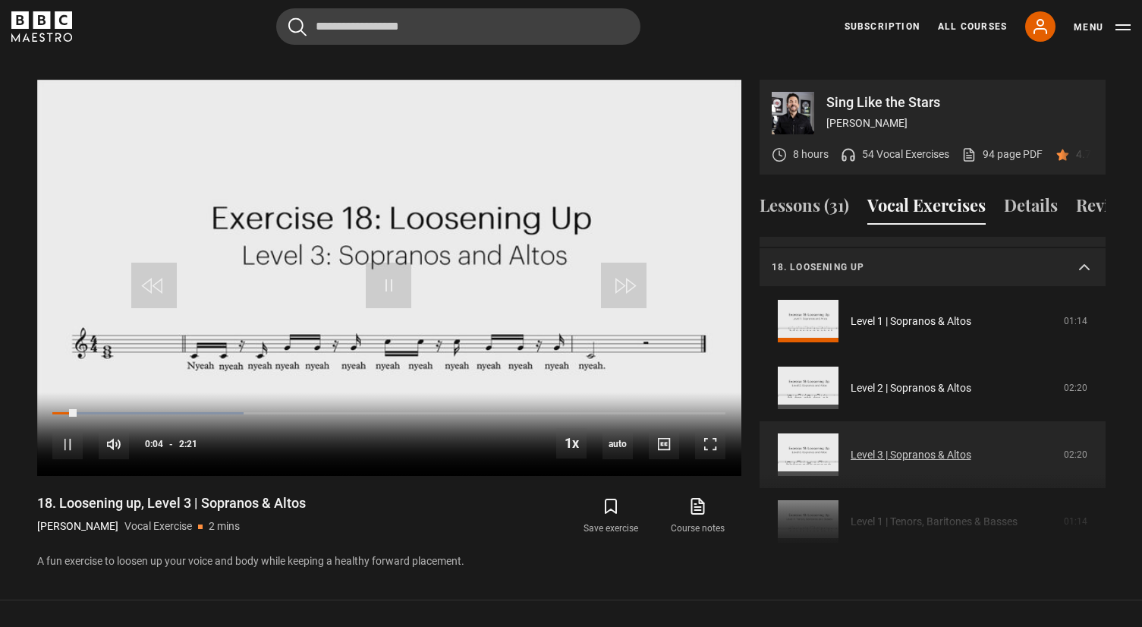
scroll to position [648, 0]
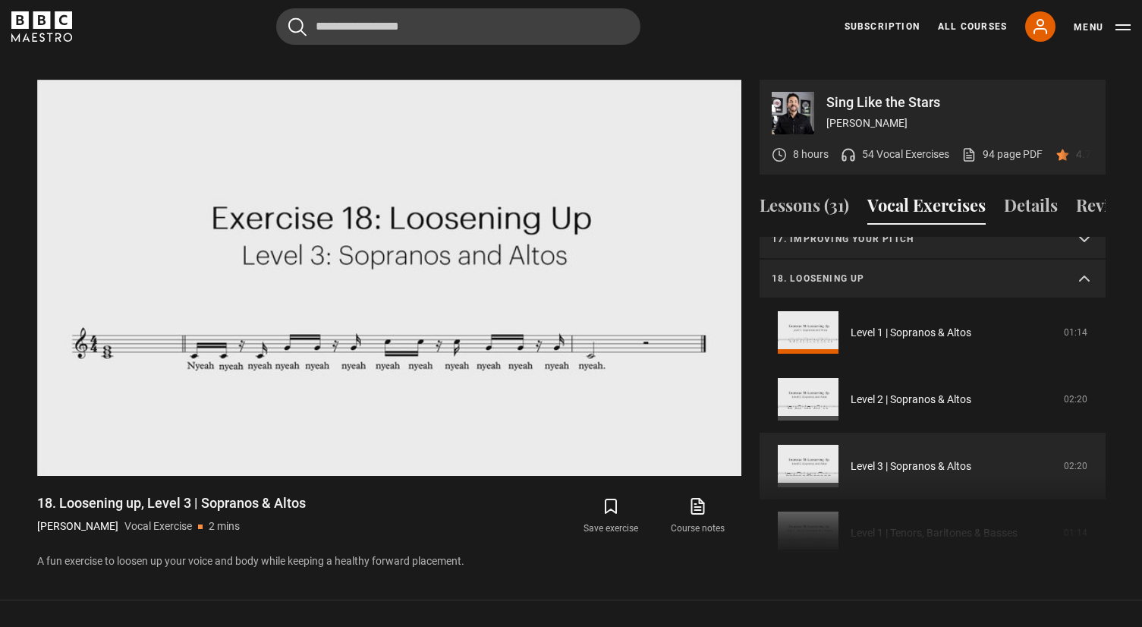
click at [1078, 263] on summary "18. Loosening up" at bounding box center [933, 279] width 346 height 39
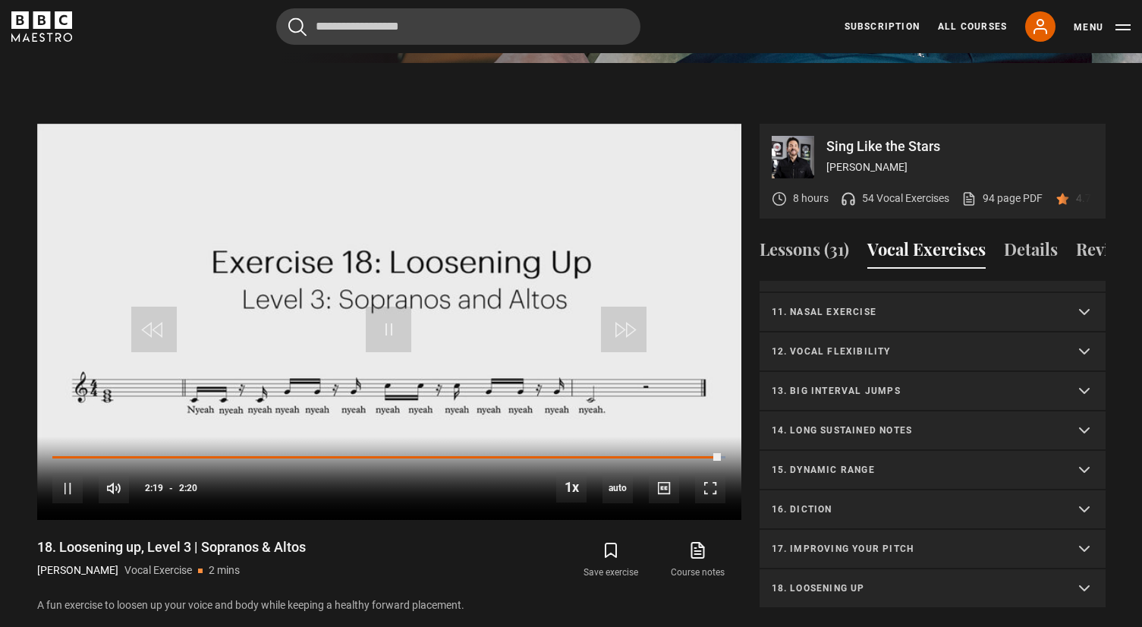
scroll to position [677, 0]
